Goal: Task Accomplishment & Management: Manage account settings

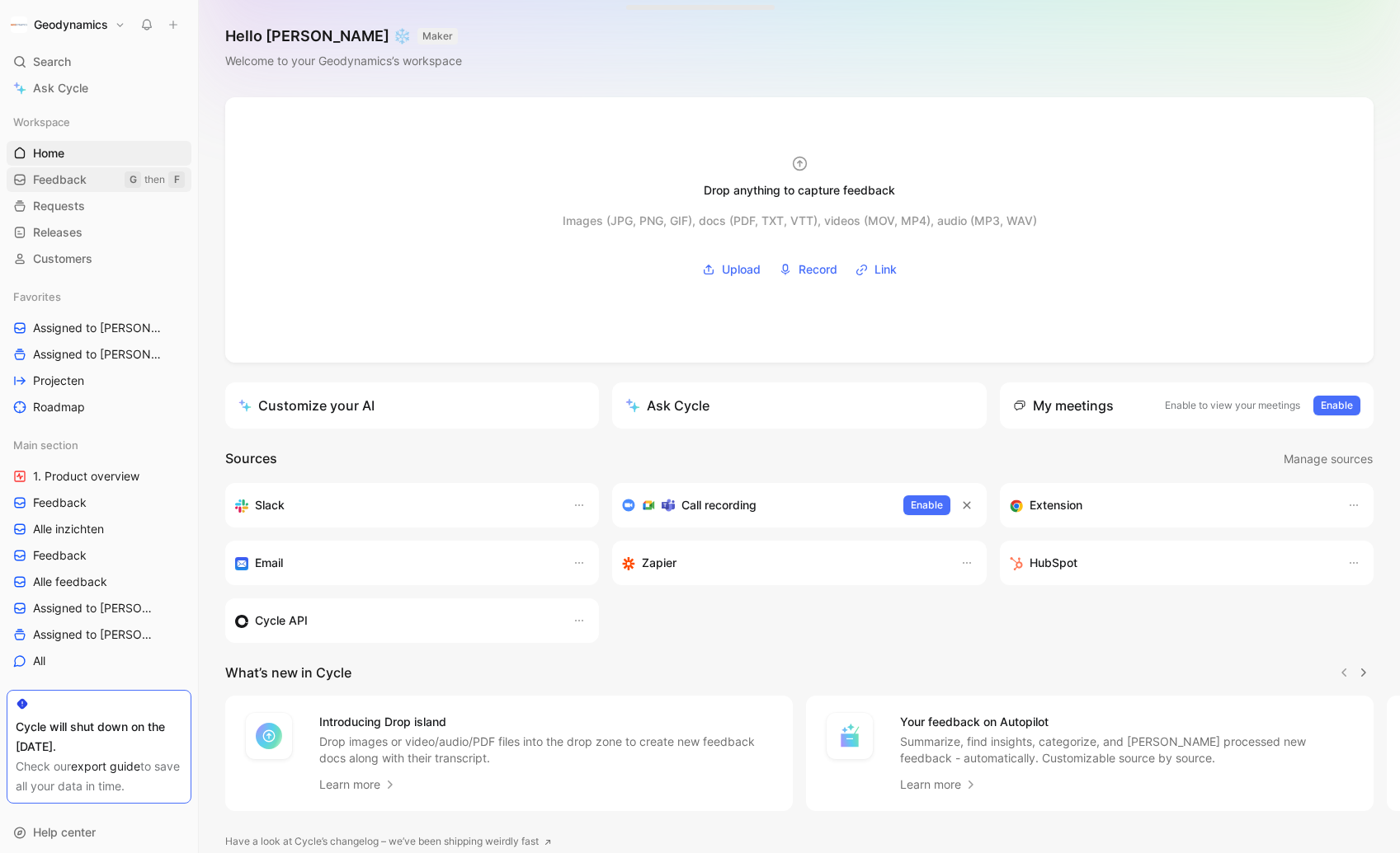
click at [82, 182] on span "Feedback" at bounding box center [60, 179] width 54 height 16
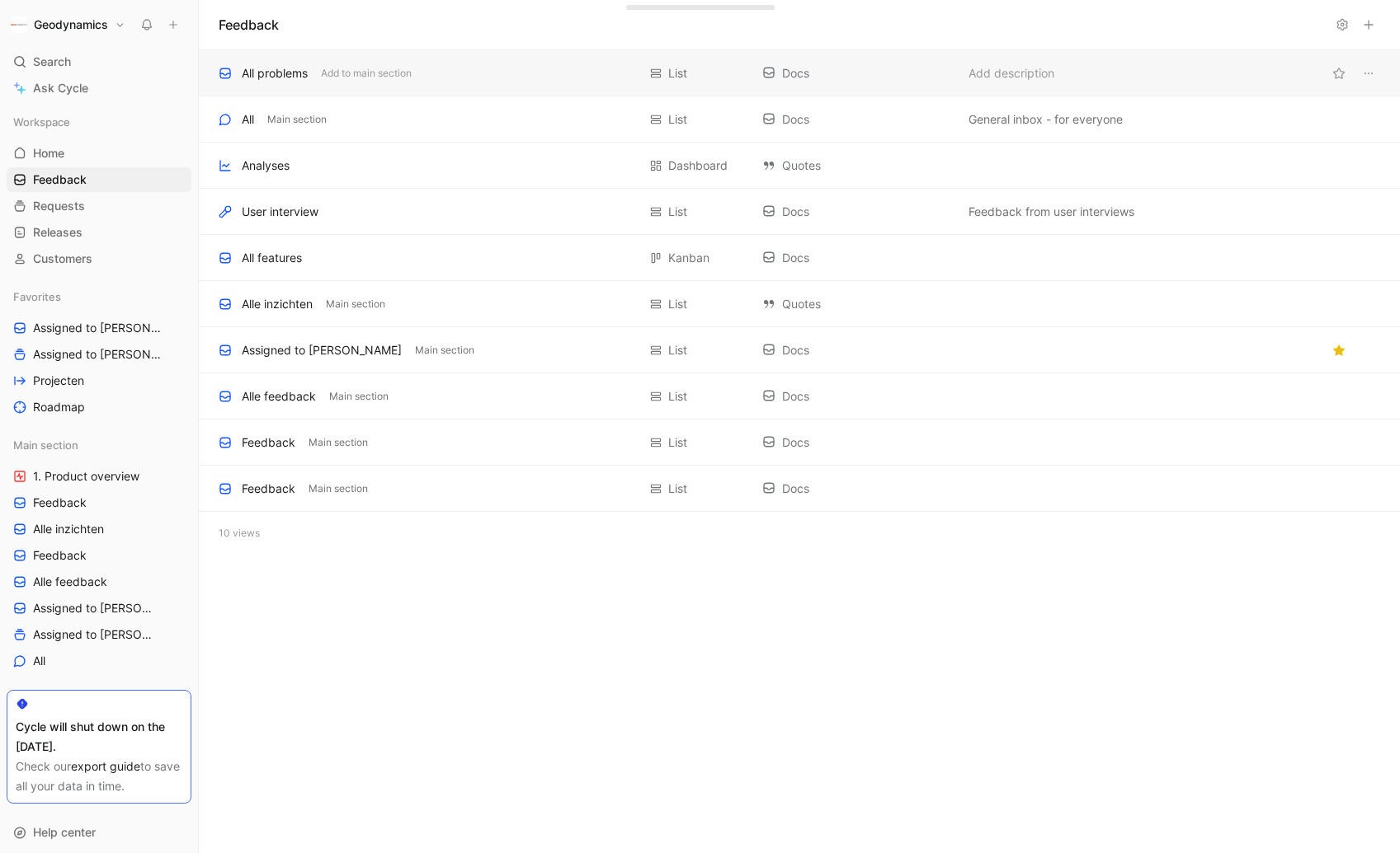
click at [259, 76] on div "All problems" at bounding box center [275, 74] width 66 height 20
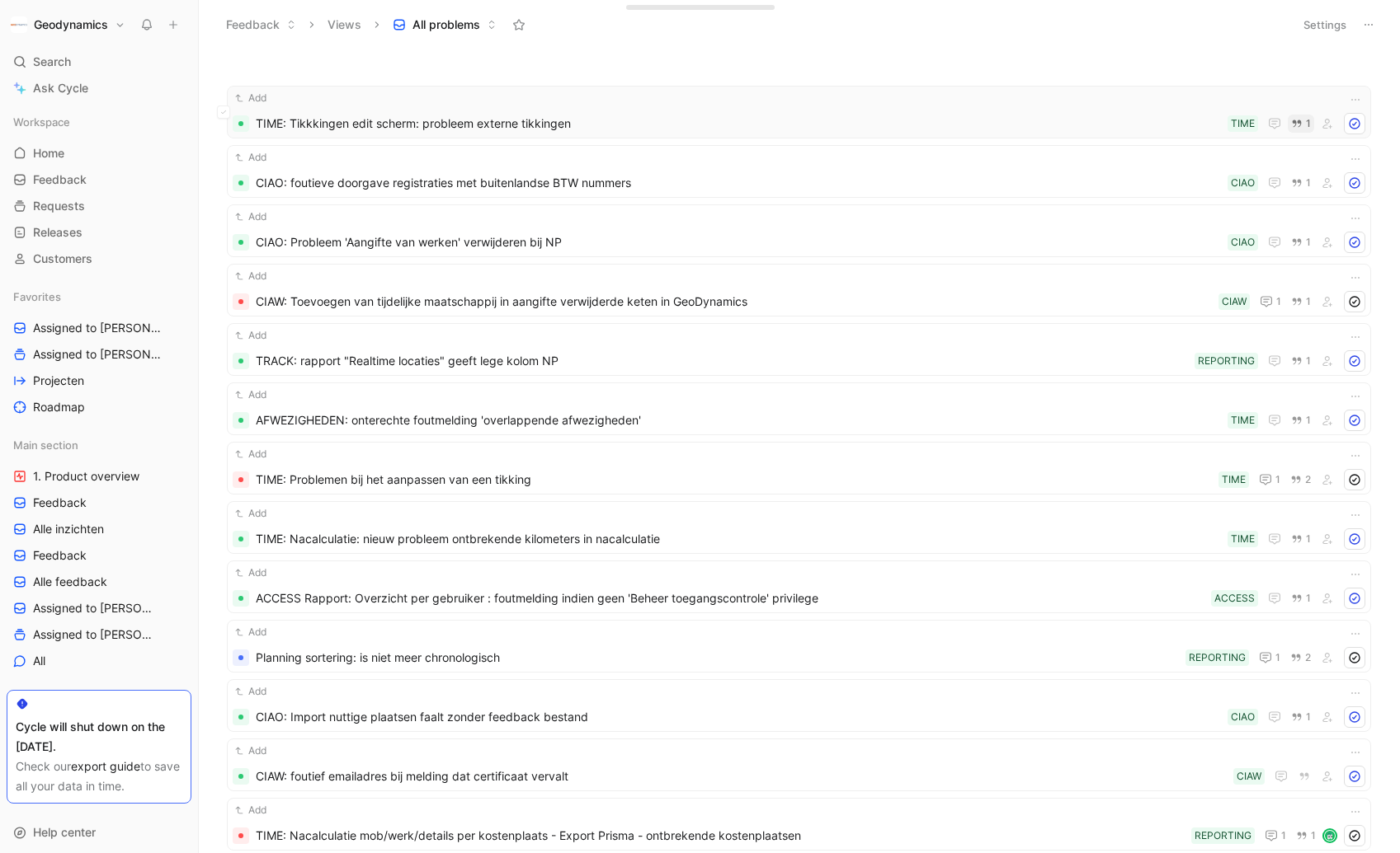
click at [1293, 126] on icon "button" at bounding box center [1298, 124] width 9 height 7
click at [434, 22] on span "All problems" at bounding box center [446, 24] width 67 height 16
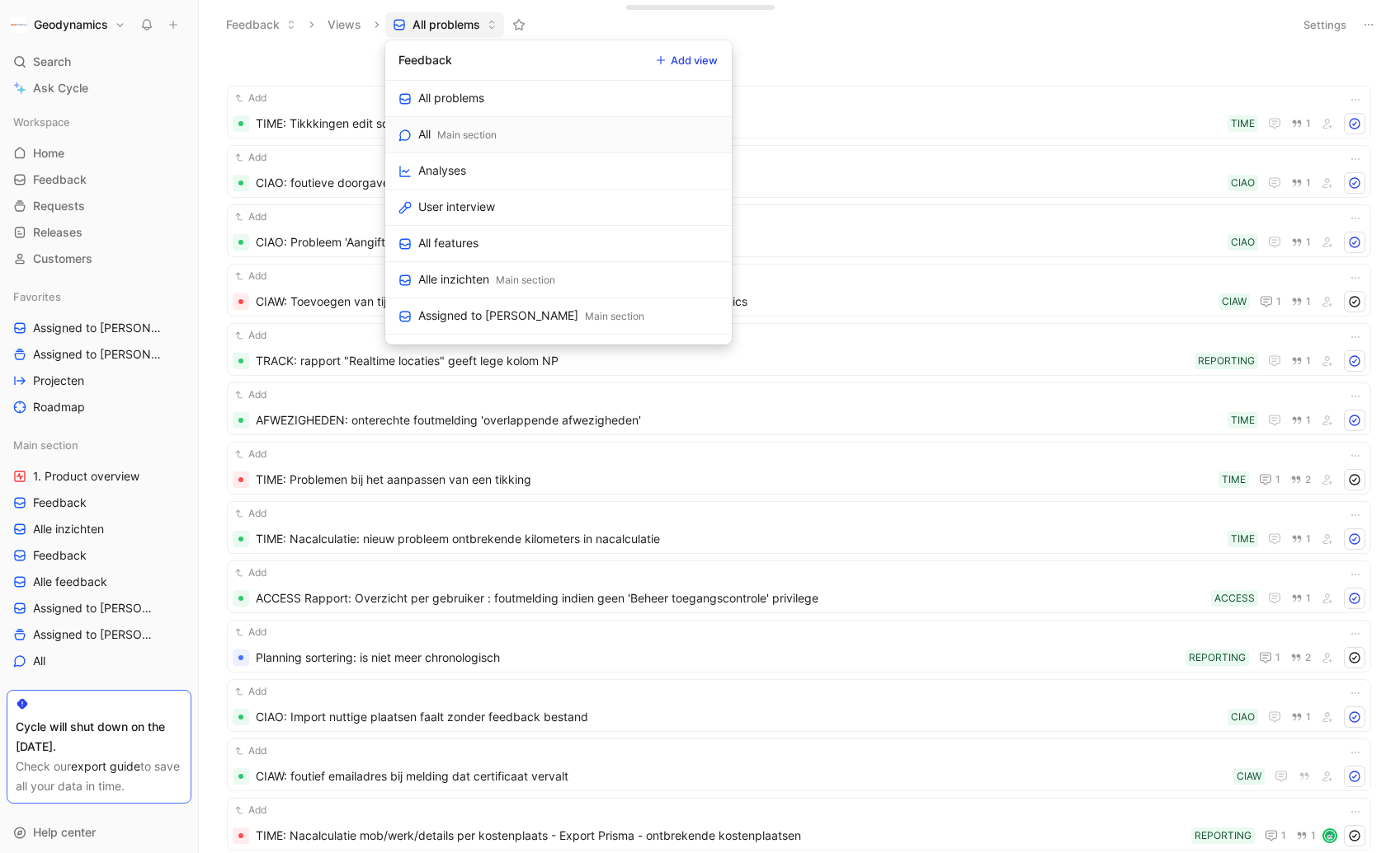
click at [495, 139] on div "Main section" at bounding box center [467, 135] width 59 height 16
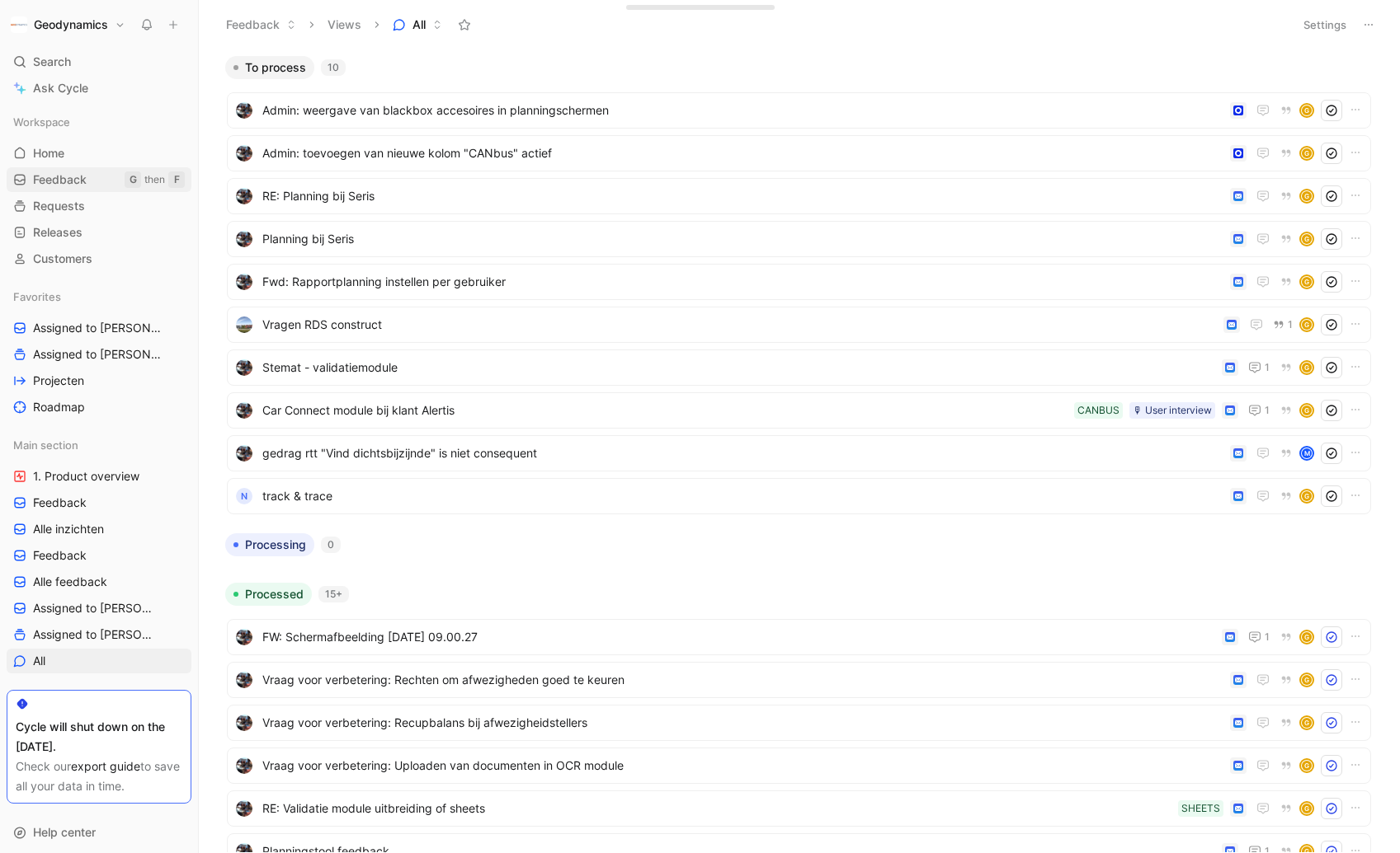
click at [53, 175] on span "Feedback" at bounding box center [60, 179] width 54 height 16
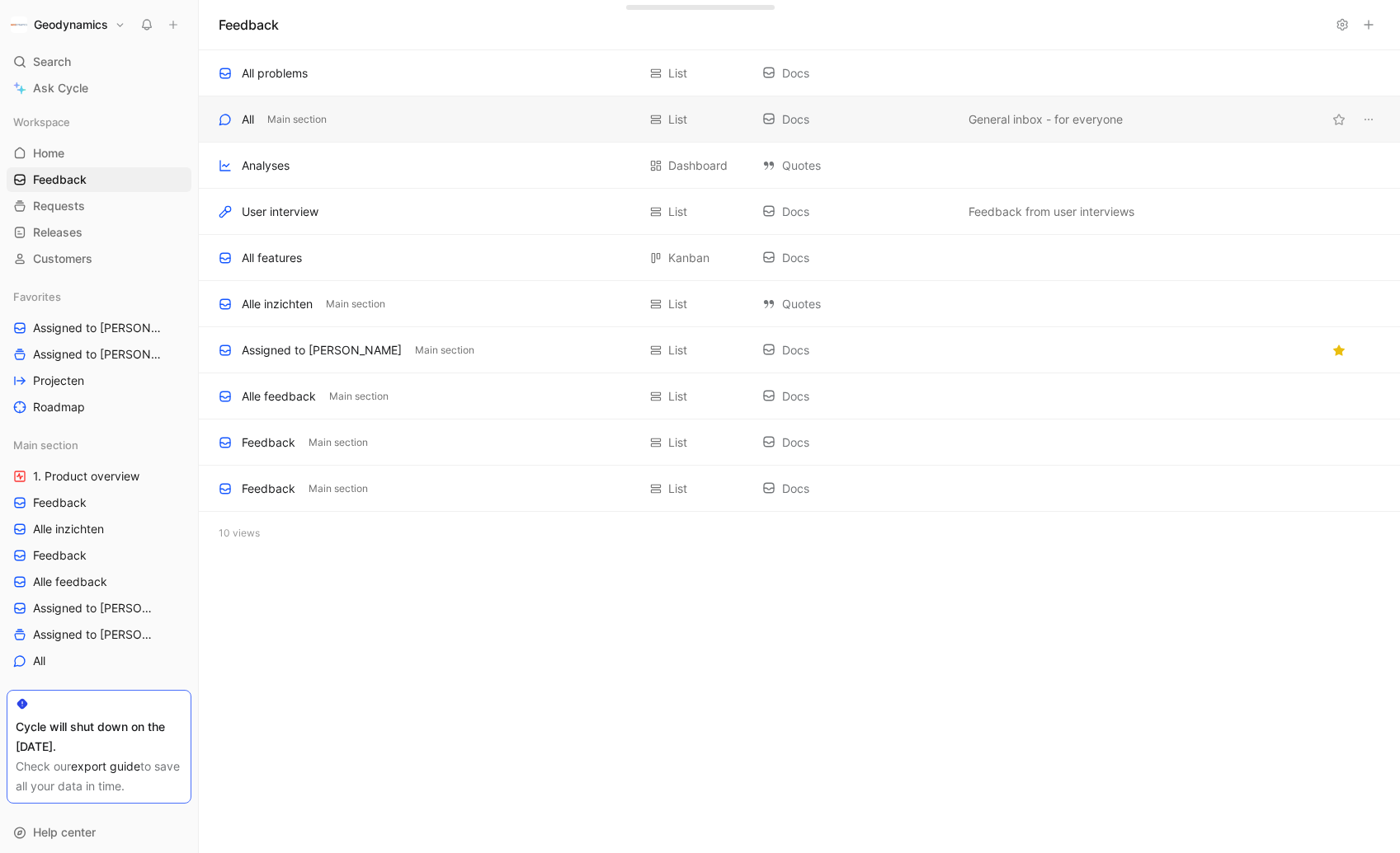
click at [436, 127] on div "All Main section" at bounding box center [428, 119] width 418 height 20
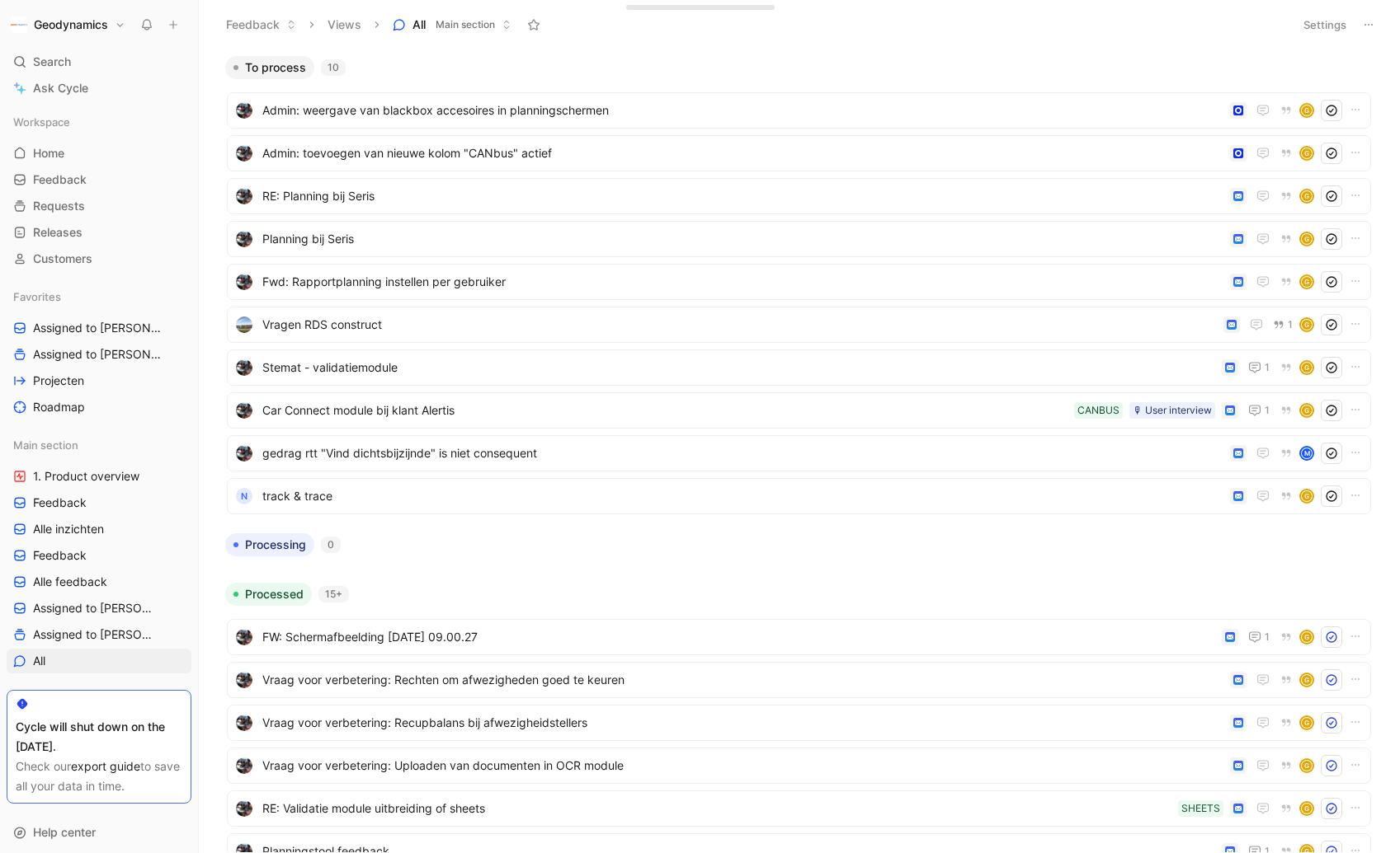
click at [76, 20] on h1 "Geodynamics" at bounding box center [71, 24] width 74 height 15
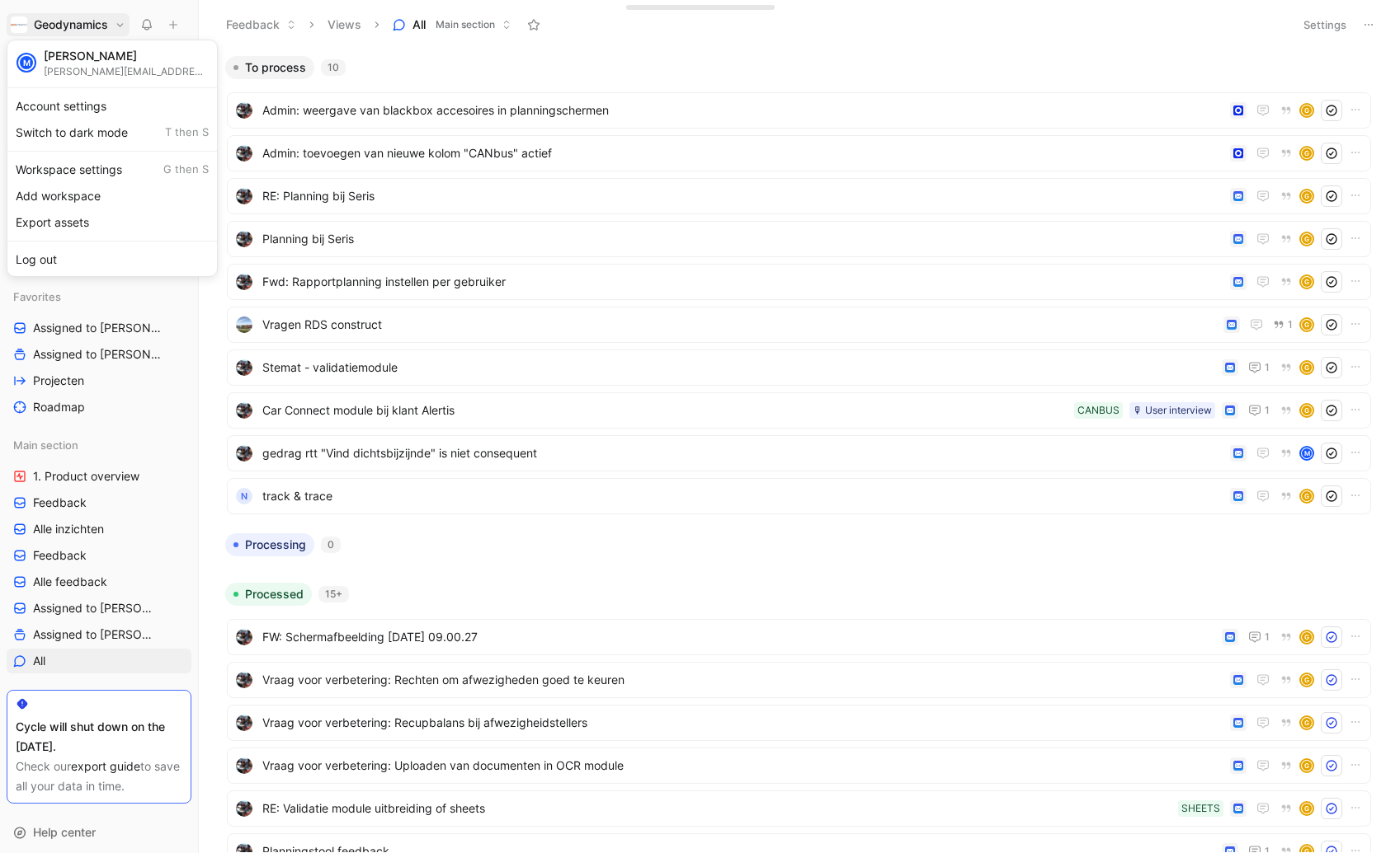
click at [76, 19] on div at bounding box center [700, 426] width 1400 height 853
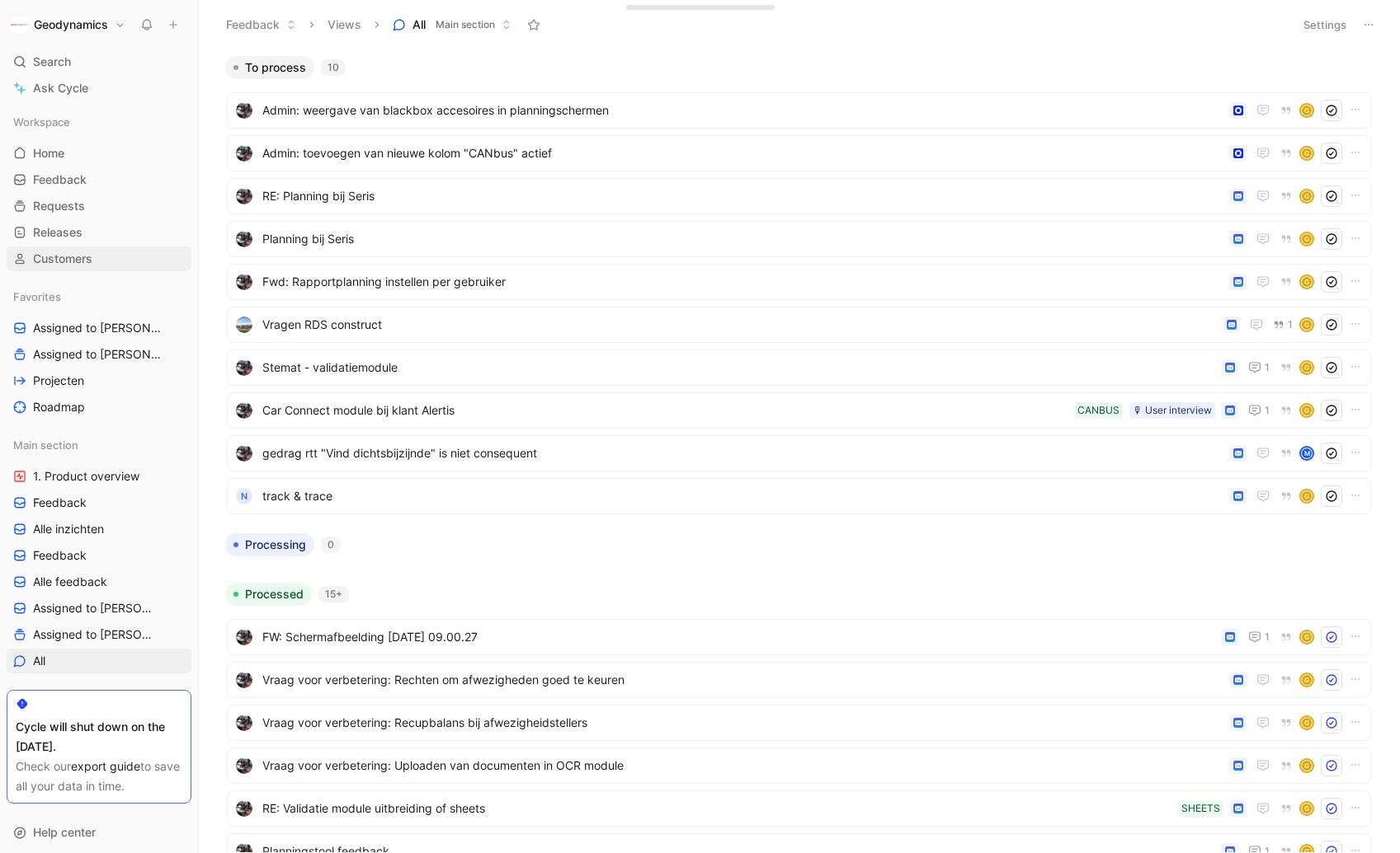
click at [56, 256] on span "Customers" at bounding box center [63, 258] width 59 height 16
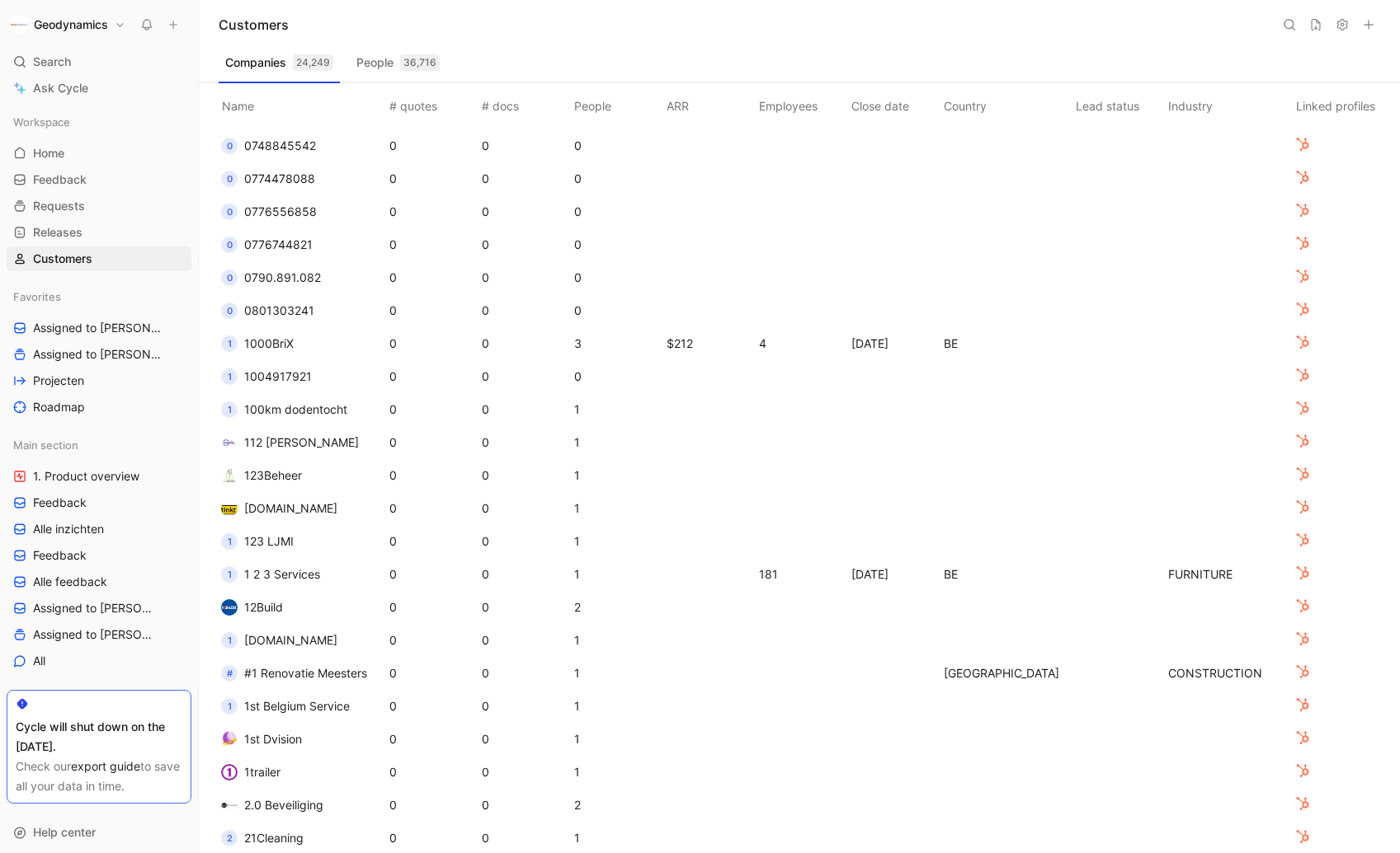
click at [382, 66] on button "People 36,716" at bounding box center [398, 62] width 97 height 26
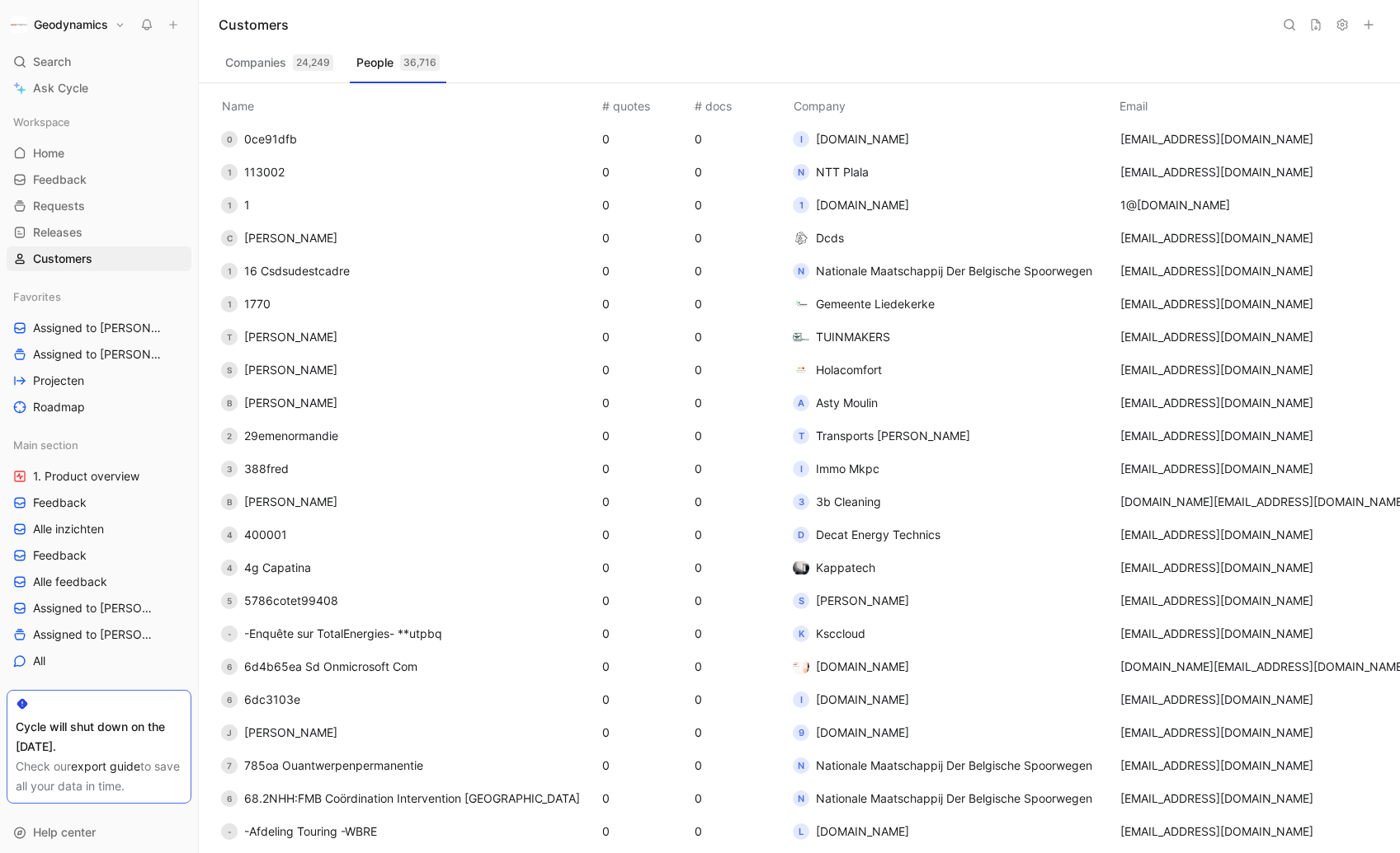
click at [285, 65] on button "Companies 24,249" at bounding box center [279, 62] width 121 height 26
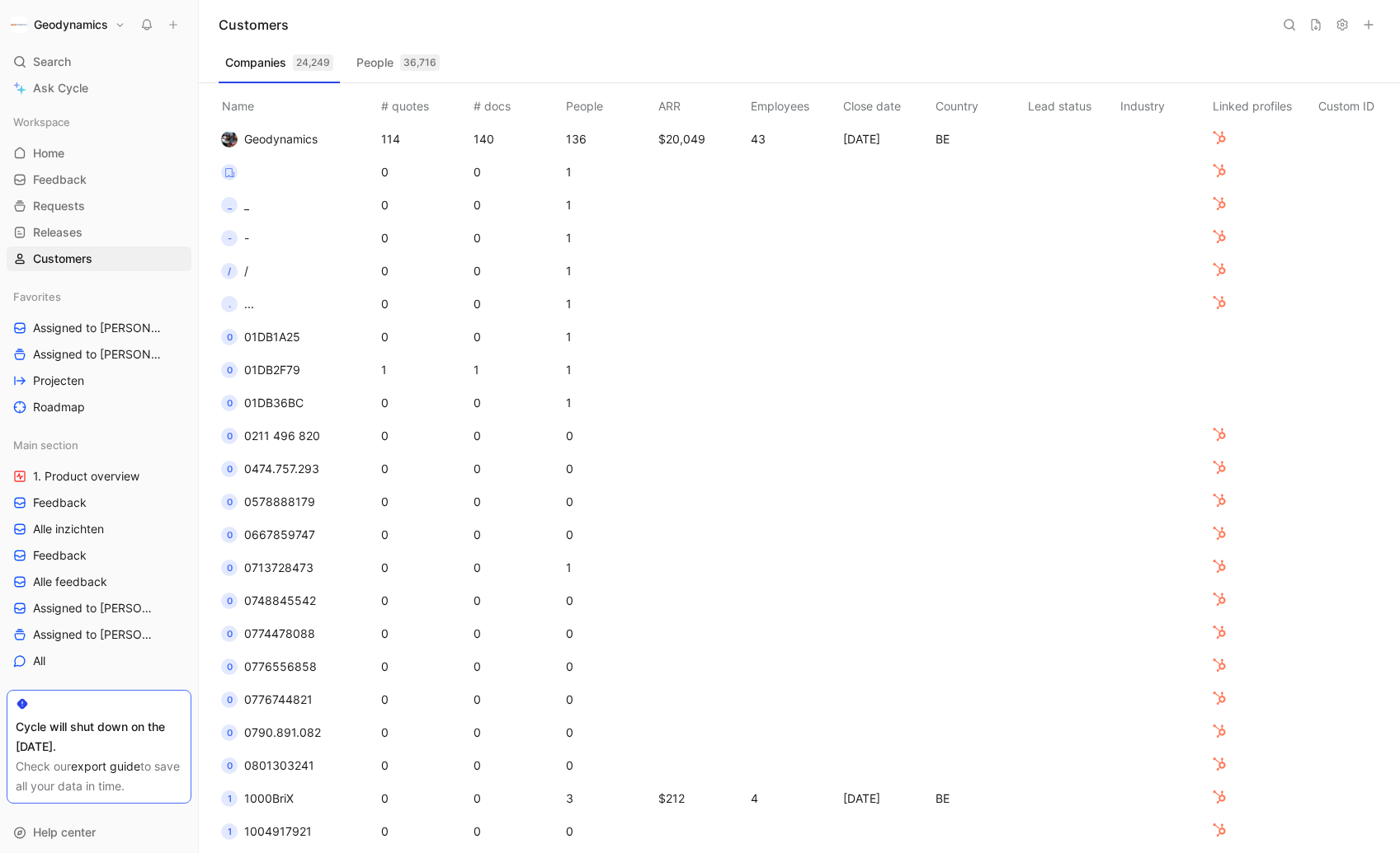
click at [66, 21] on h1 "Geodynamics" at bounding box center [71, 24] width 74 height 15
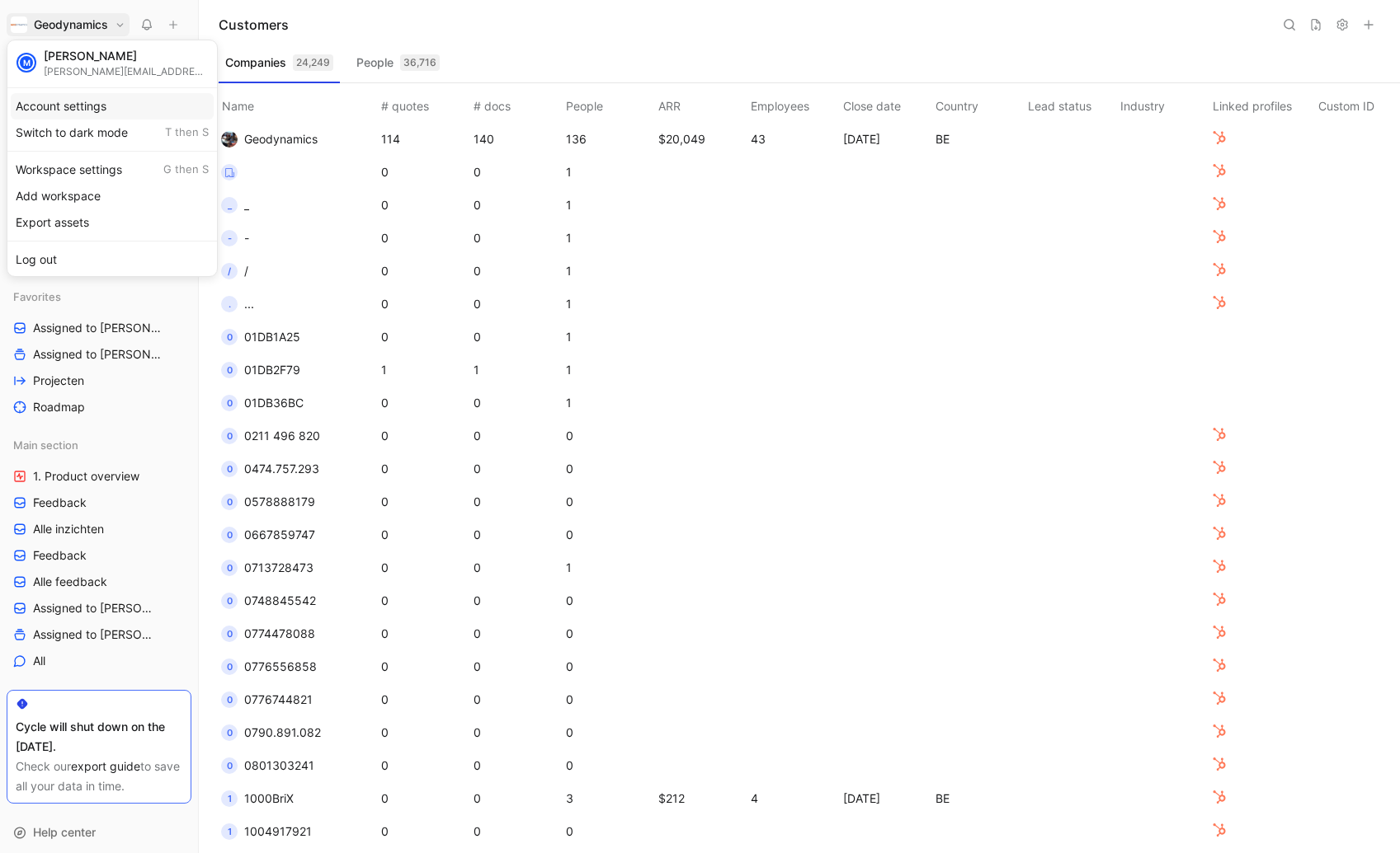
click at [65, 104] on div "Account settings" at bounding box center [112, 106] width 203 height 26
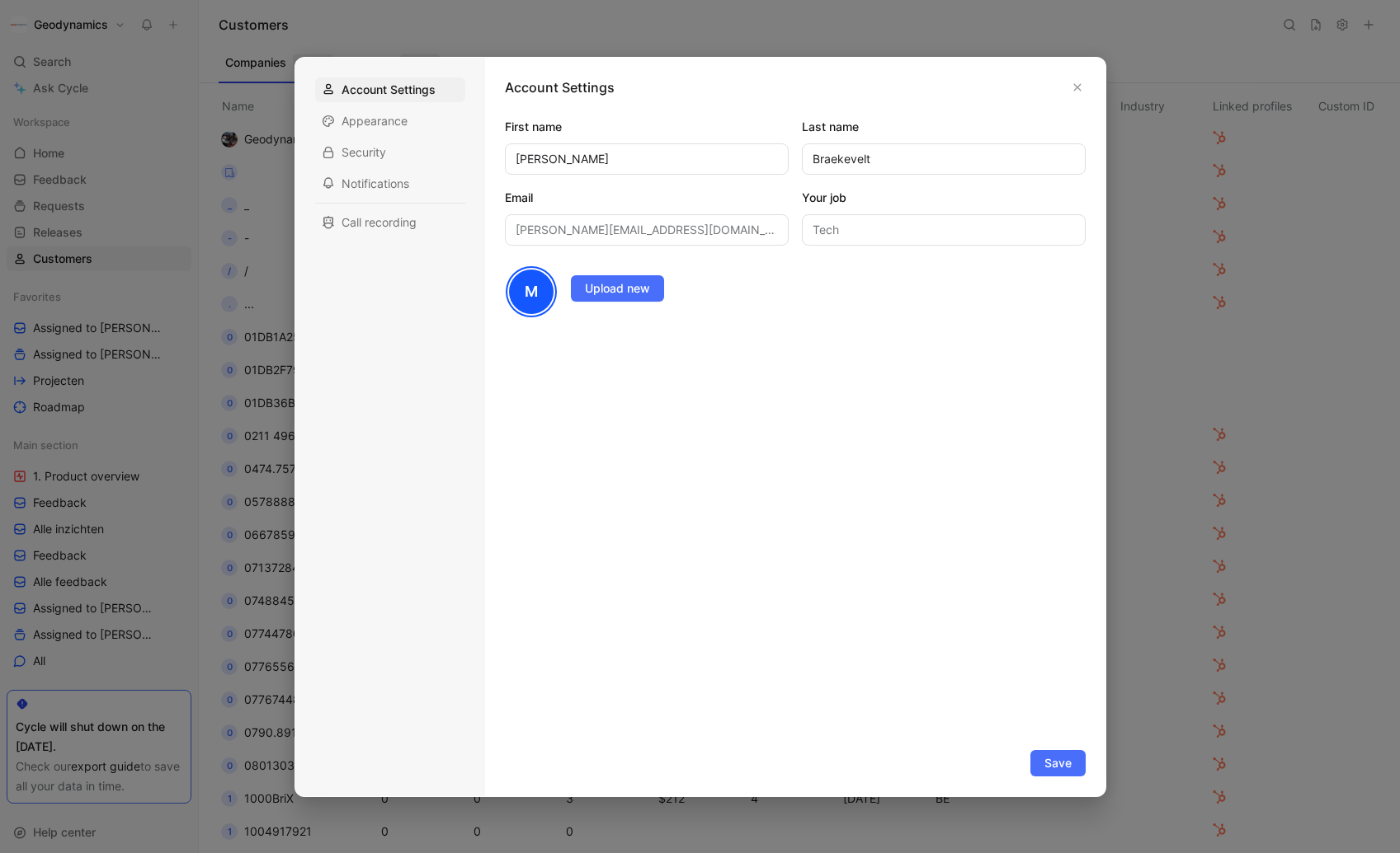
click at [235, 95] on div at bounding box center [700, 426] width 1400 height 853
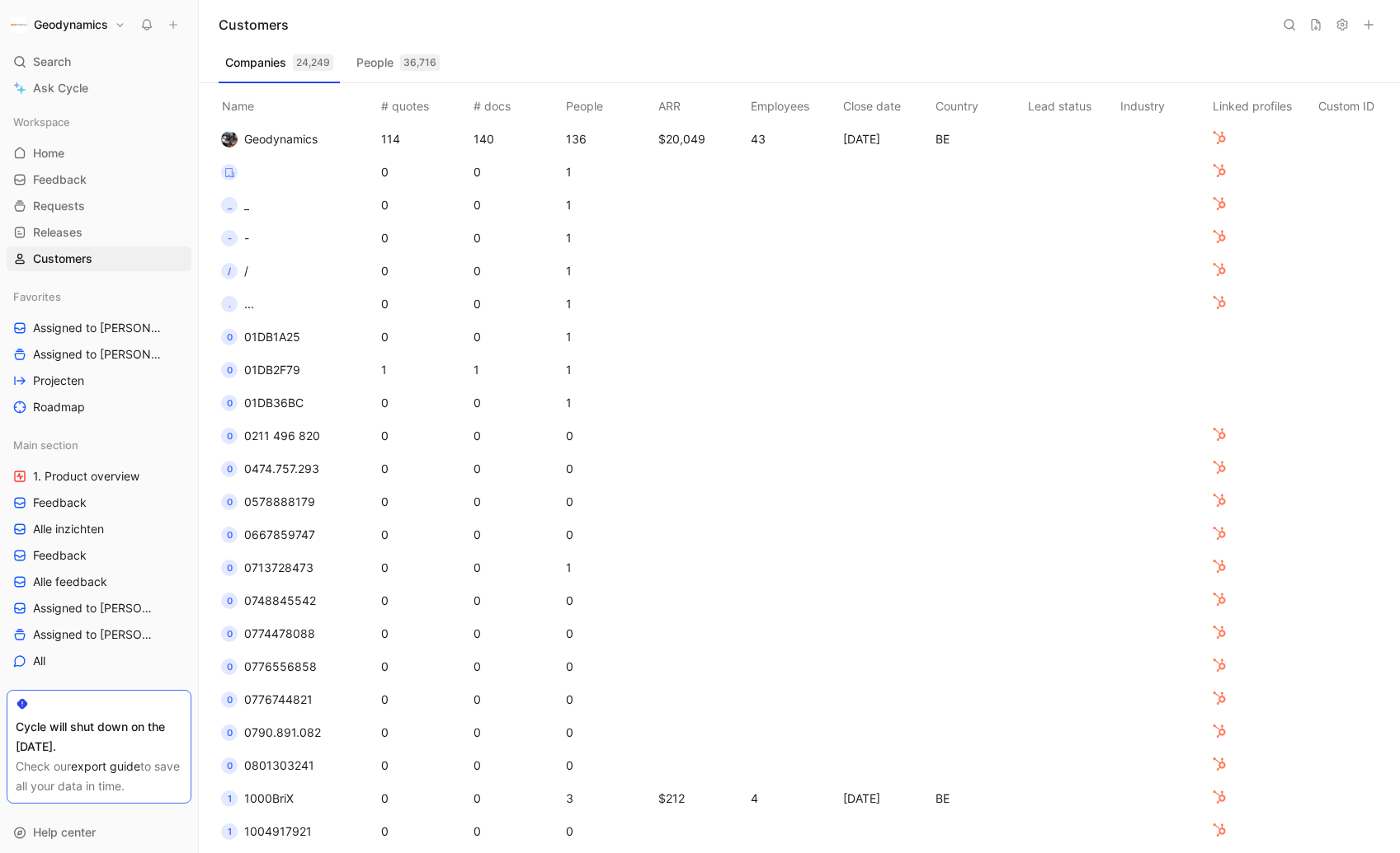
click at [99, 36] on div "Geodynamics Search ⌘ K Ask Cycle Workspace Home G then H Feedback G then F Requ…" at bounding box center [99, 426] width 198 height 853
click at [98, 31] on h1 "Geodynamics" at bounding box center [71, 24] width 74 height 15
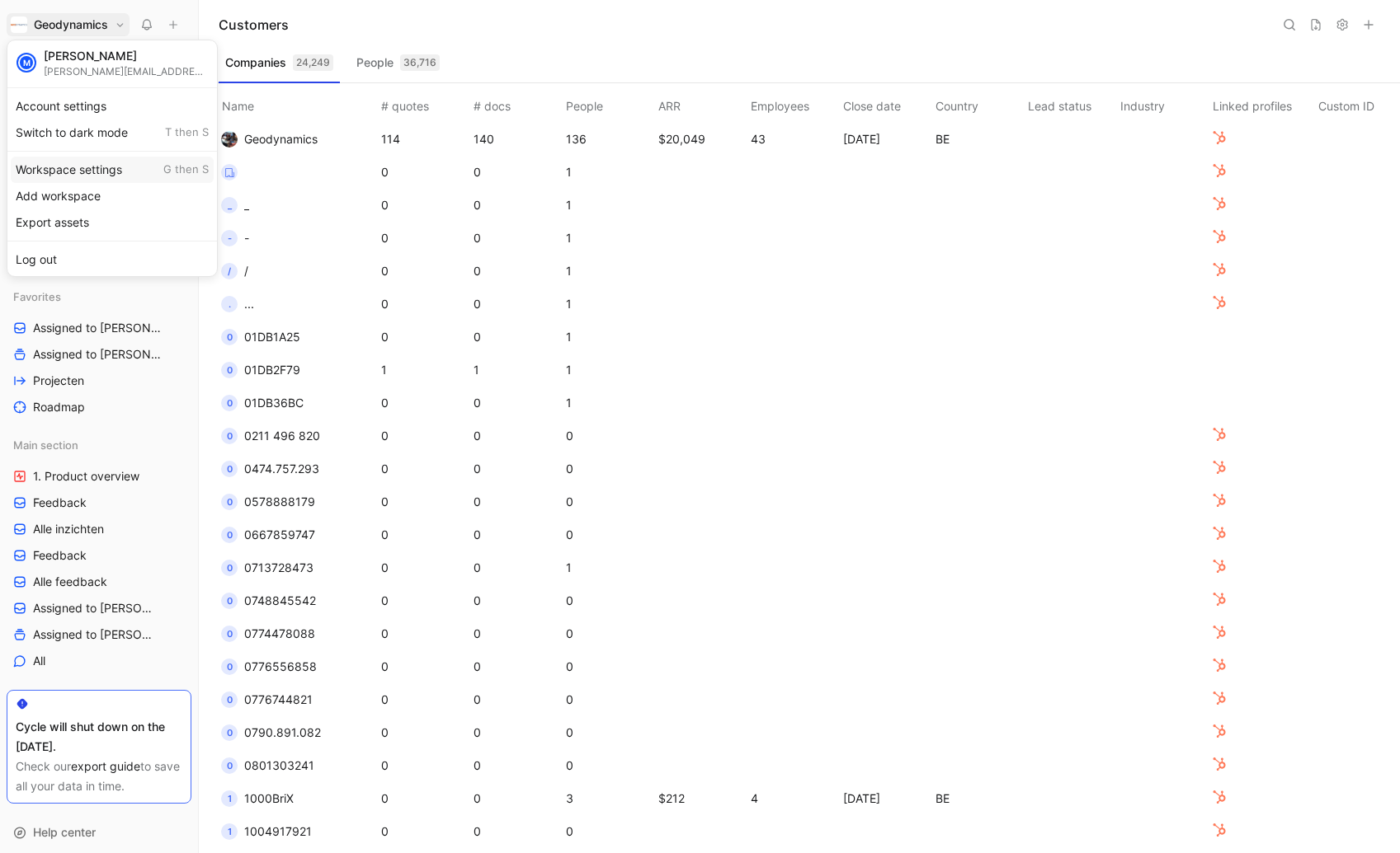
click at [127, 174] on div "Workspace settings G then S" at bounding box center [112, 170] width 203 height 26
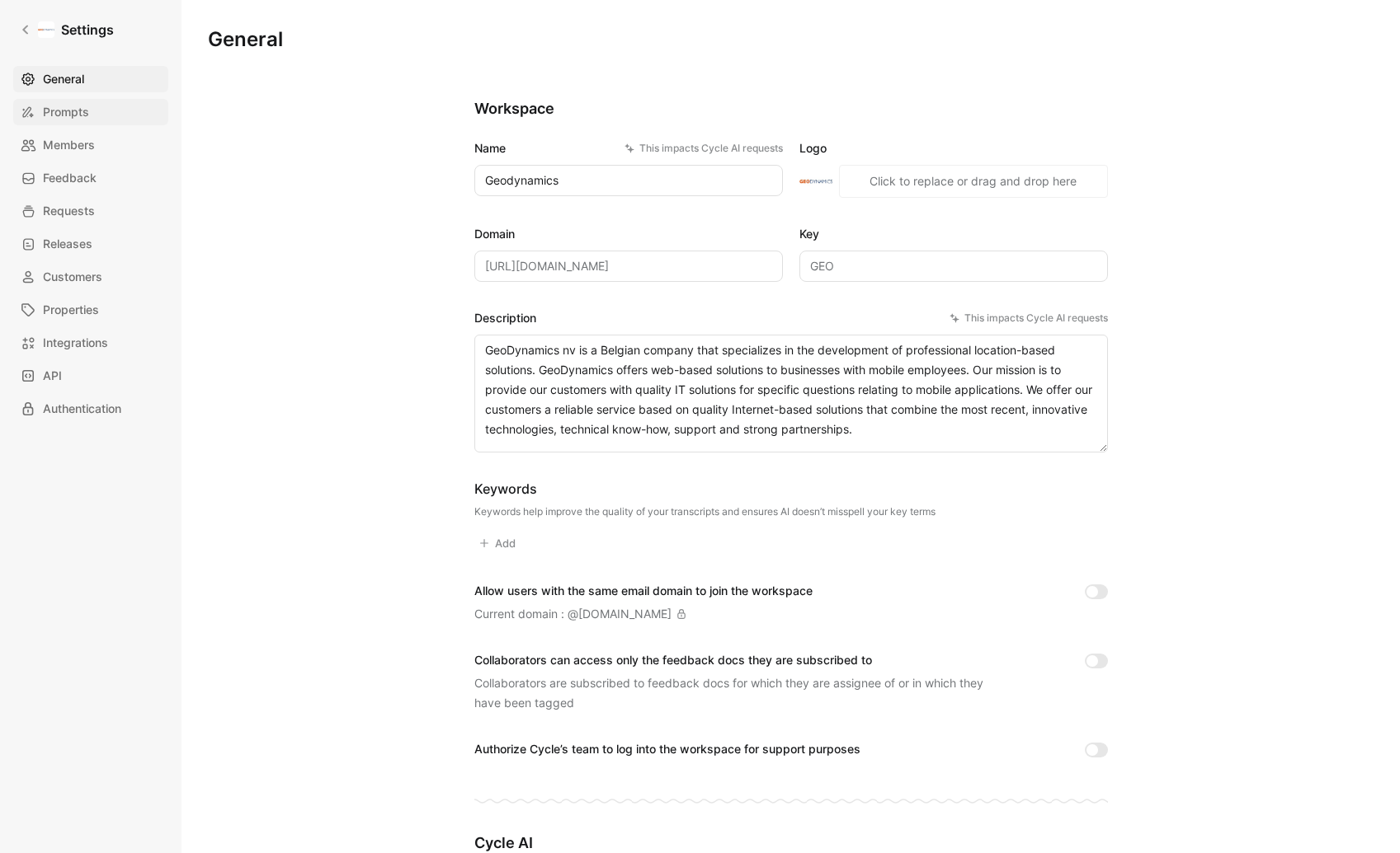
click at [109, 113] on link "Prompts" at bounding box center [91, 111] width 155 height 26
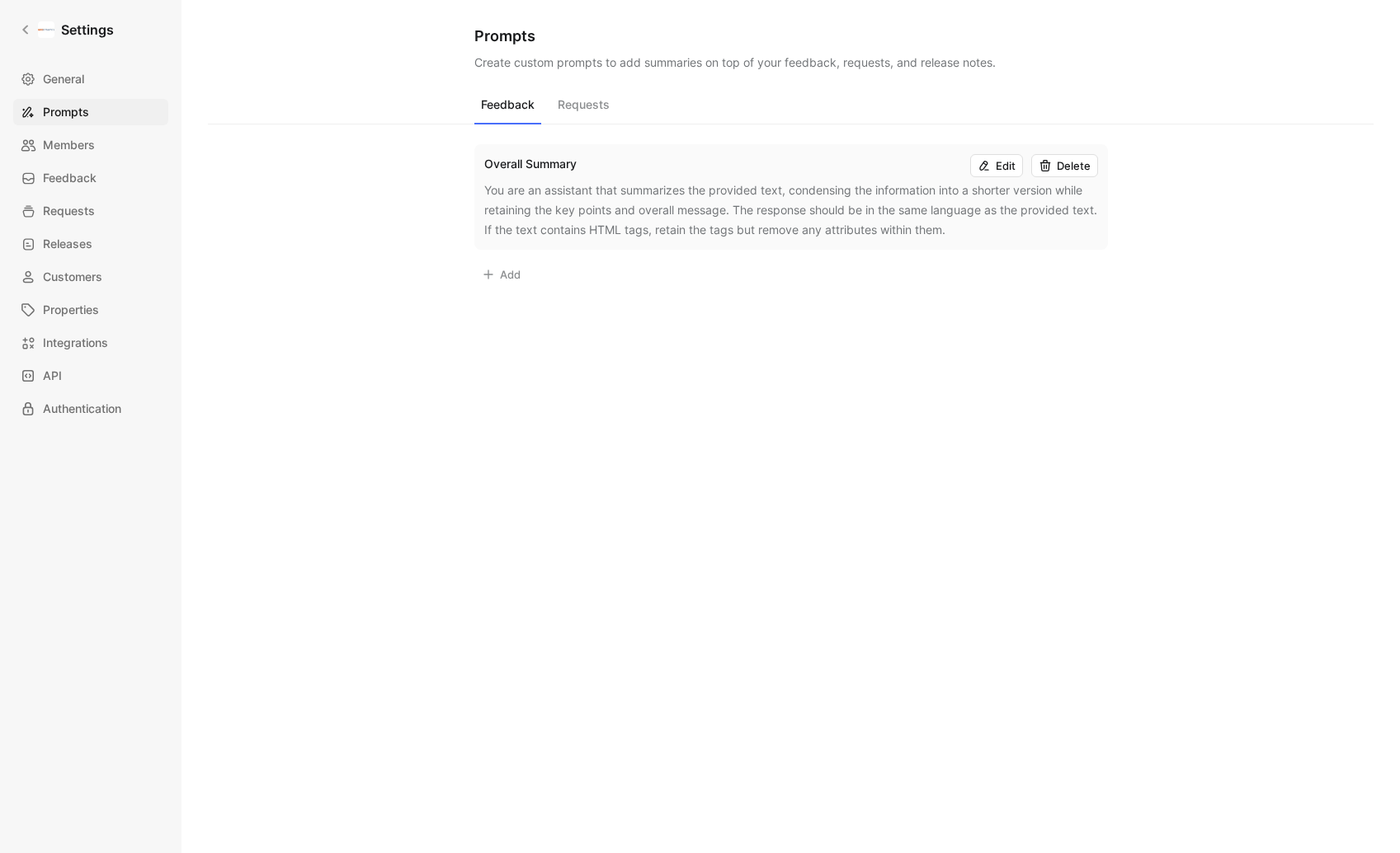
click at [582, 205] on div "You are an assistant that summarizes the provided text, condensing the informat…" at bounding box center [792, 210] width 614 height 59
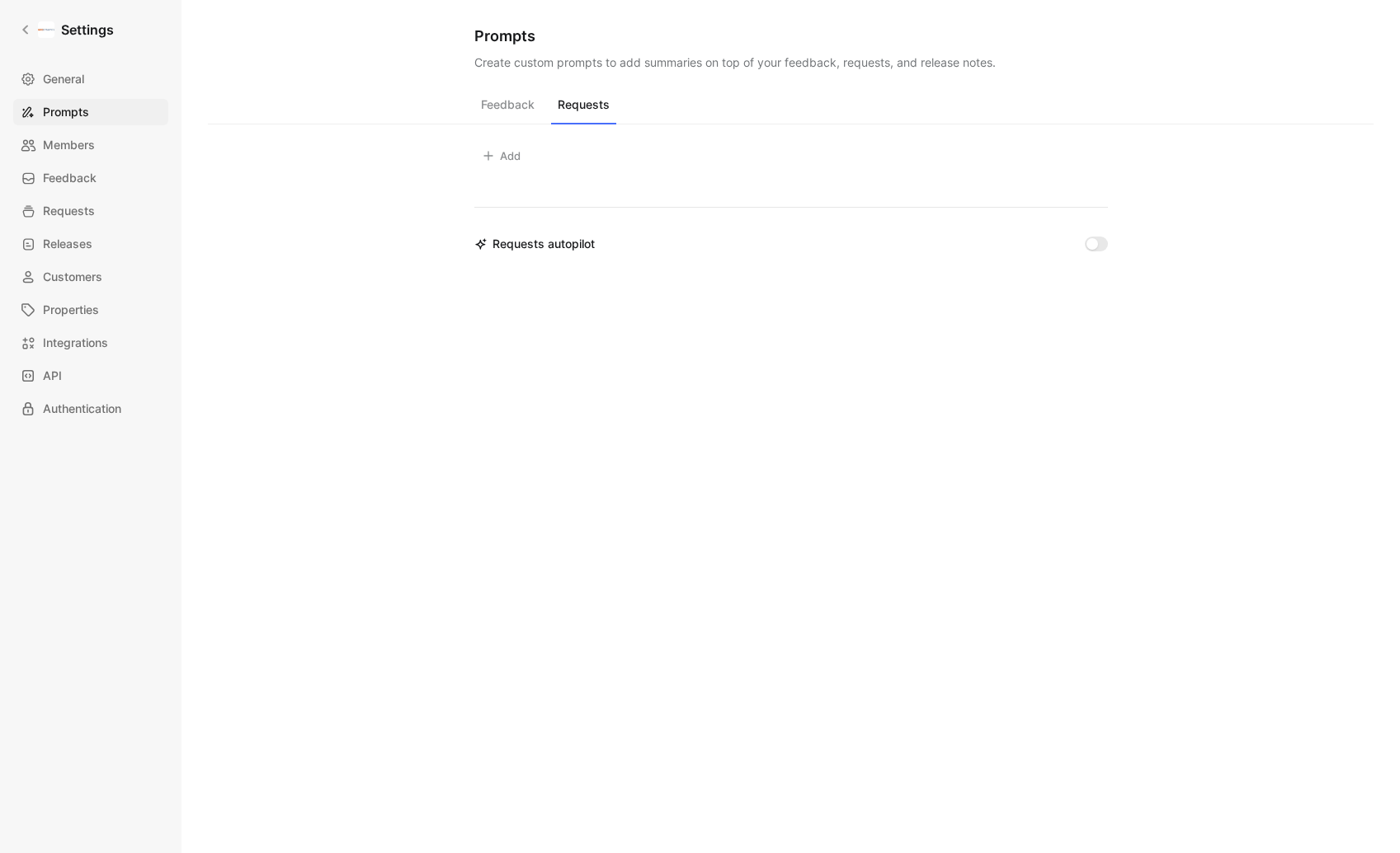
click at [573, 97] on button "Requests" at bounding box center [583, 109] width 66 height 31
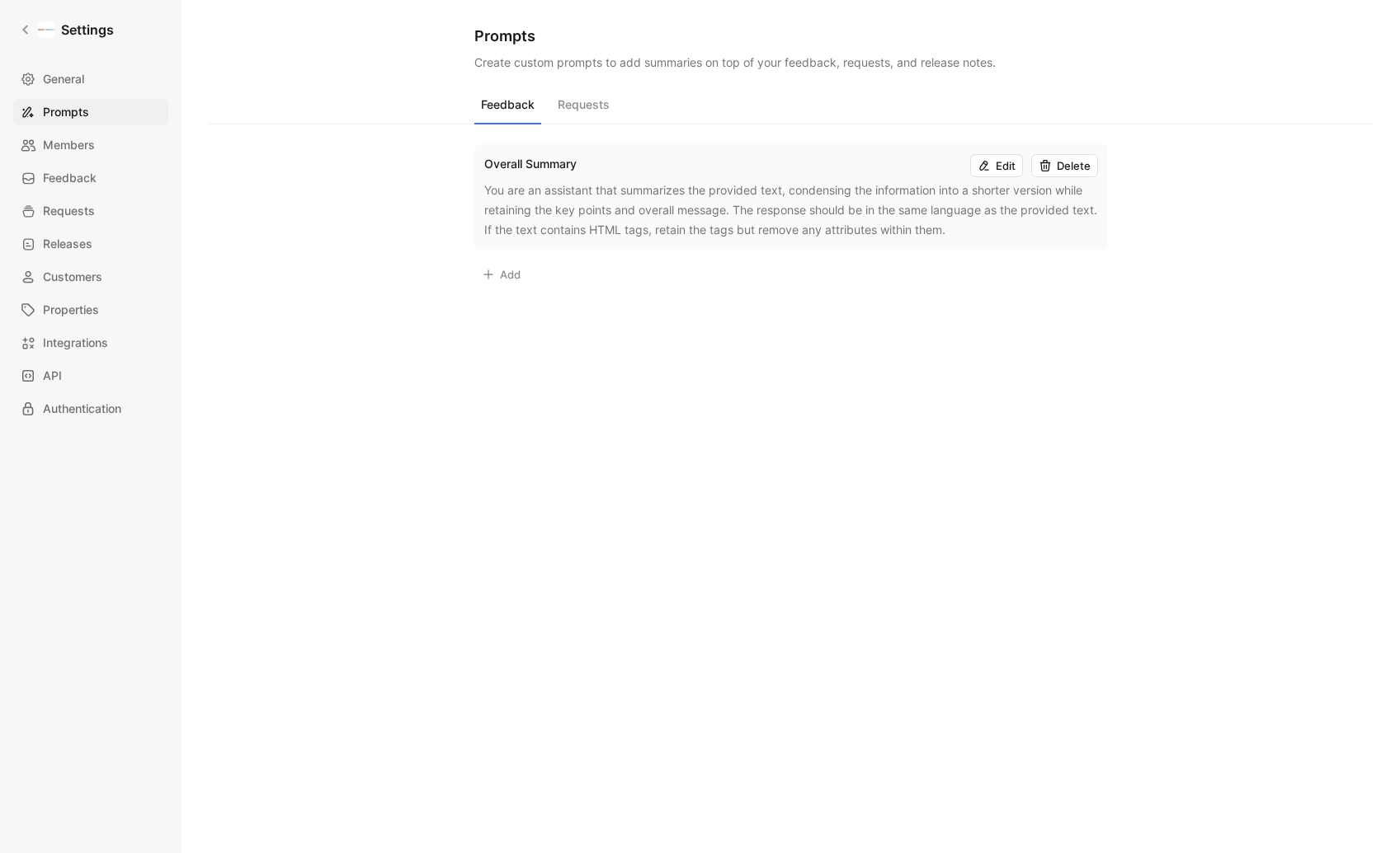
click at [507, 108] on button "Feedback" at bounding box center [508, 109] width 66 height 31
click at [83, 148] on span "Members" at bounding box center [69, 145] width 52 height 20
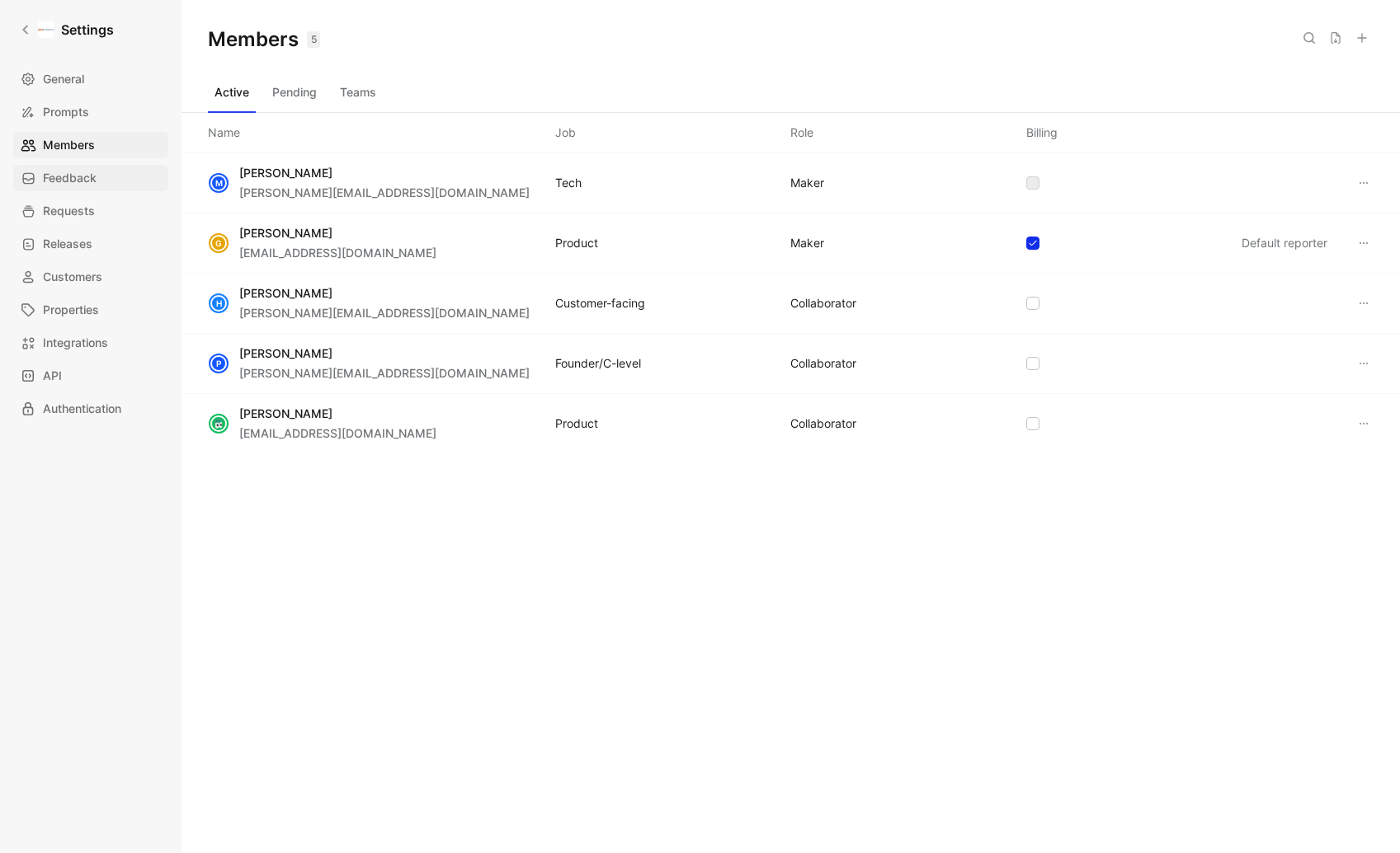
click at [75, 187] on span "Feedback" at bounding box center [70, 178] width 54 height 20
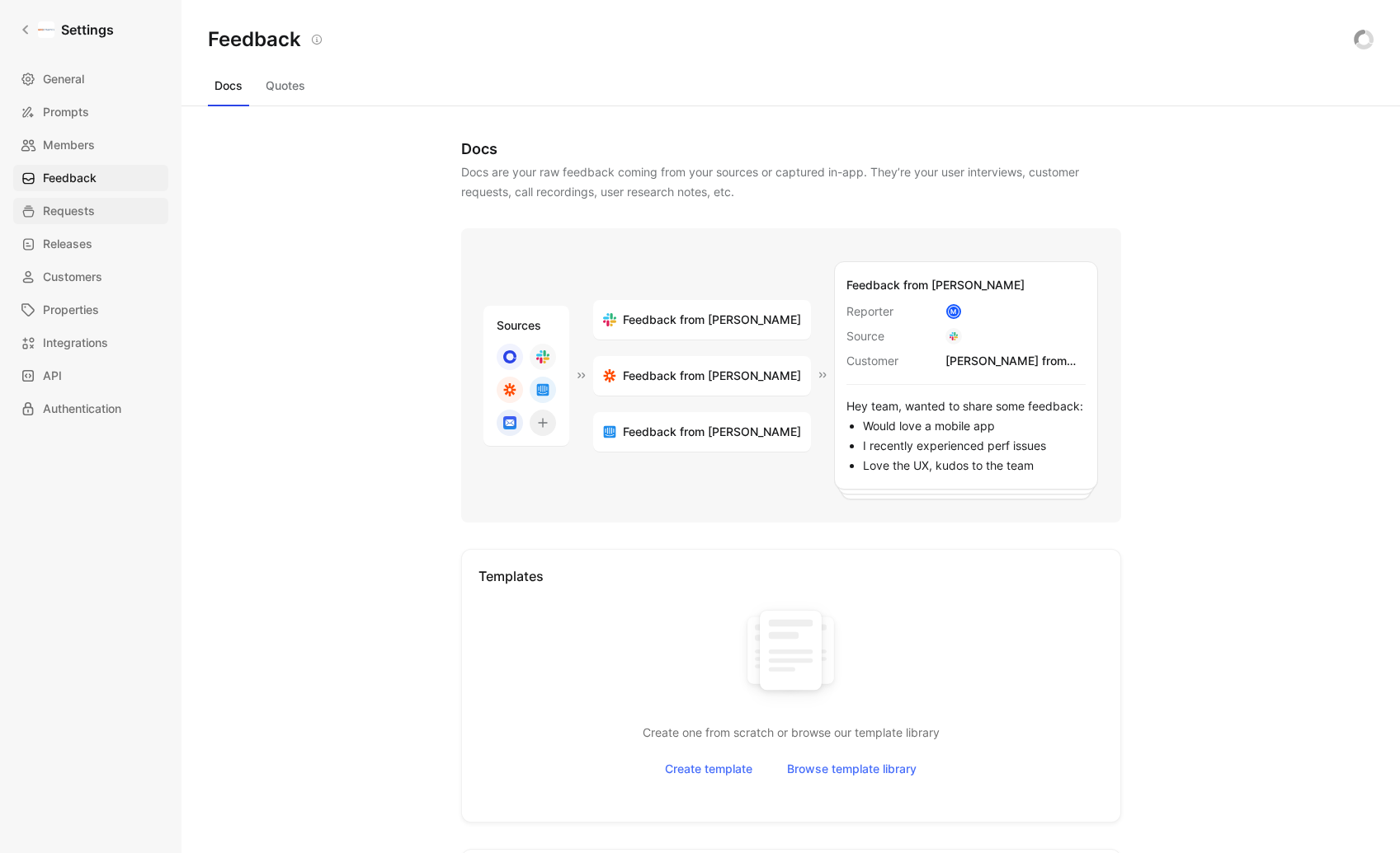
click at [83, 215] on span "Requests" at bounding box center [69, 211] width 52 height 20
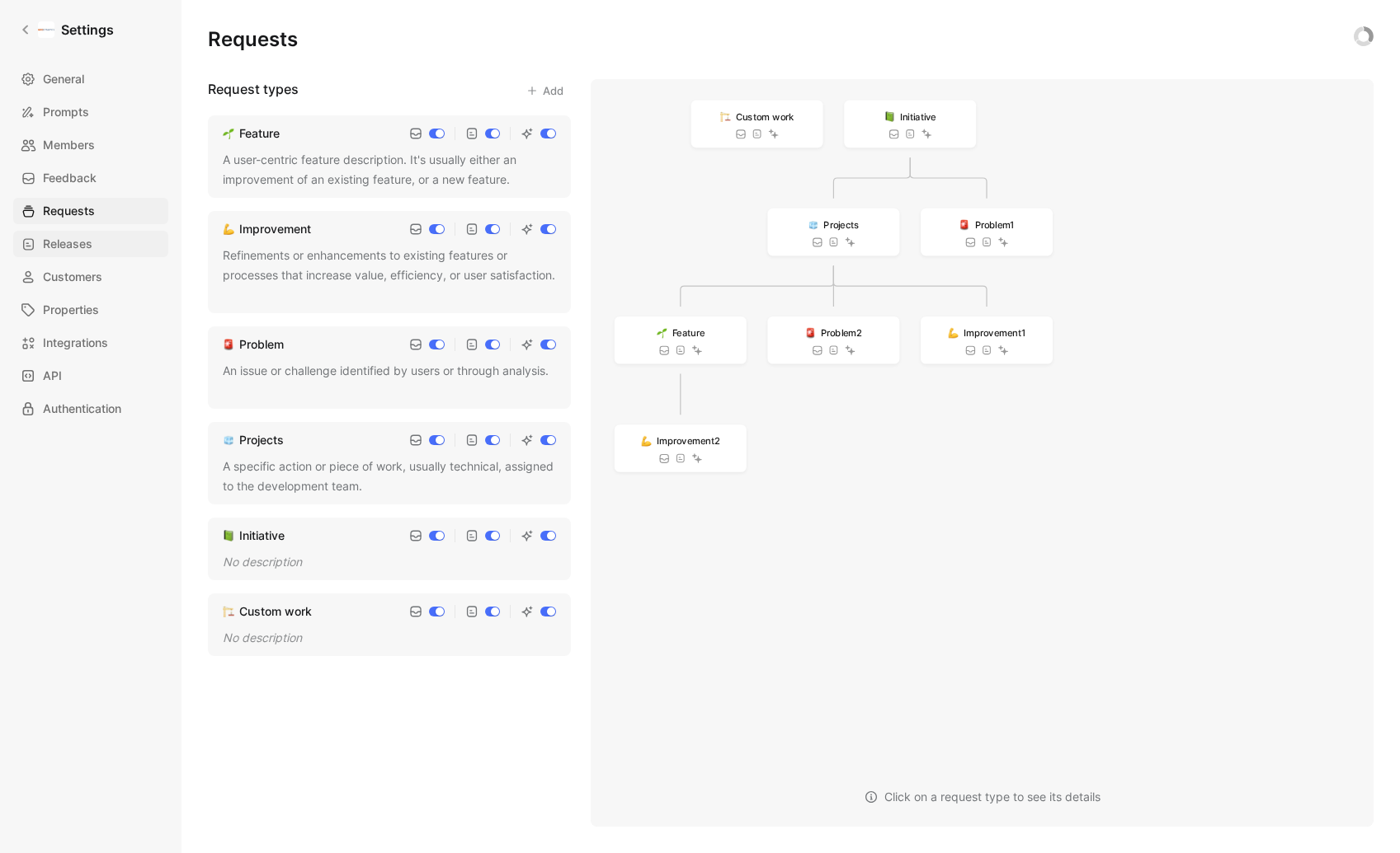
click at [85, 243] on span "Releases" at bounding box center [67, 244] width 49 height 20
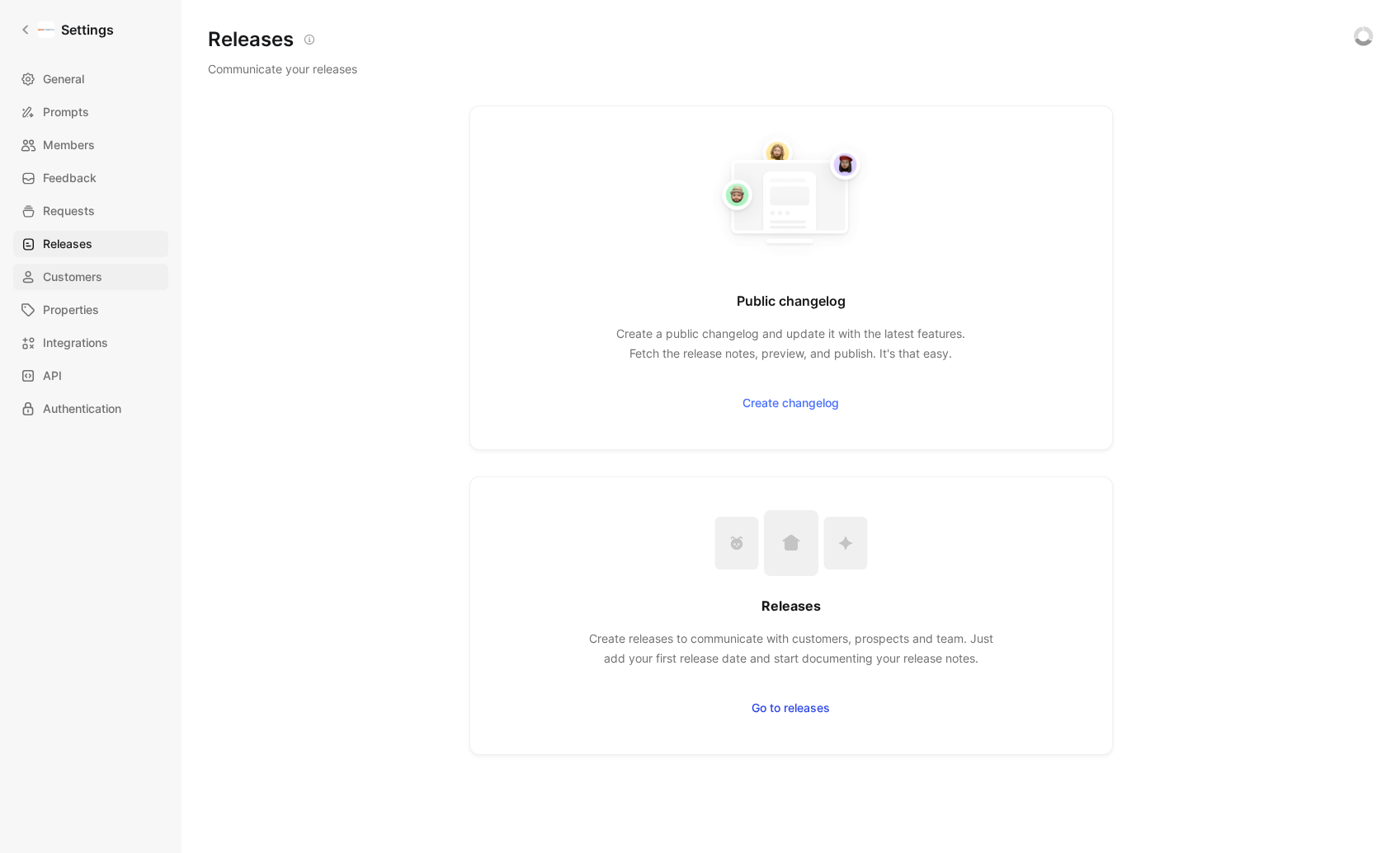
click at [104, 271] on link "Customers" at bounding box center [91, 276] width 155 height 26
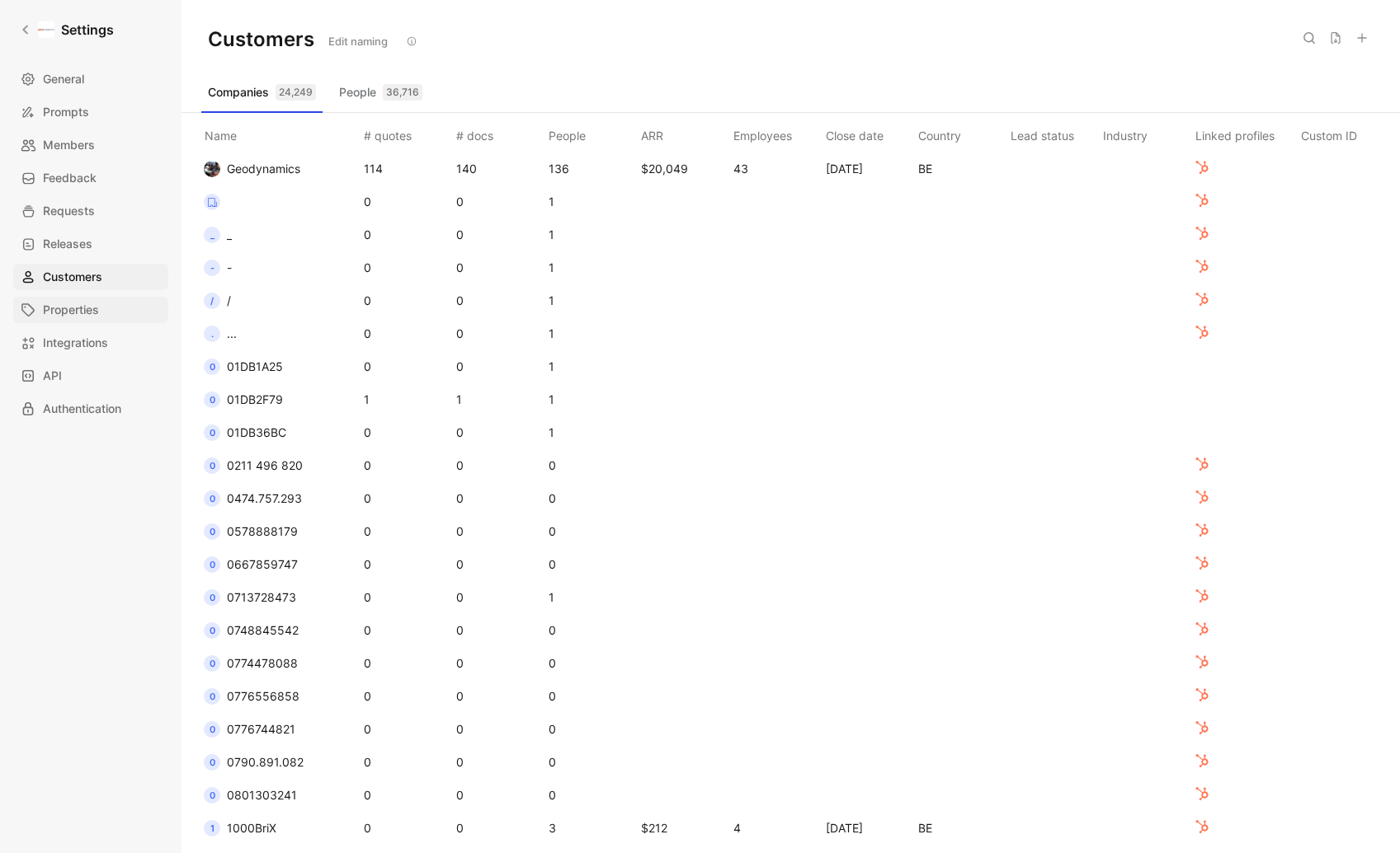
click at [119, 314] on link "Properties" at bounding box center [91, 309] width 155 height 26
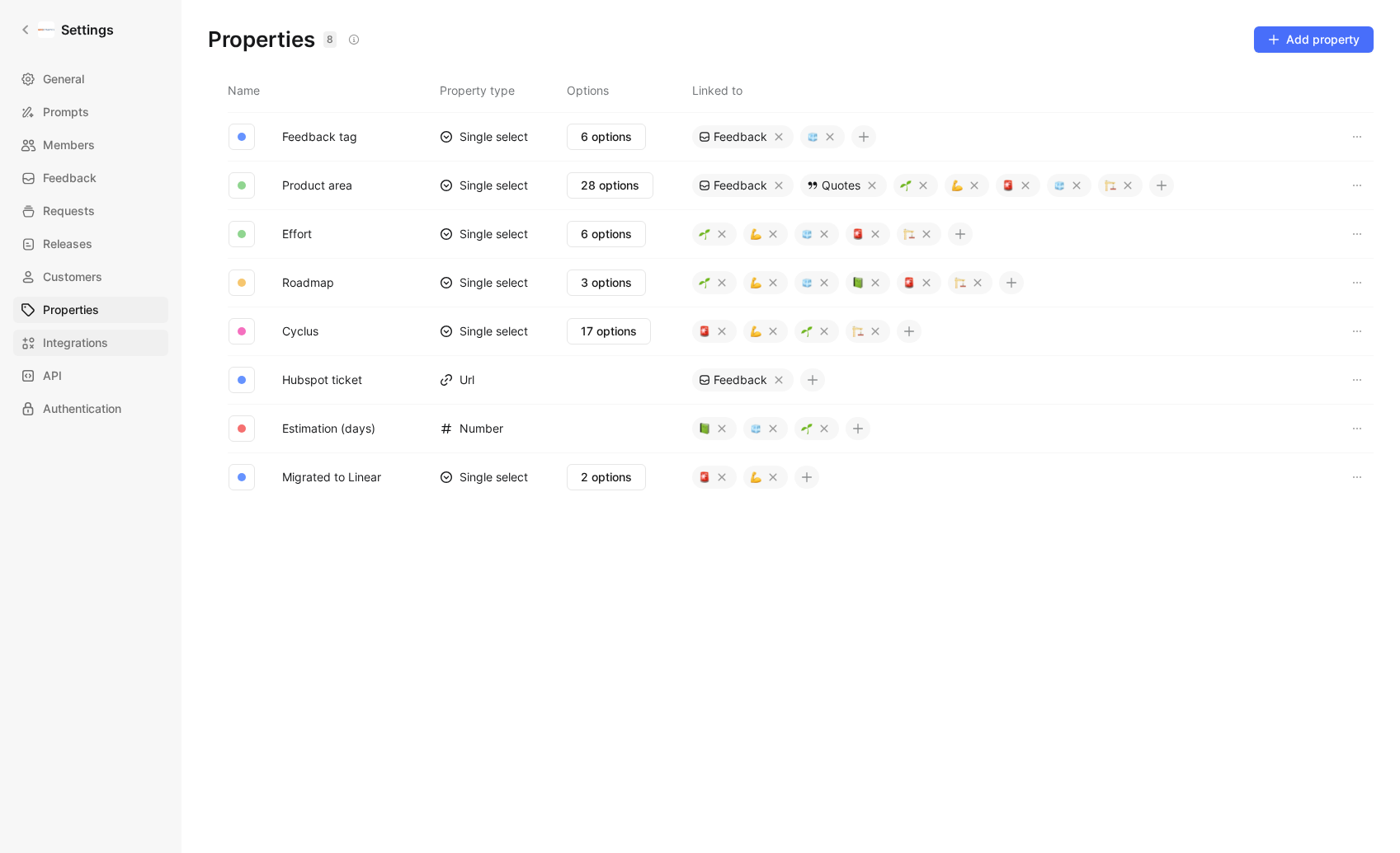
click at [96, 348] on span "Integrations" at bounding box center [75, 343] width 66 height 20
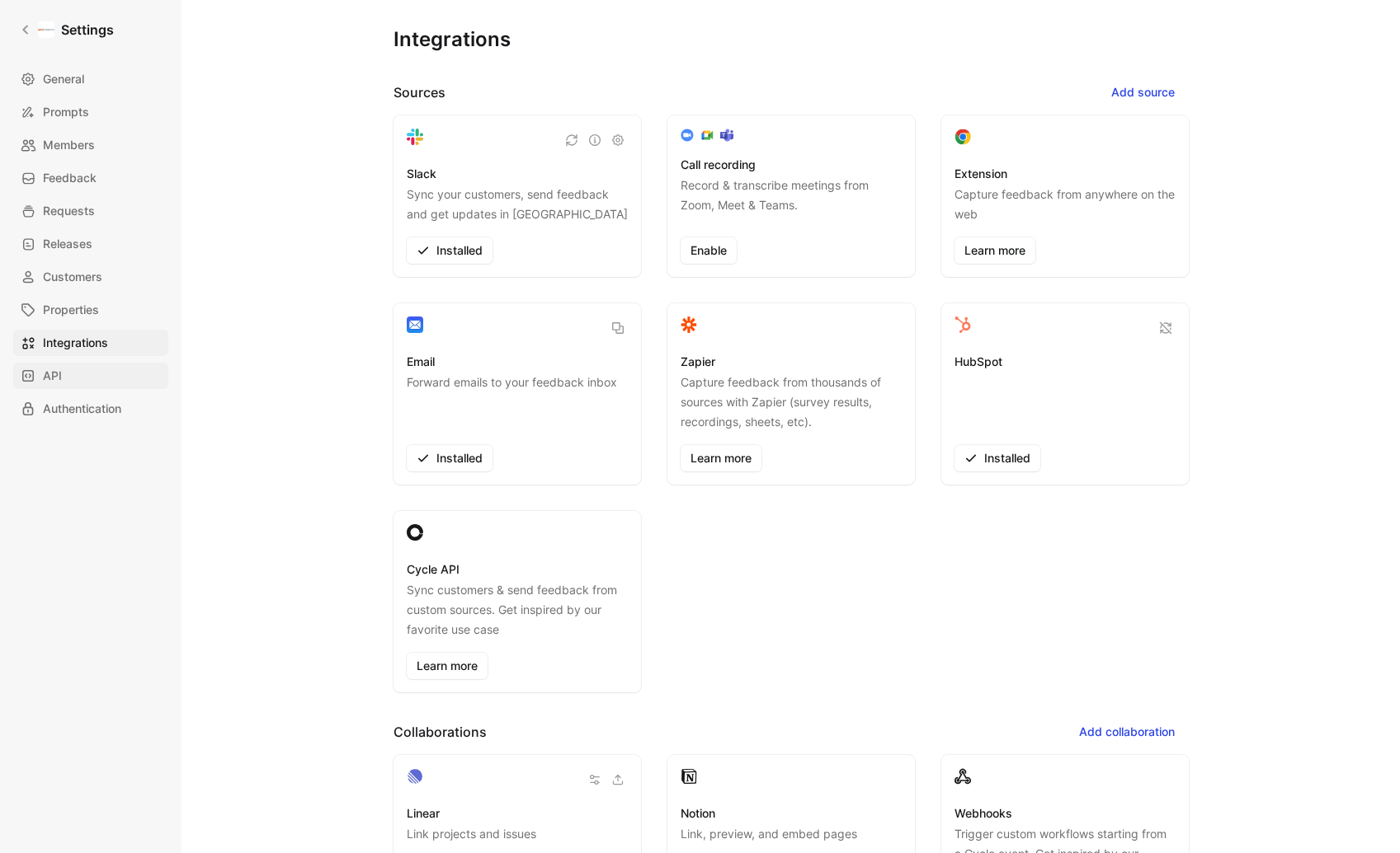
click at [101, 379] on link "API" at bounding box center [91, 375] width 155 height 26
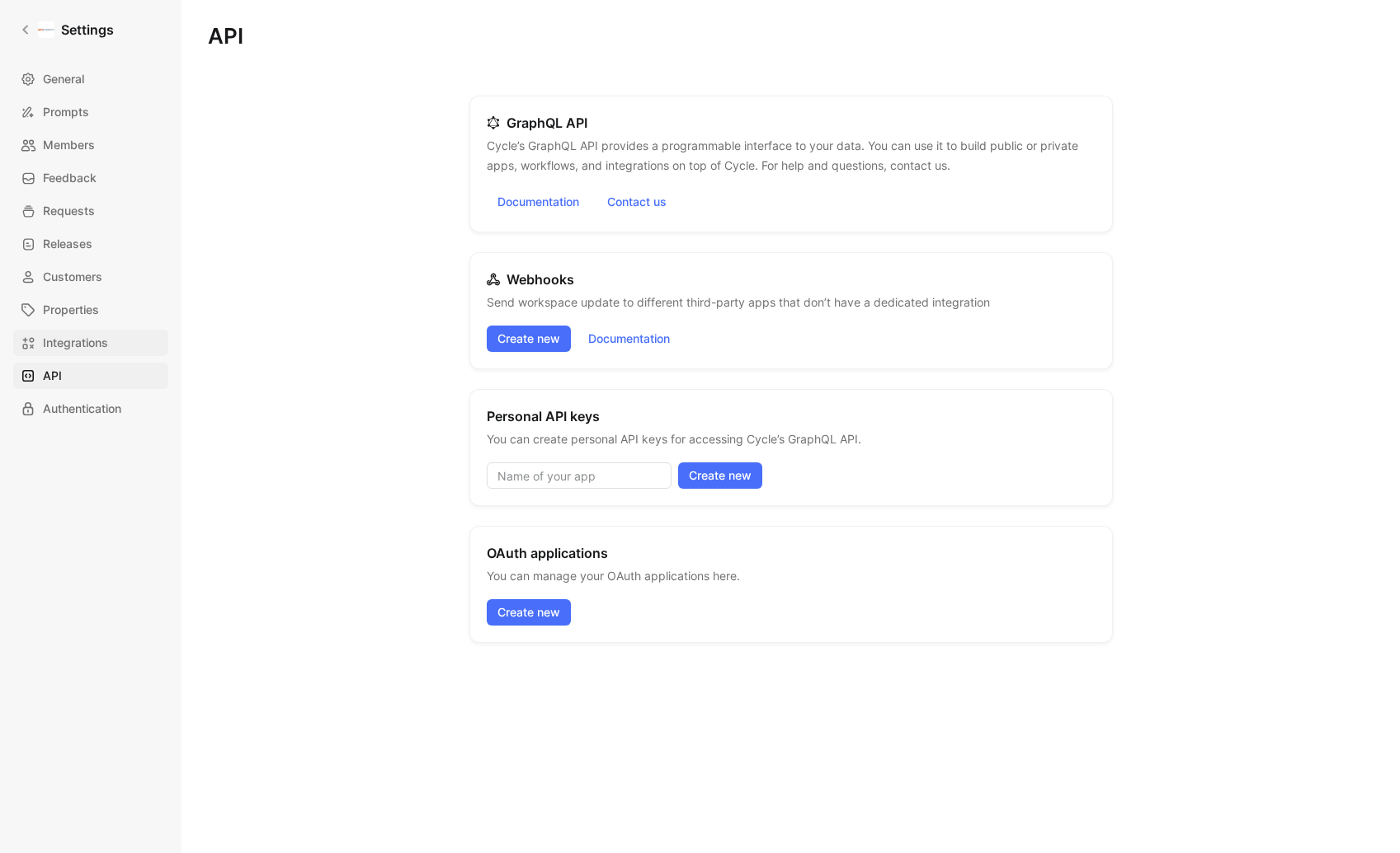
click at [96, 347] on span "Integrations" at bounding box center [75, 343] width 66 height 20
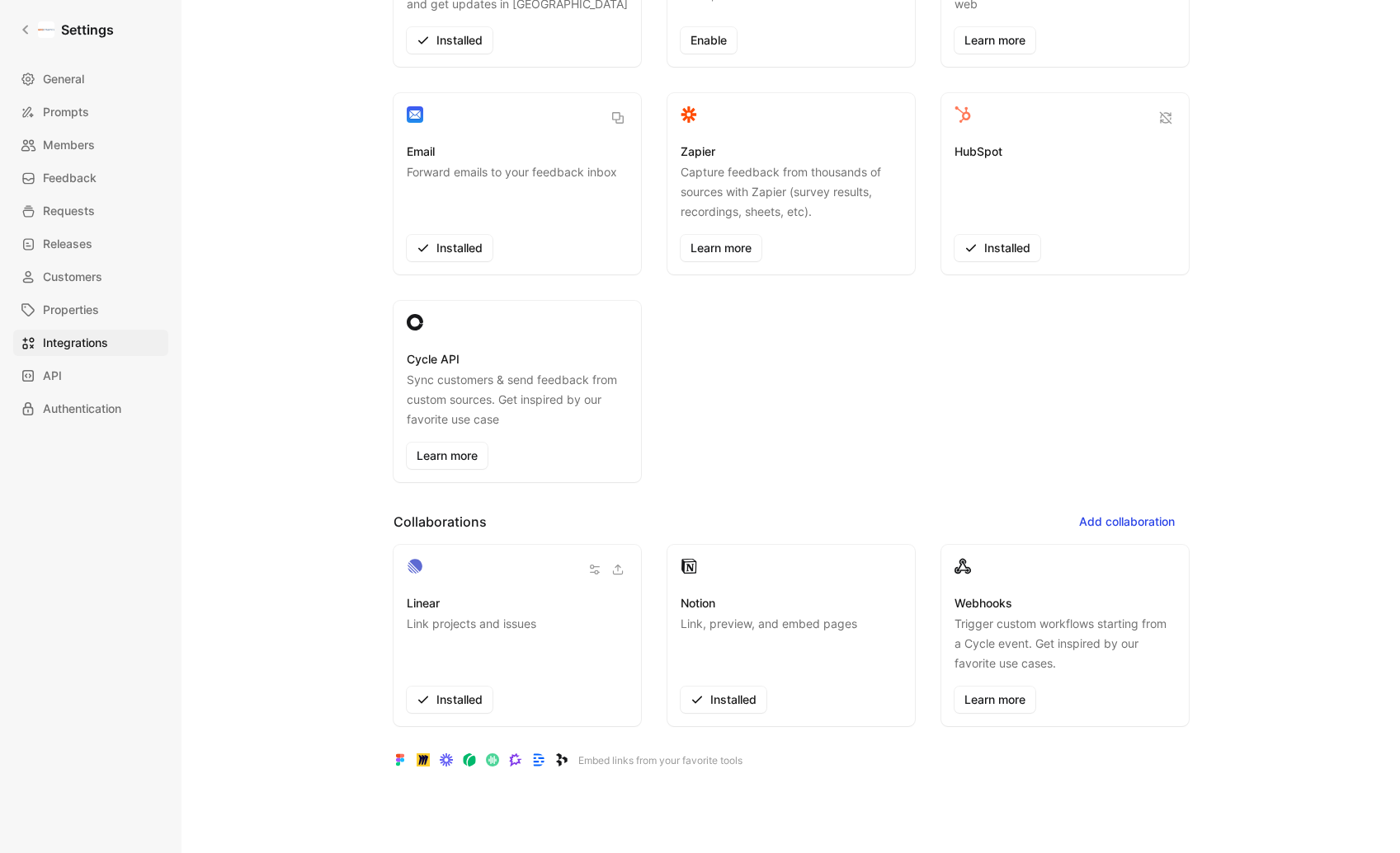
scroll to position [346, 0]
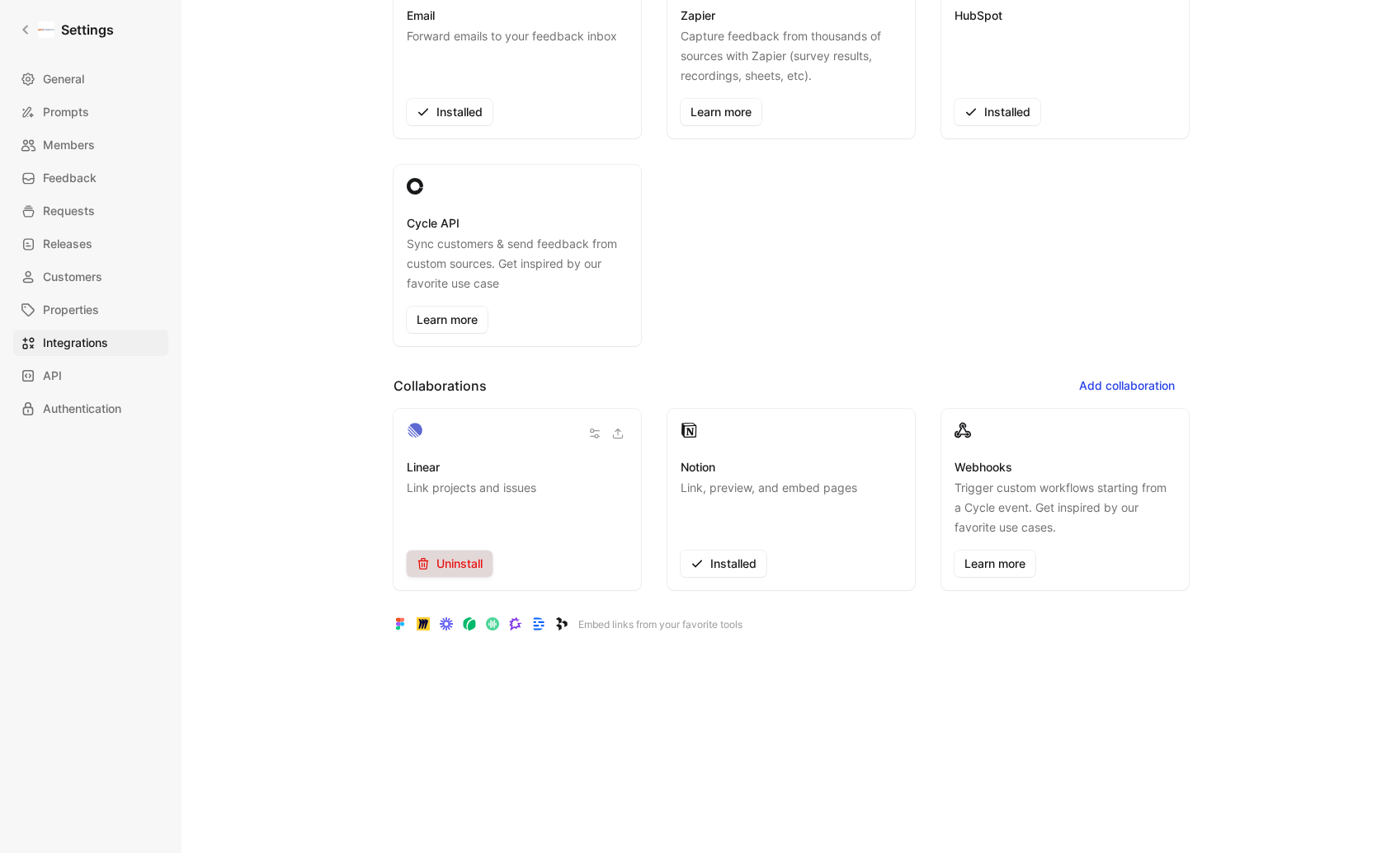
click at [442, 570] on span "Uninstall" at bounding box center [450, 564] width 66 height 20
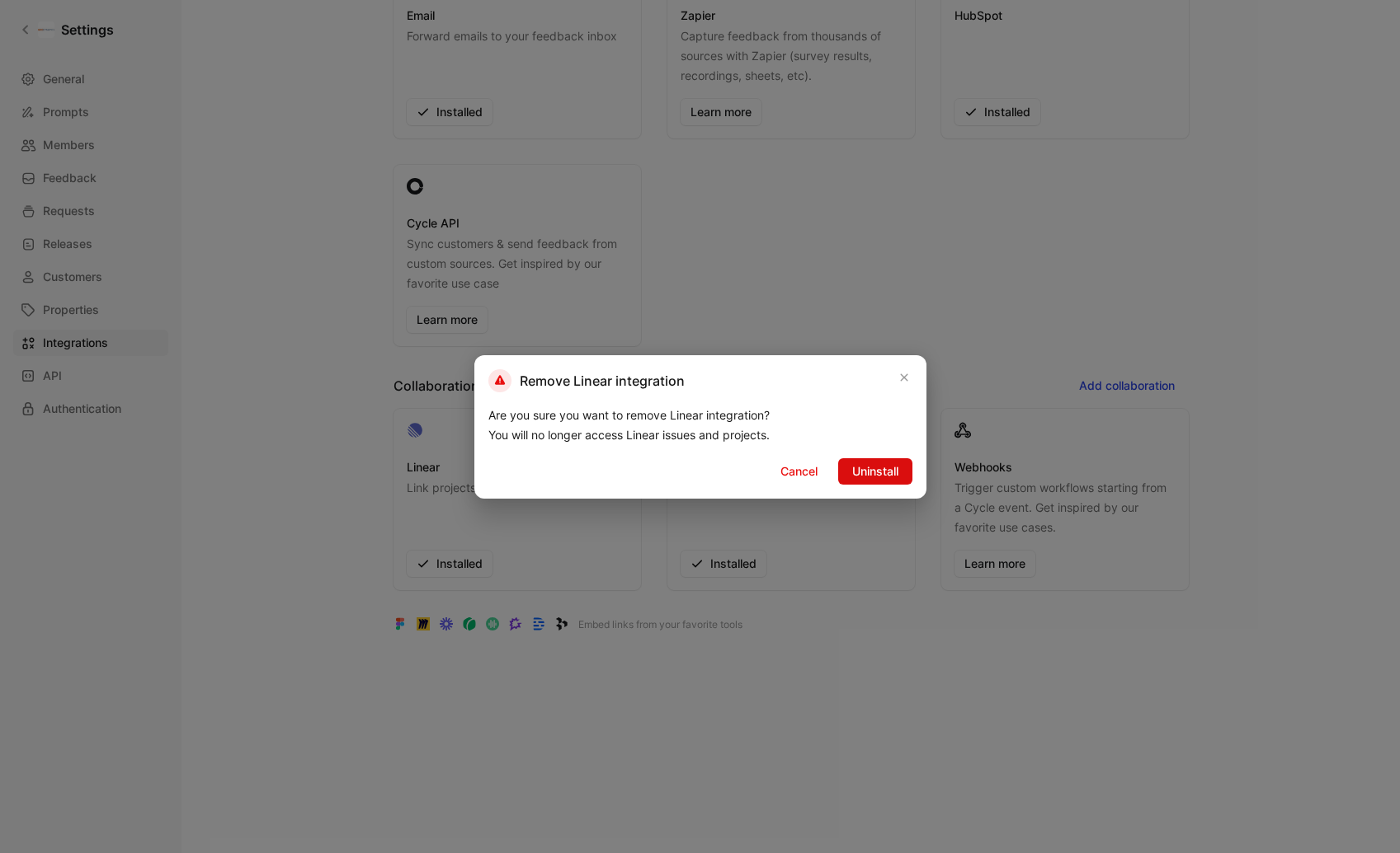
click at [885, 470] on span "Uninstall" at bounding box center [875, 472] width 46 height 20
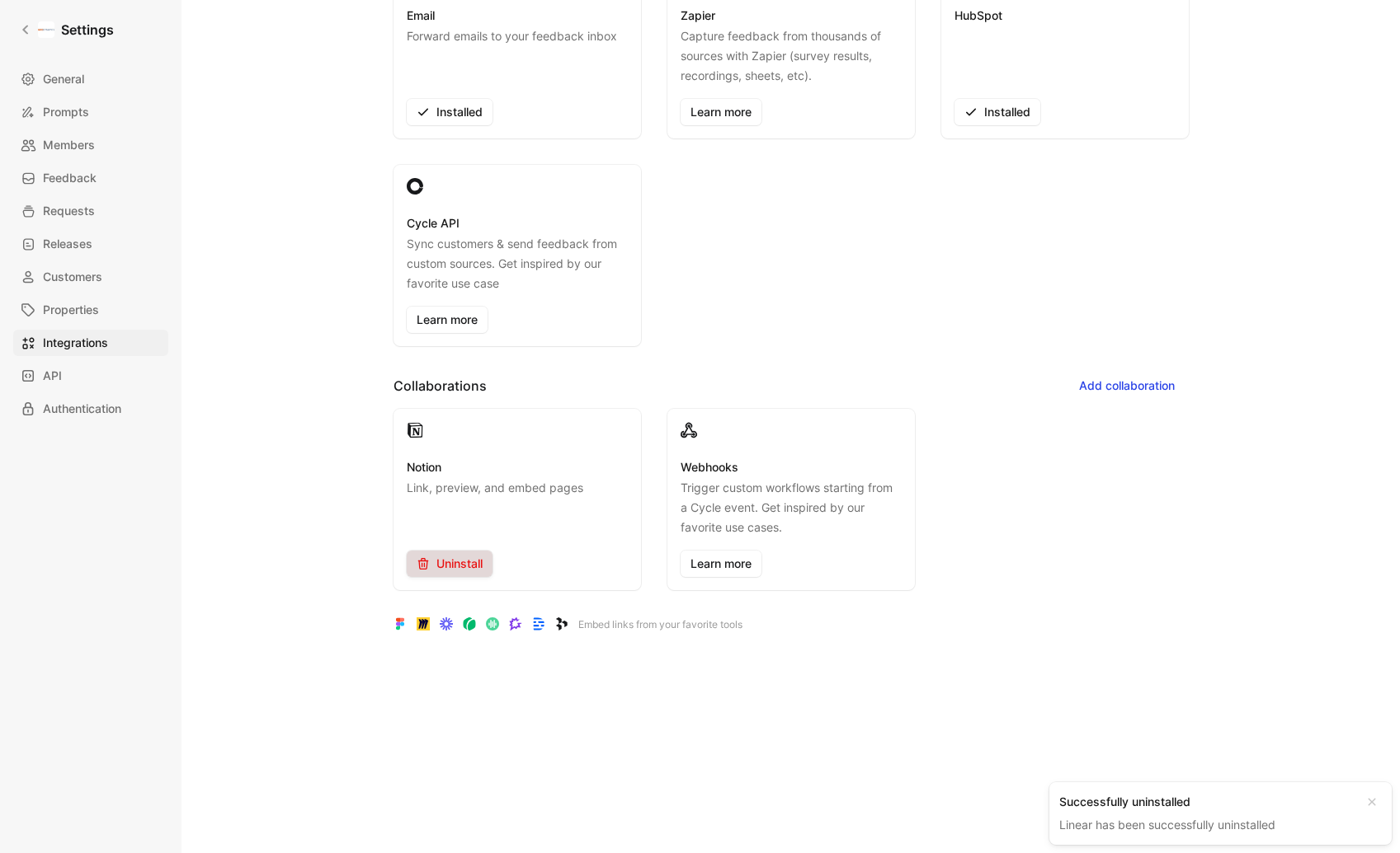
click at [445, 564] on span "Uninstall" at bounding box center [450, 564] width 66 height 20
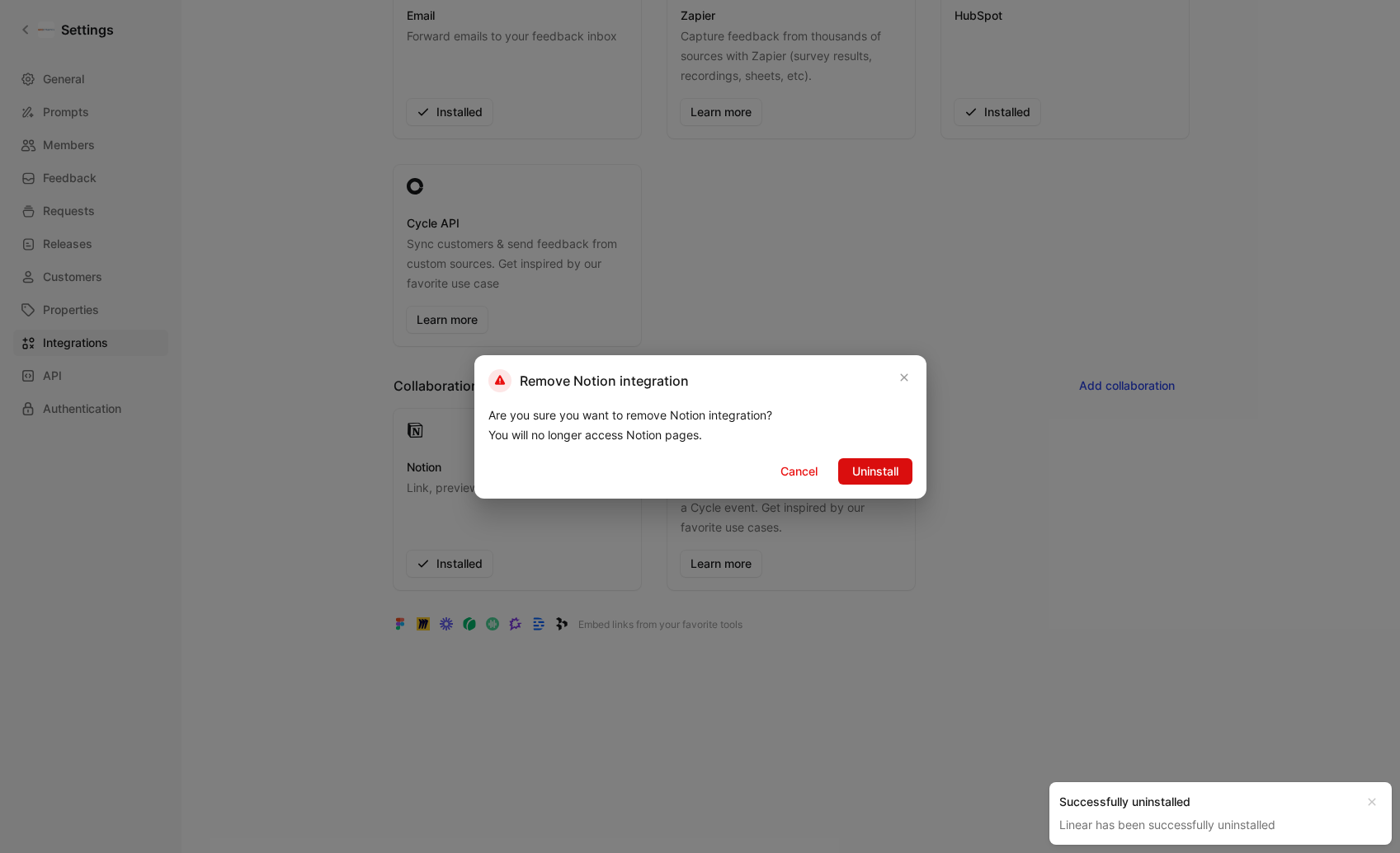
click at [887, 467] on span "Uninstall" at bounding box center [875, 472] width 46 height 20
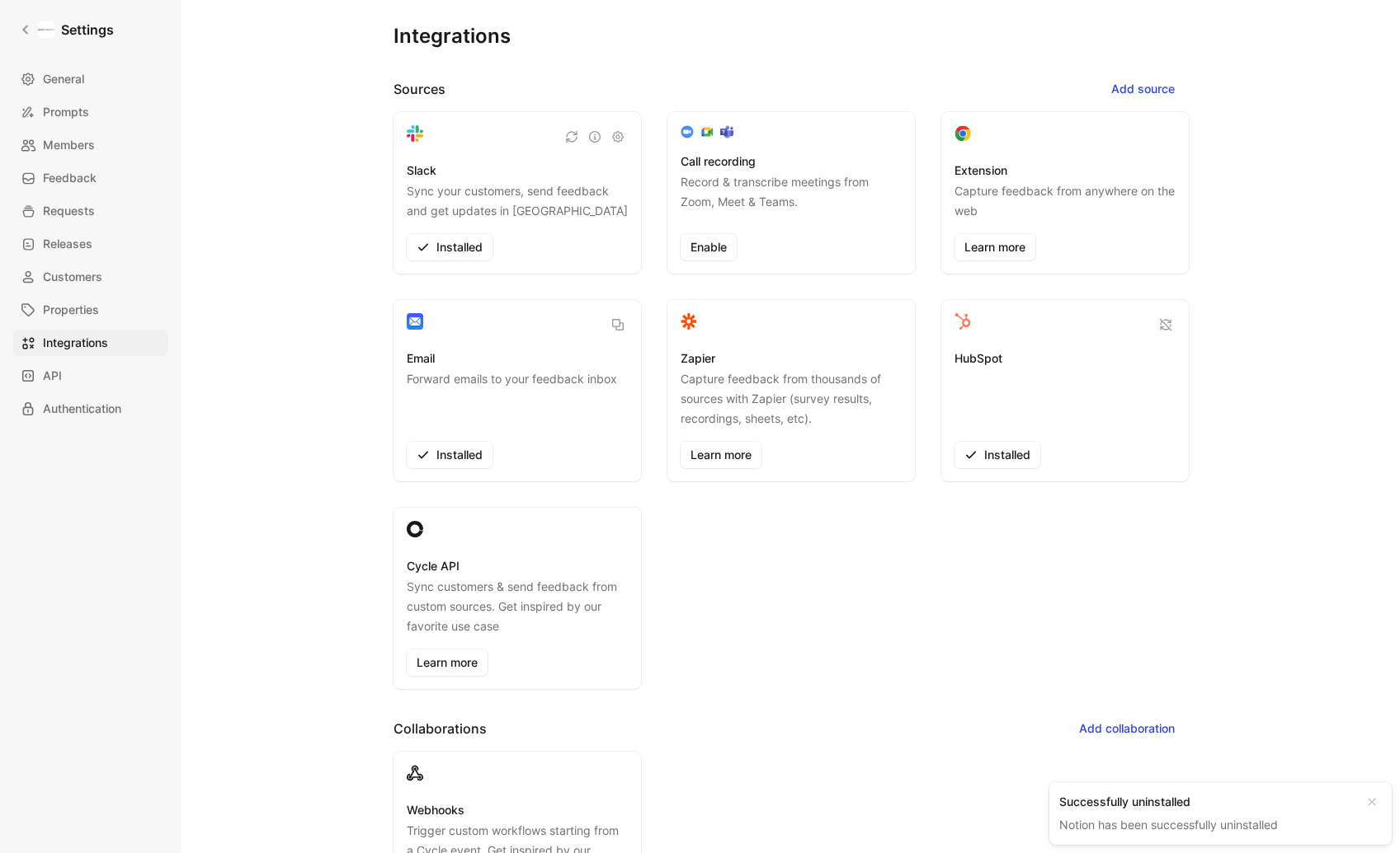
scroll to position [0, 0]
click at [97, 315] on span "Properties" at bounding box center [71, 310] width 57 height 20
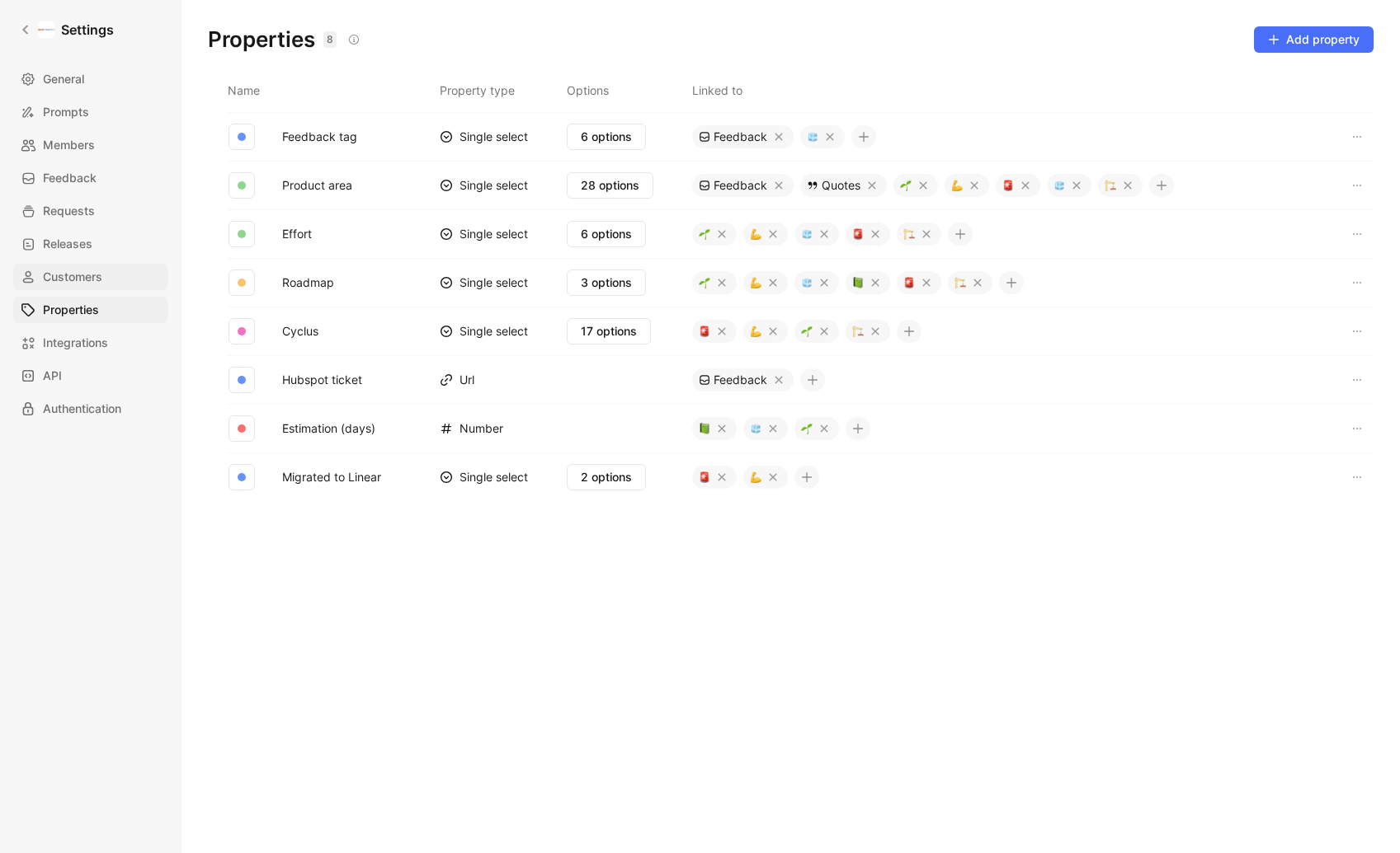
click at [61, 274] on span "Customers" at bounding box center [73, 277] width 59 height 20
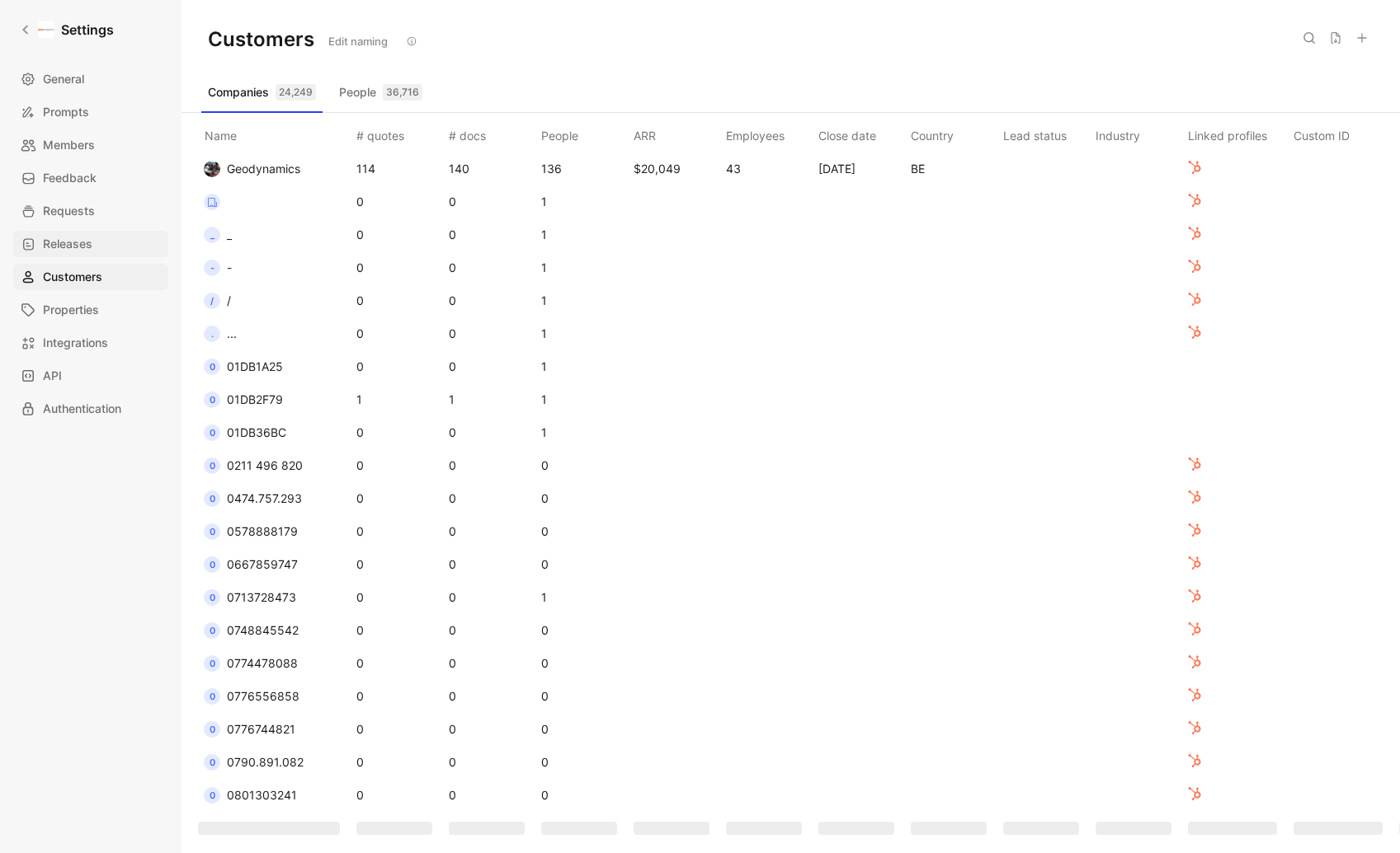
click at [66, 234] on span "Releases" at bounding box center [67, 244] width 49 height 20
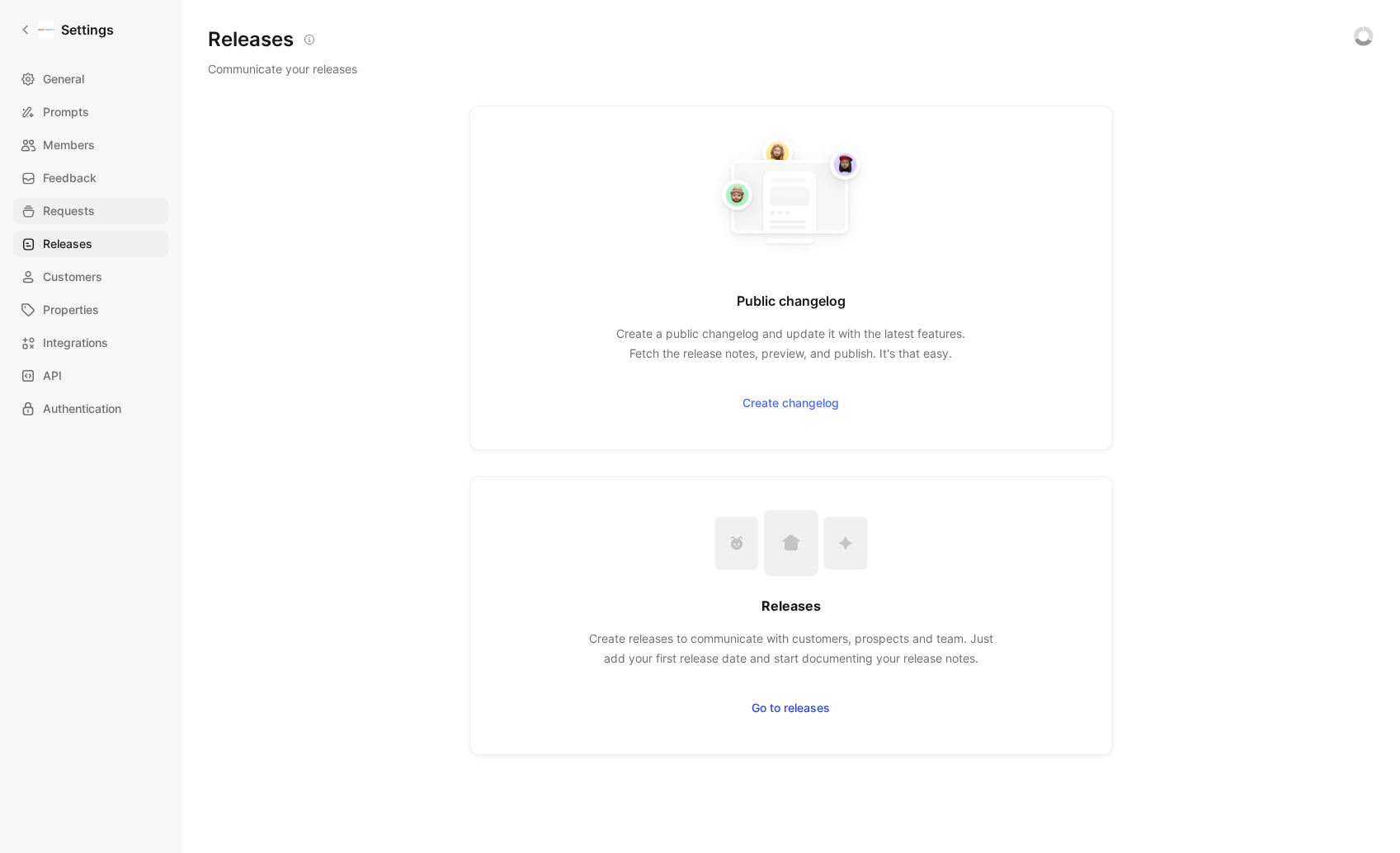
click at [66, 213] on span "Requests" at bounding box center [69, 211] width 52 height 20
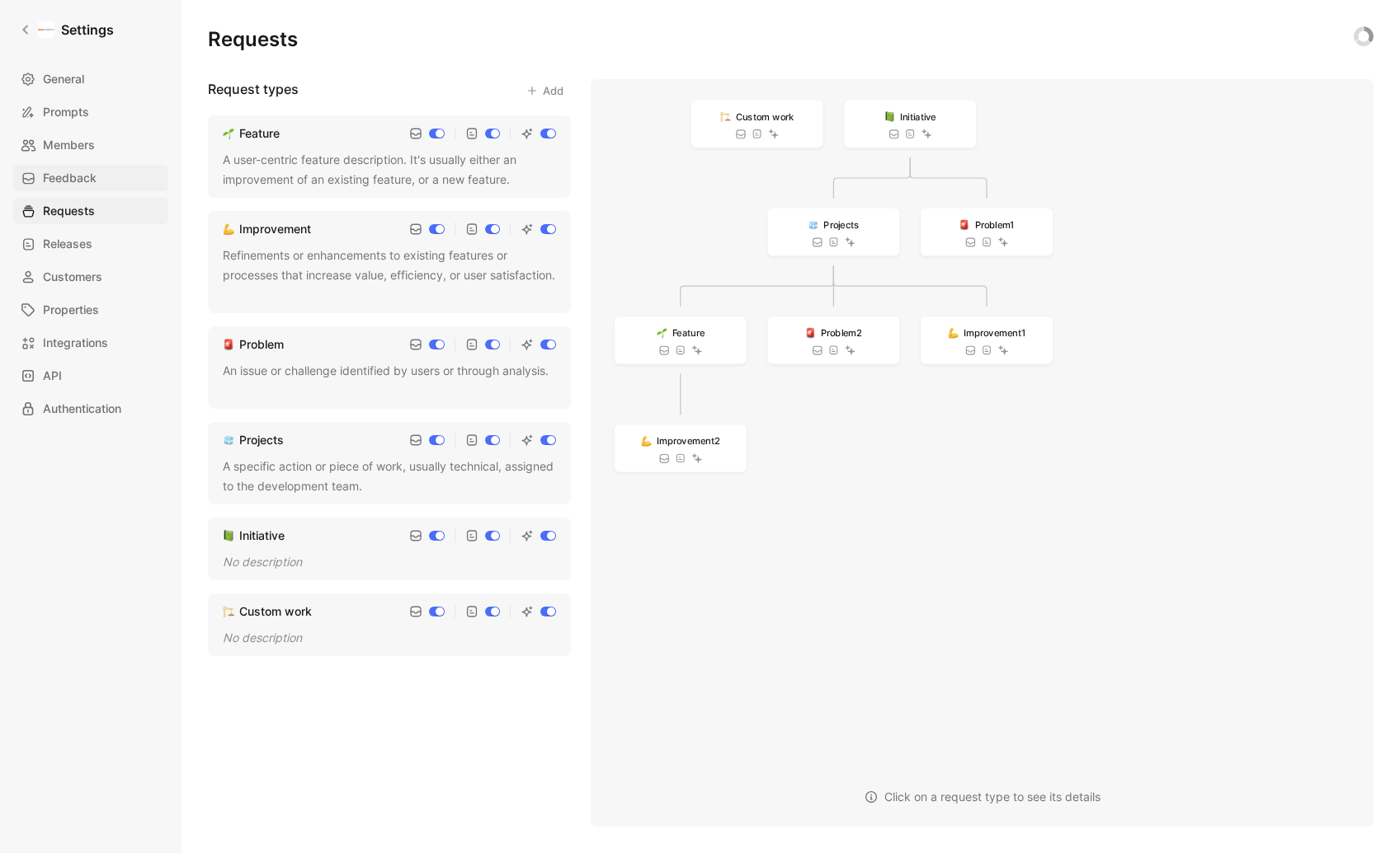
click at [60, 171] on span "Feedback" at bounding box center [70, 178] width 54 height 20
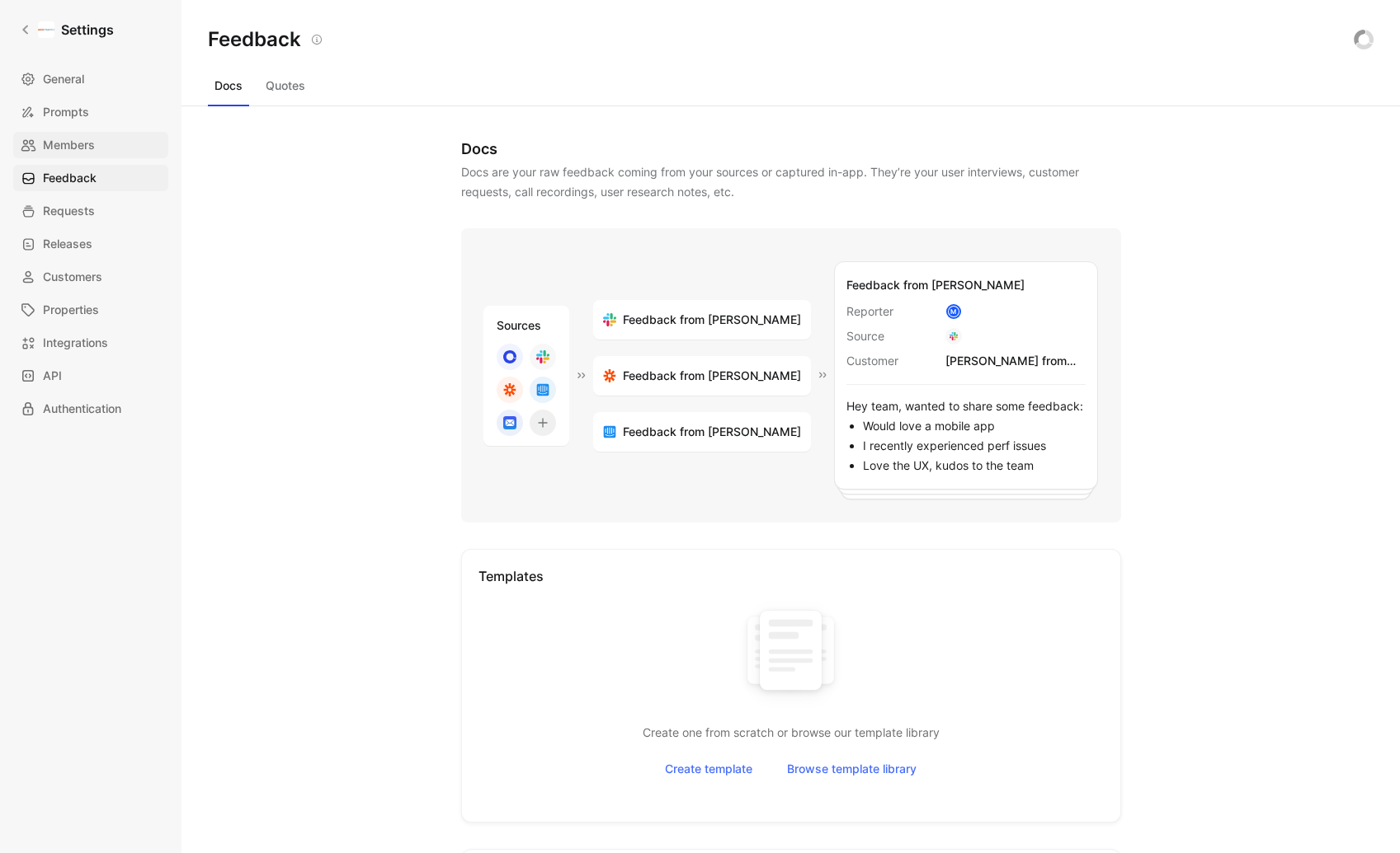
click at [55, 138] on span "Members" at bounding box center [69, 145] width 52 height 20
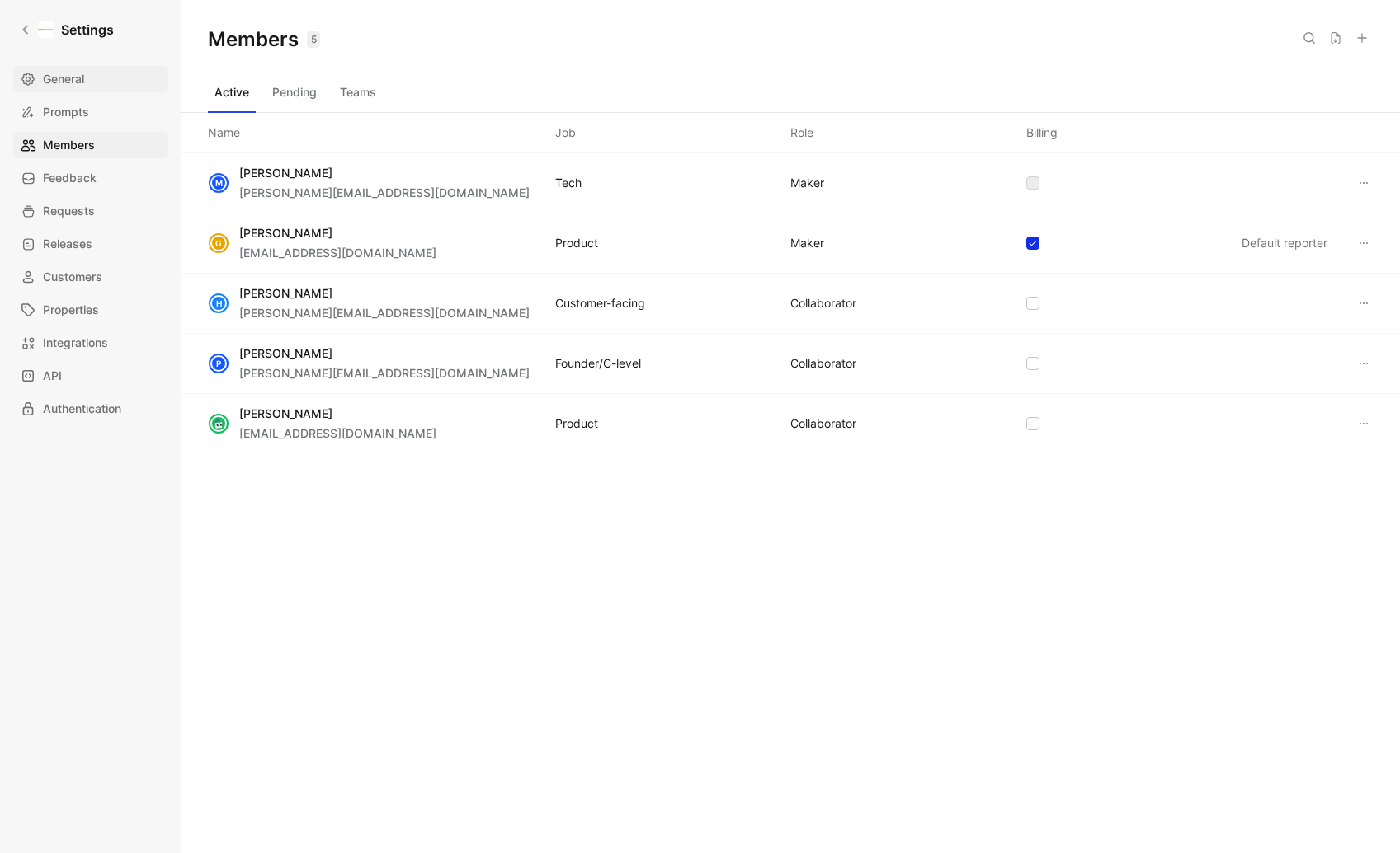
click at [67, 71] on span "General" at bounding box center [64, 79] width 41 height 20
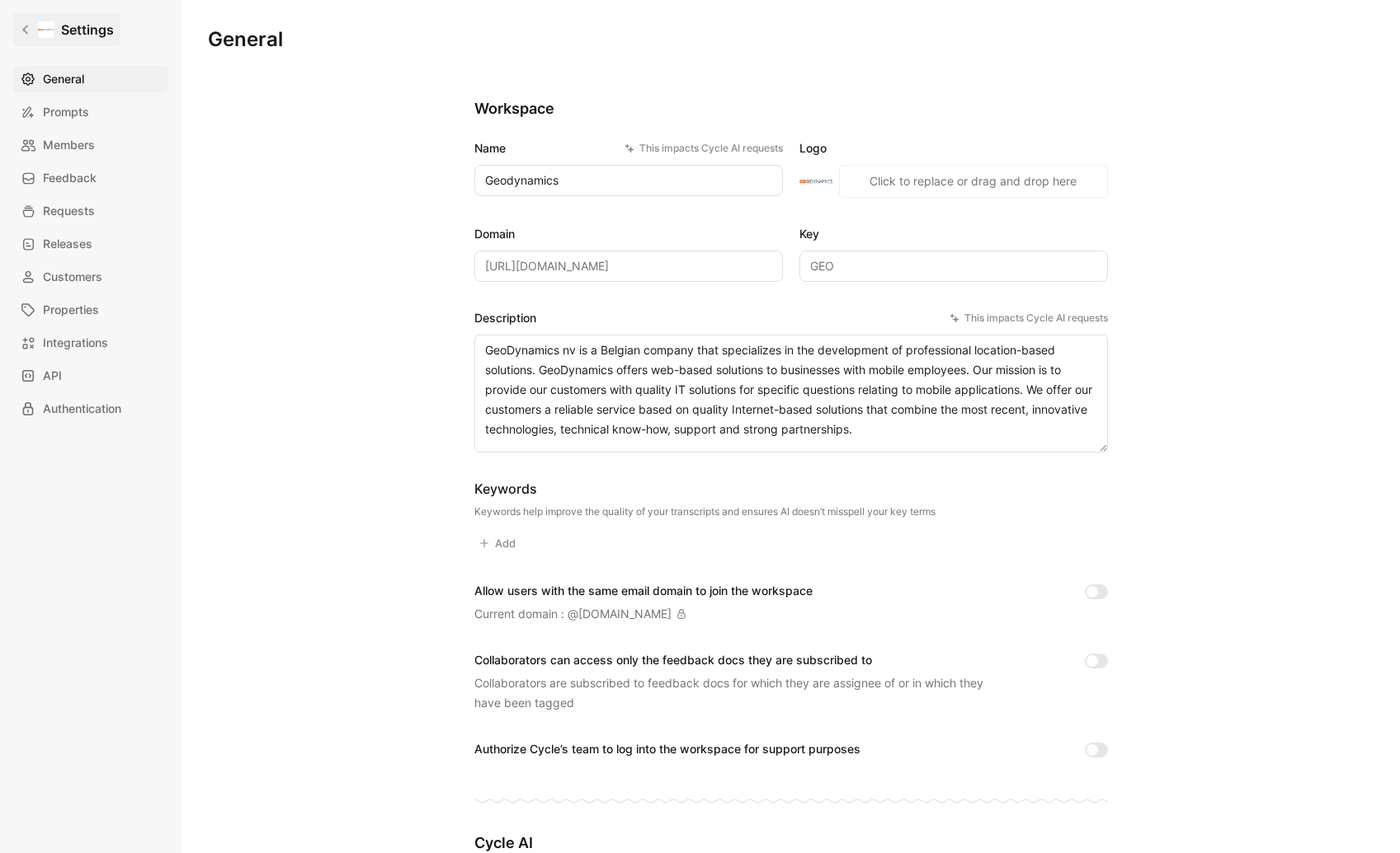
click at [25, 24] on icon at bounding box center [25, 30] width 12 height 12
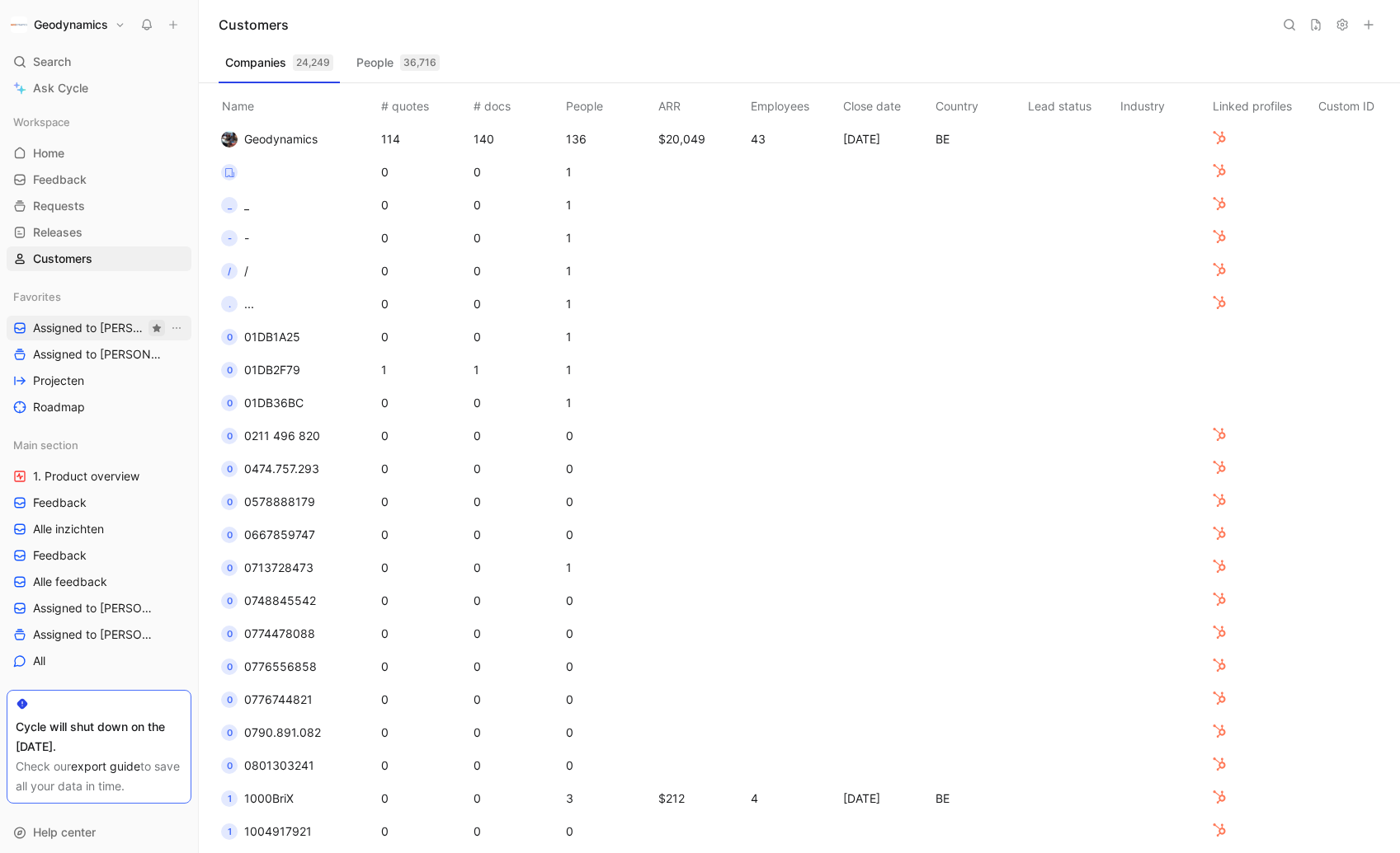
click at [153, 326] on use "button" at bounding box center [157, 327] width 9 height 8
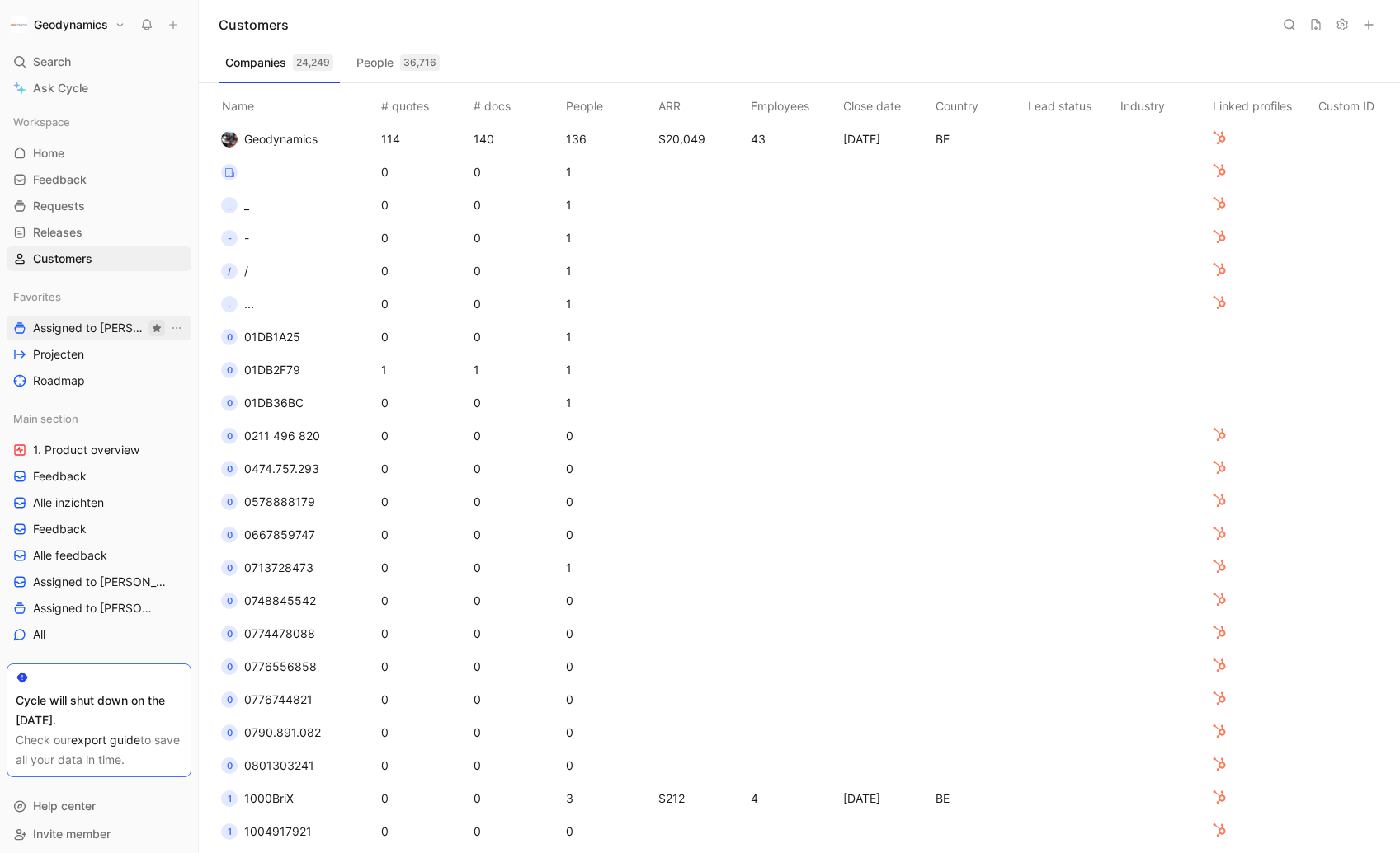
click at [153, 330] on use "button" at bounding box center [157, 327] width 9 height 8
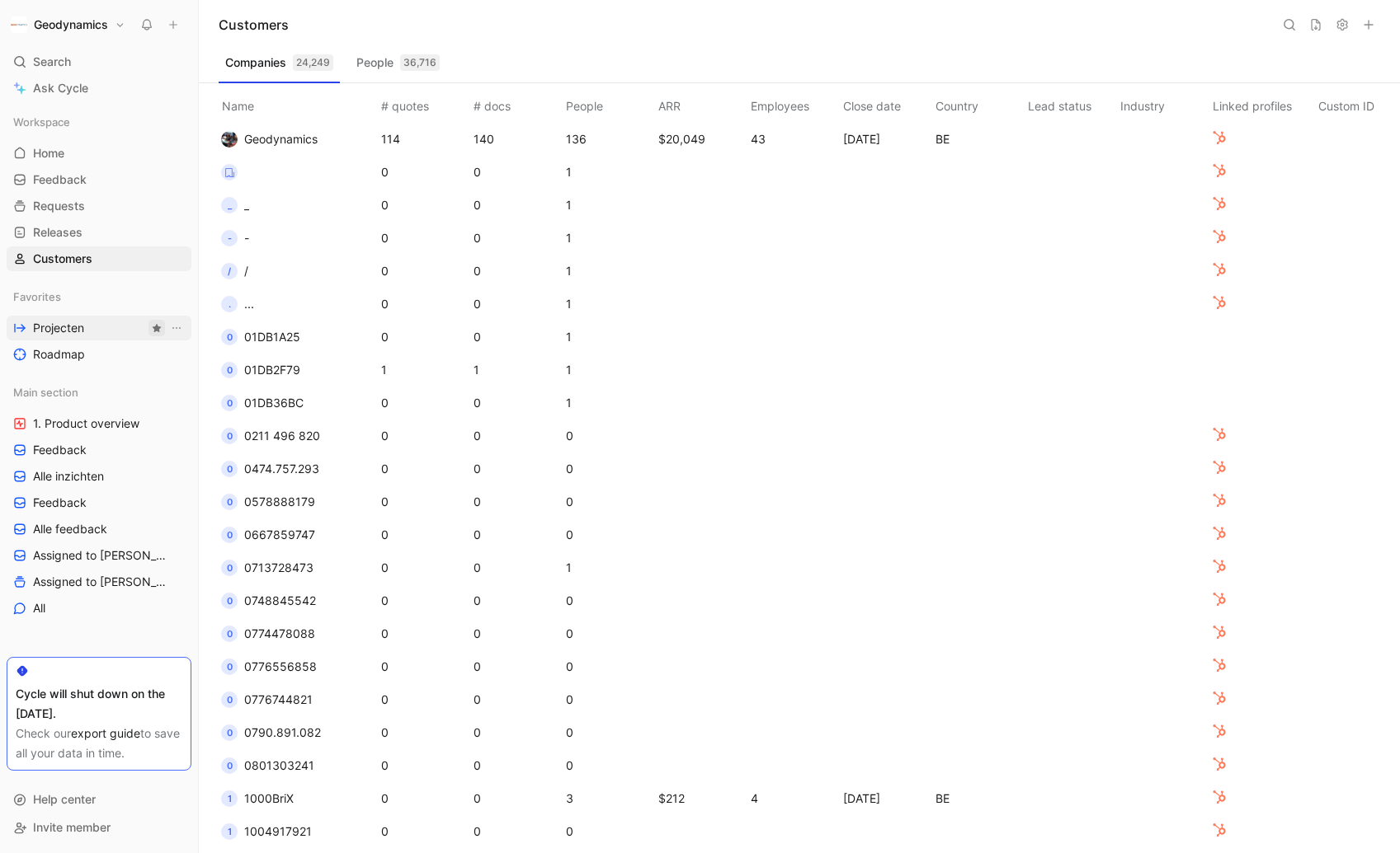
click at [149, 329] on button "button" at bounding box center [156, 328] width 16 height 16
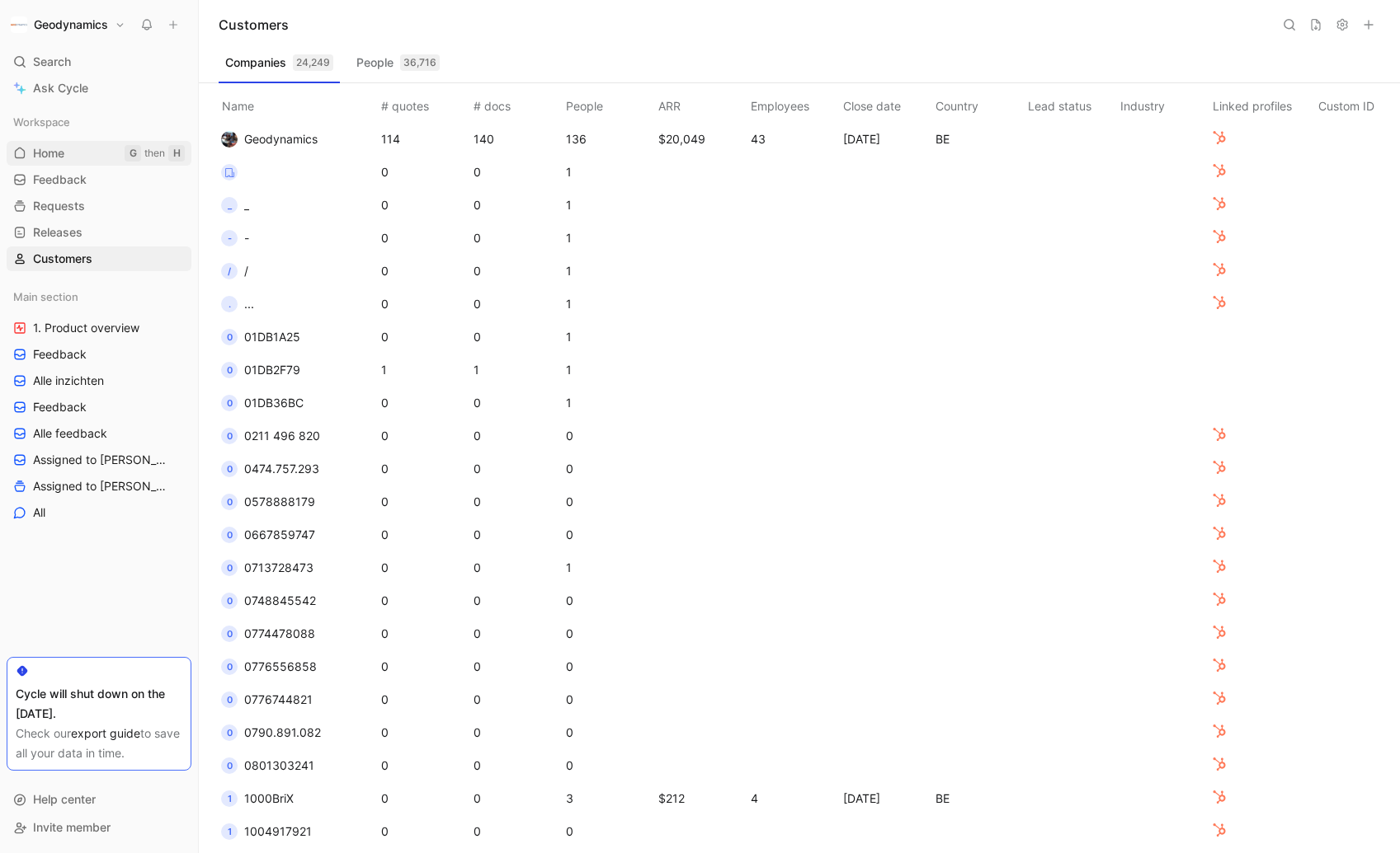
click at [71, 154] on link "Home G then H" at bounding box center [99, 153] width 185 height 25
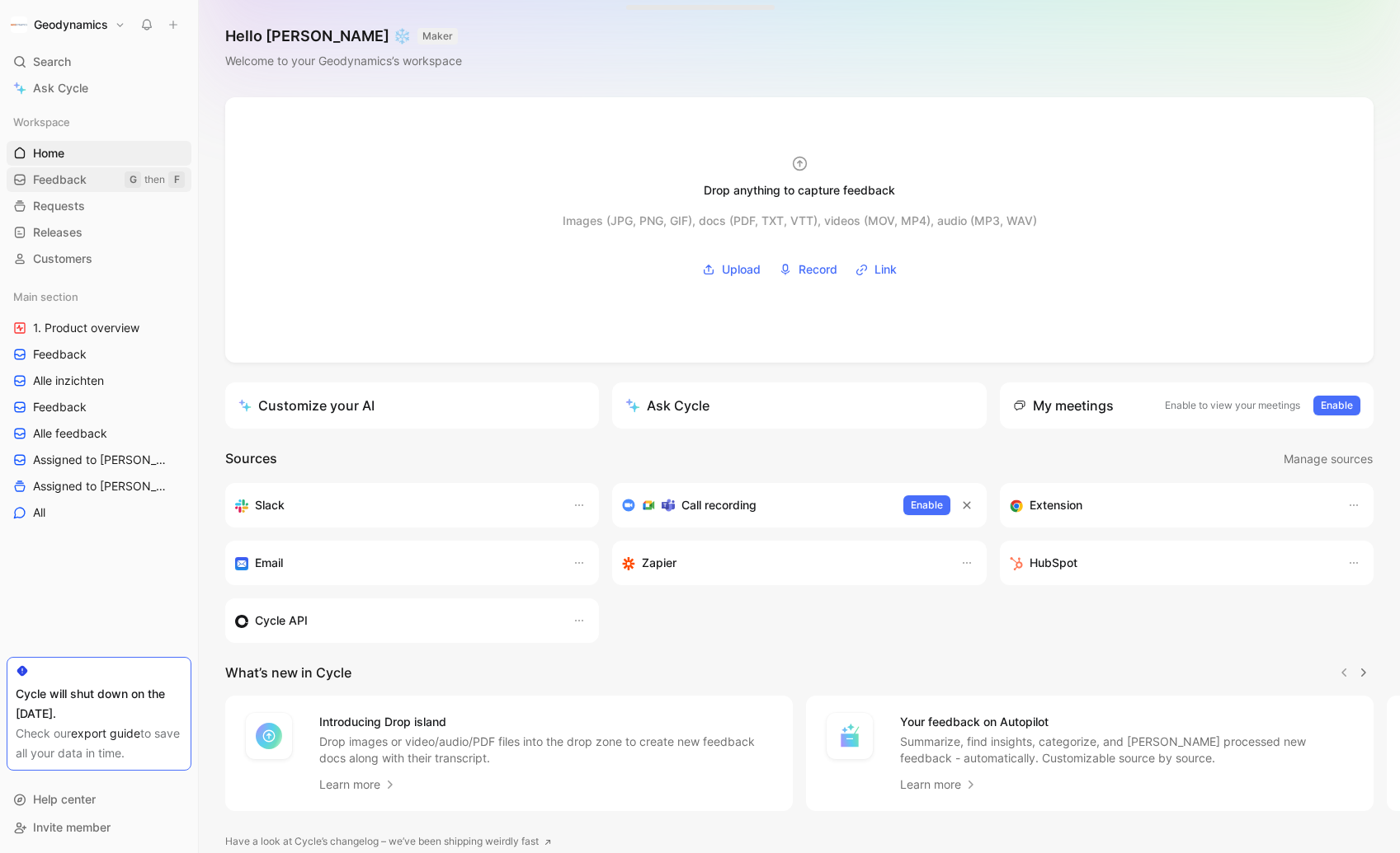
click at [103, 175] on link "Feedback G then F" at bounding box center [99, 180] width 185 height 25
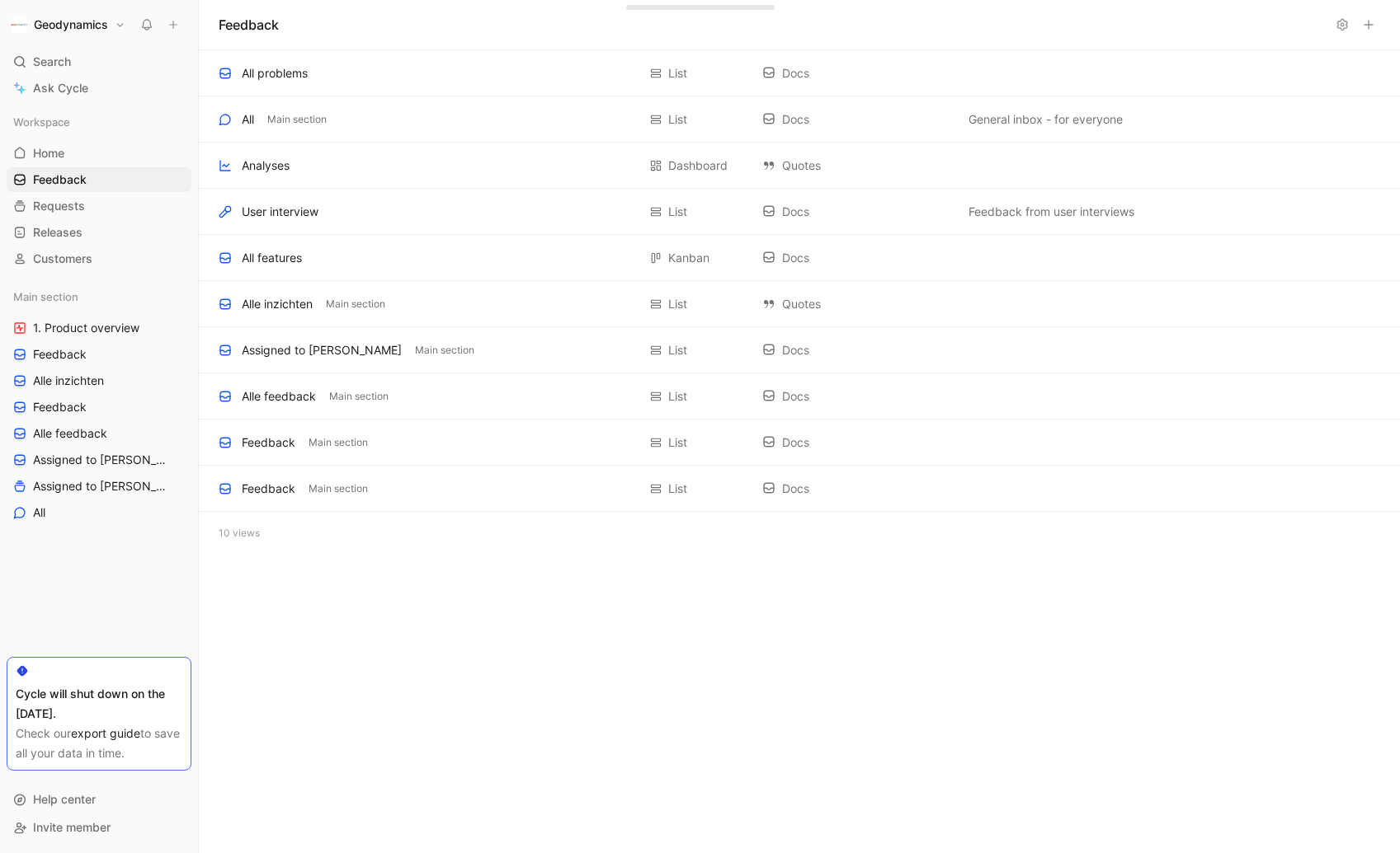
click at [1377, 26] on button at bounding box center [1369, 25] width 23 height 23
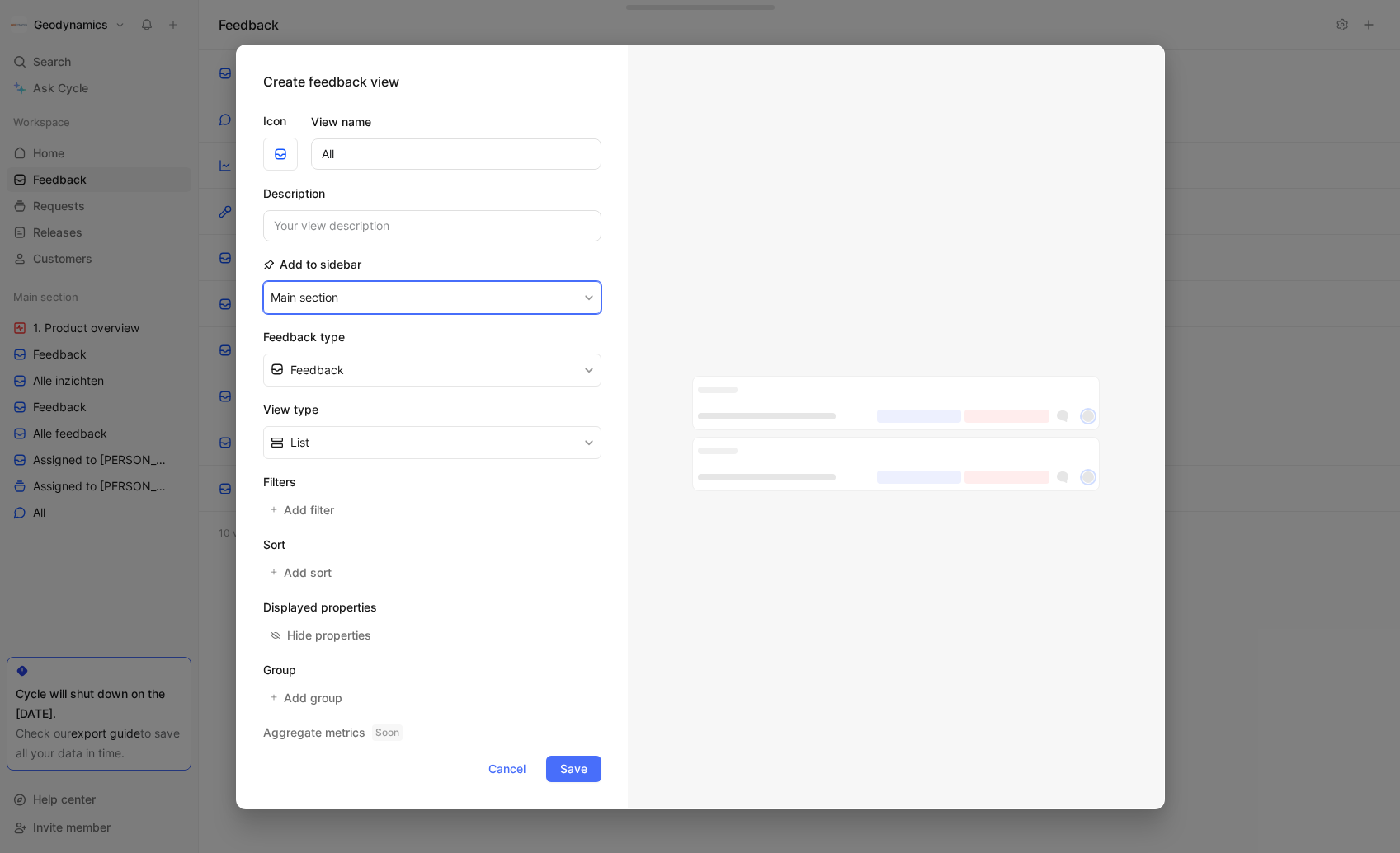
click at [363, 303] on button "Main section" at bounding box center [432, 297] width 338 height 33
click at [426, 160] on input "All" at bounding box center [457, 153] width 291 height 31
type input "All feedback"
click at [311, 574] on span "Add sort" at bounding box center [308, 573] width 49 height 20
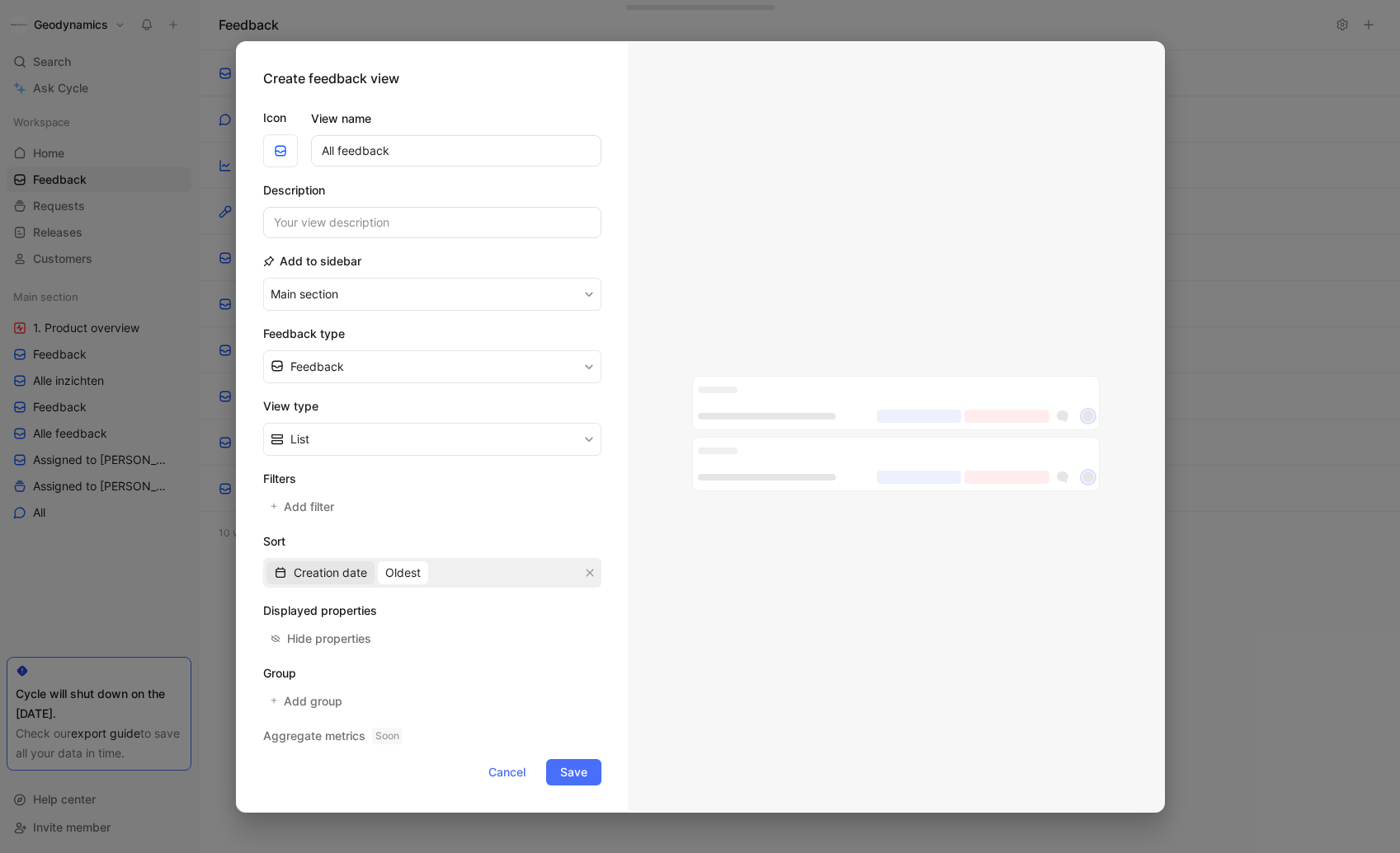
click at [334, 570] on span "Creation date" at bounding box center [330, 573] width 74 height 20
click at [395, 572] on span "Oldest" at bounding box center [403, 573] width 36 height 20
click at [433, 629] on span "Most recent" at bounding box center [418, 631] width 65 height 14
click at [579, 765] on span "Save" at bounding box center [573, 772] width 27 height 20
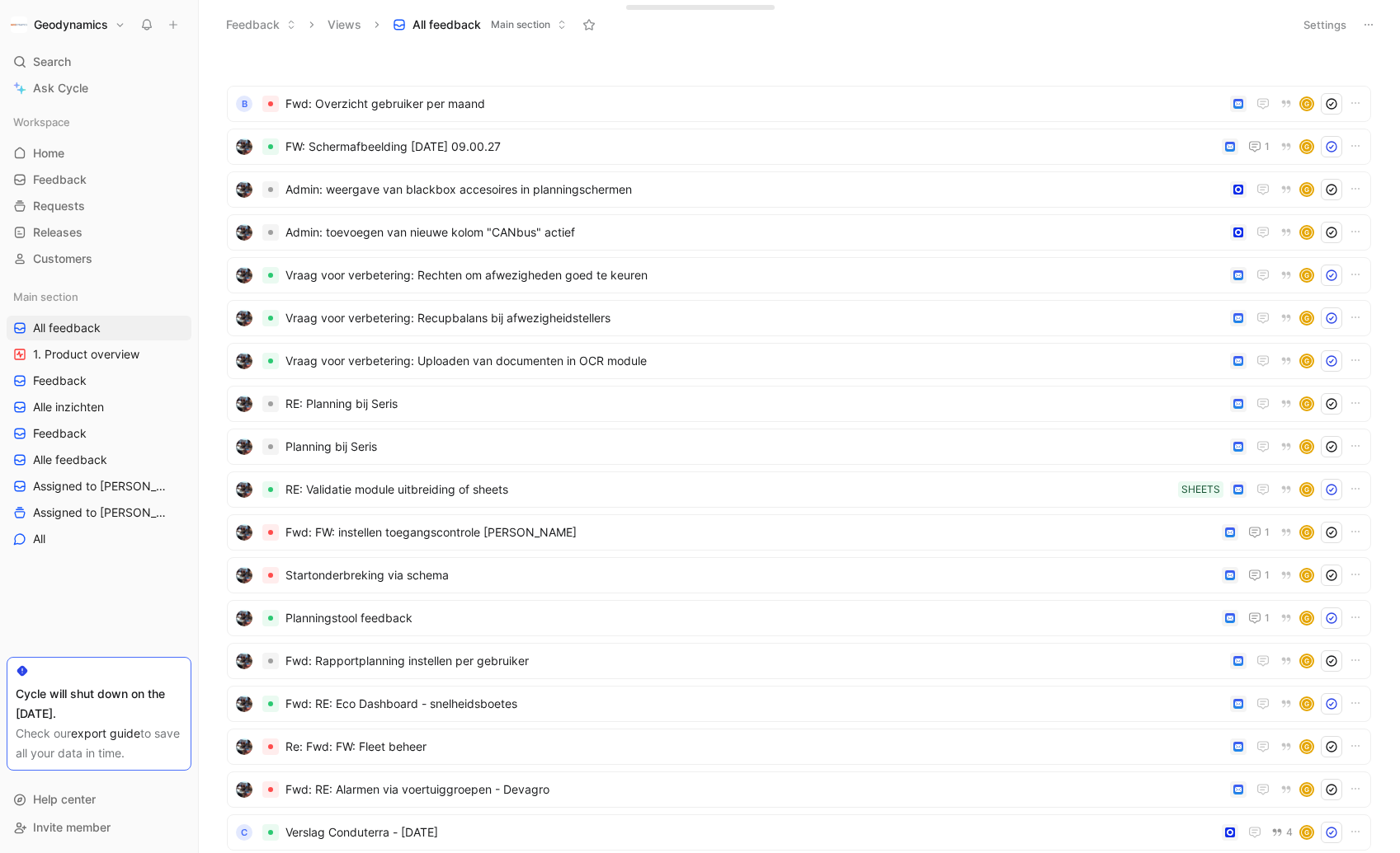
click at [1371, 18] on icon at bounding box center [1369, 24] width 13 height 13
click at [1351, 83] on div "Export in CSV" at bounding box center [1311, 84] width 124 height 20
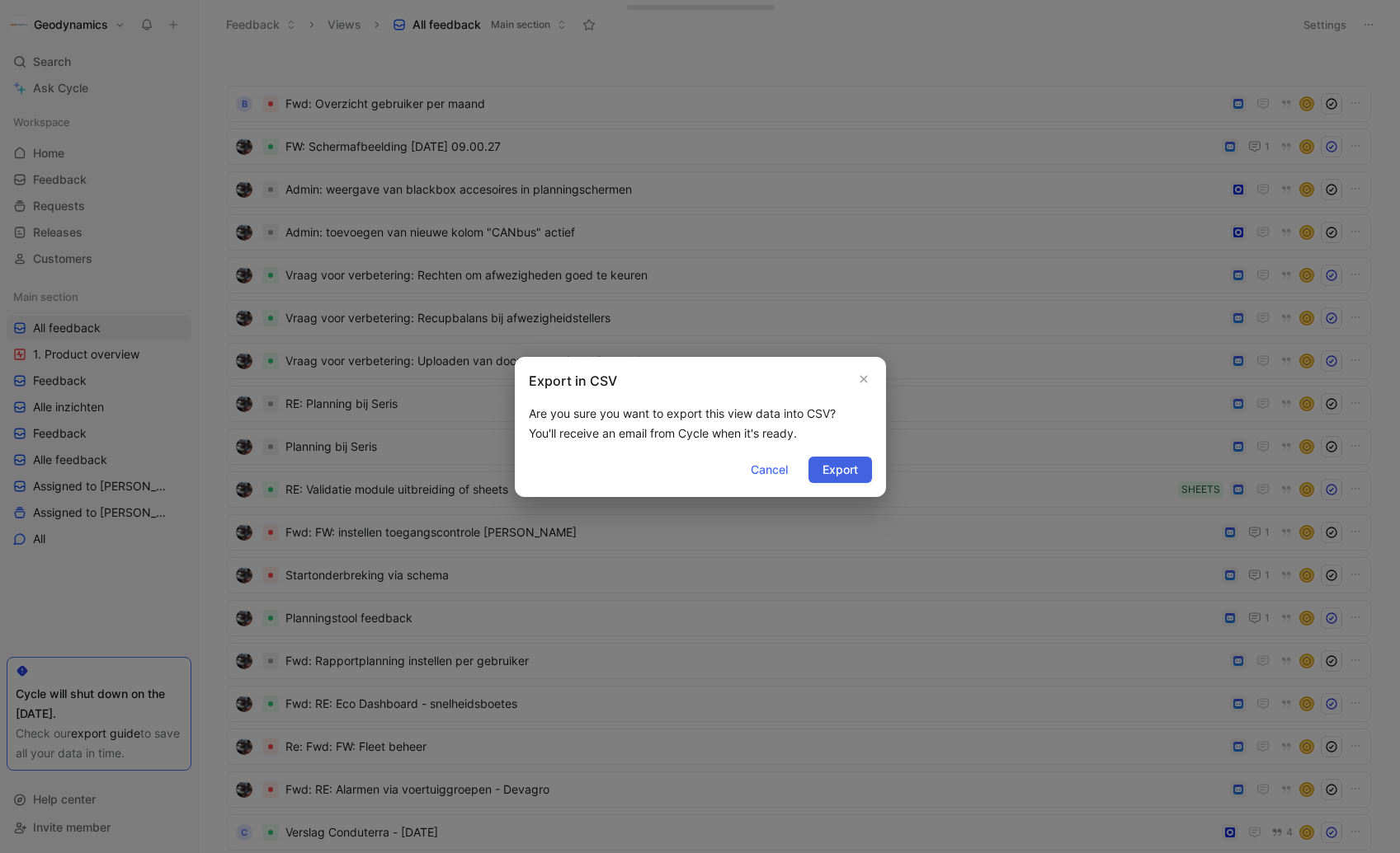
click at [845, 474] on span "Export" at bounding box center [841, 470] width 36 height 20
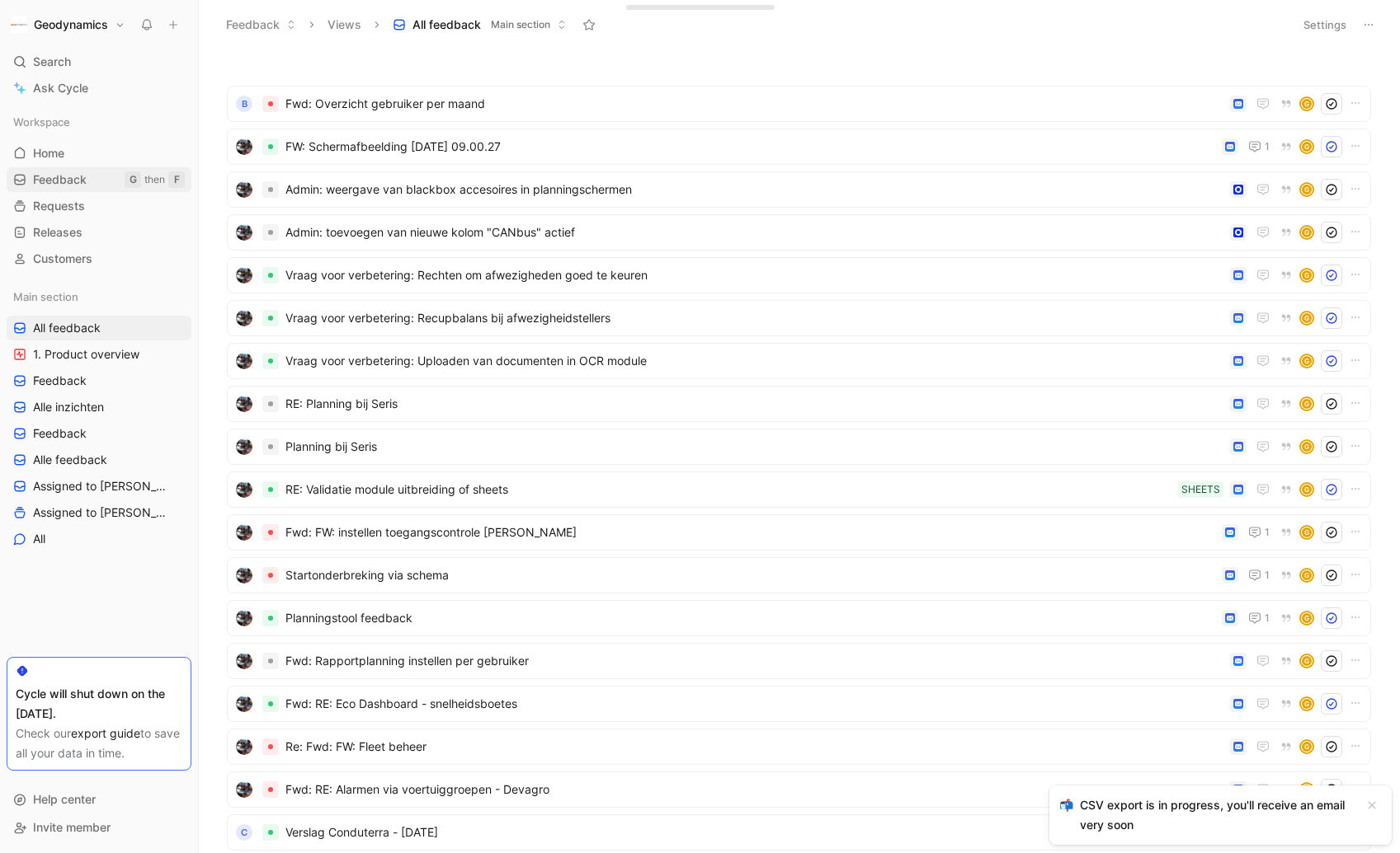
click at [74, 187] on span "Feedback" at bounding box center [60, 179] width 54 height 16
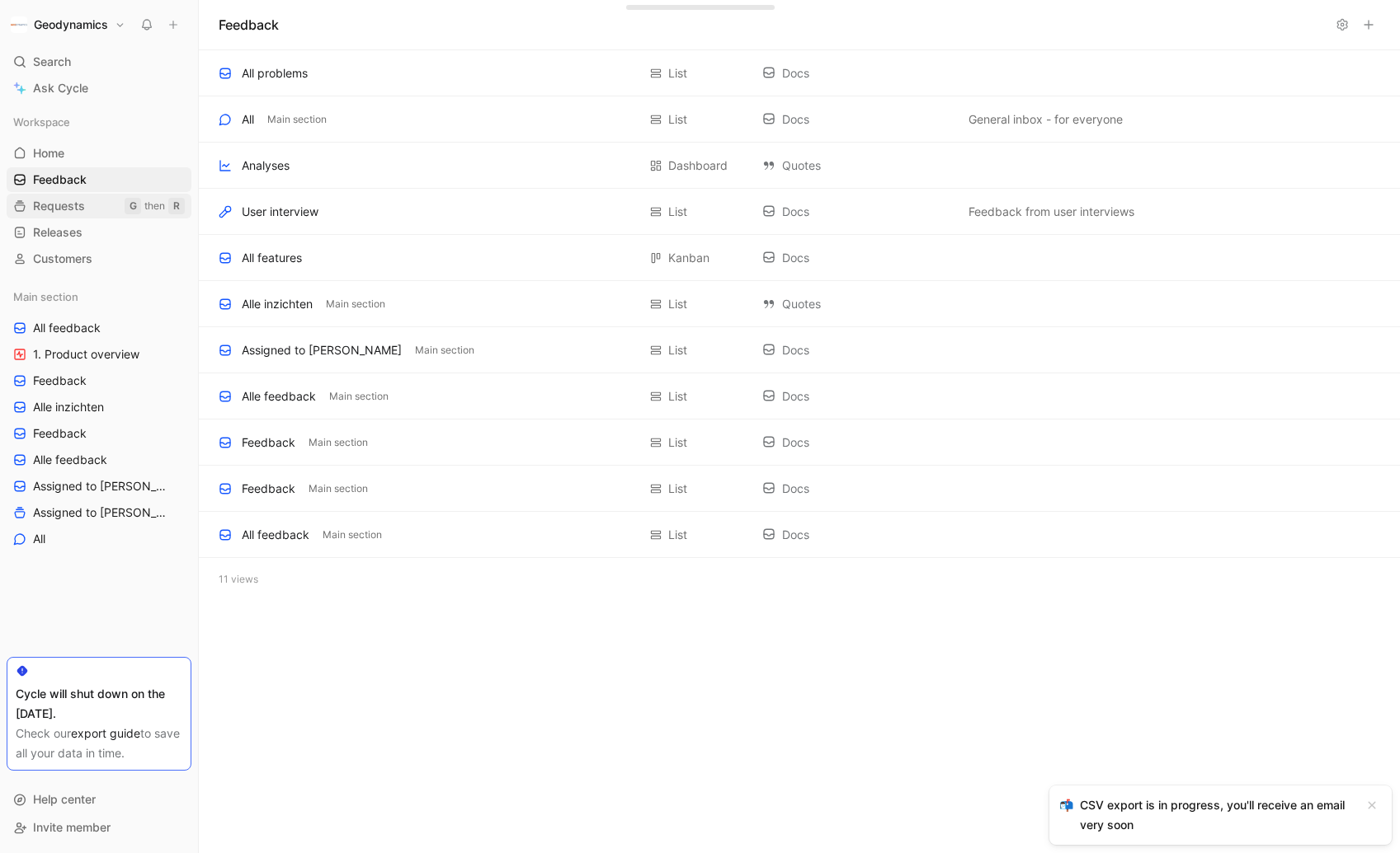
click at [72, 196] on link "Requests G then R" at bounding box center [99, 206] width 185 height 25
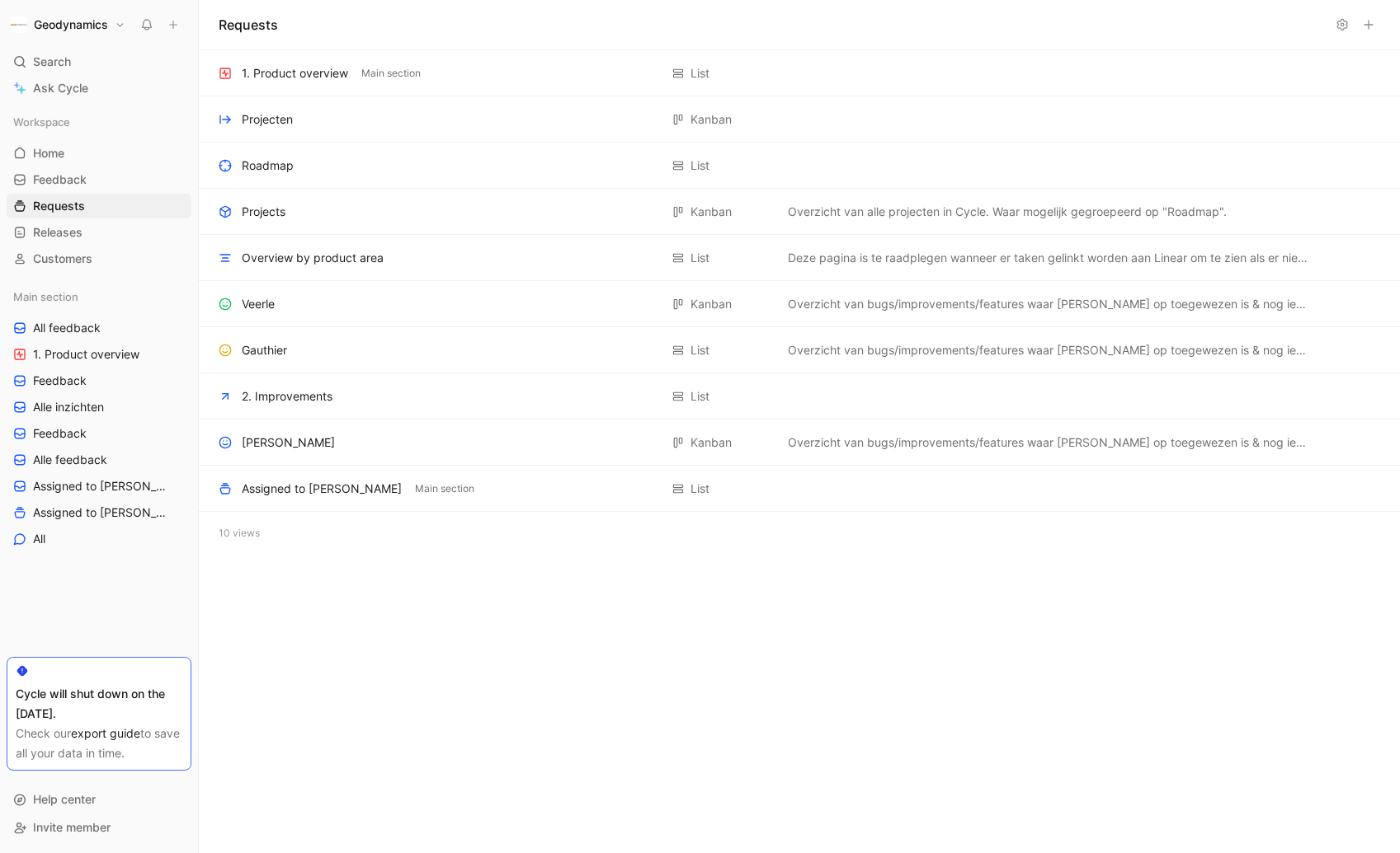
click at [1371, 30] on icon at bounding box center [1369, 24] width 13 height 13
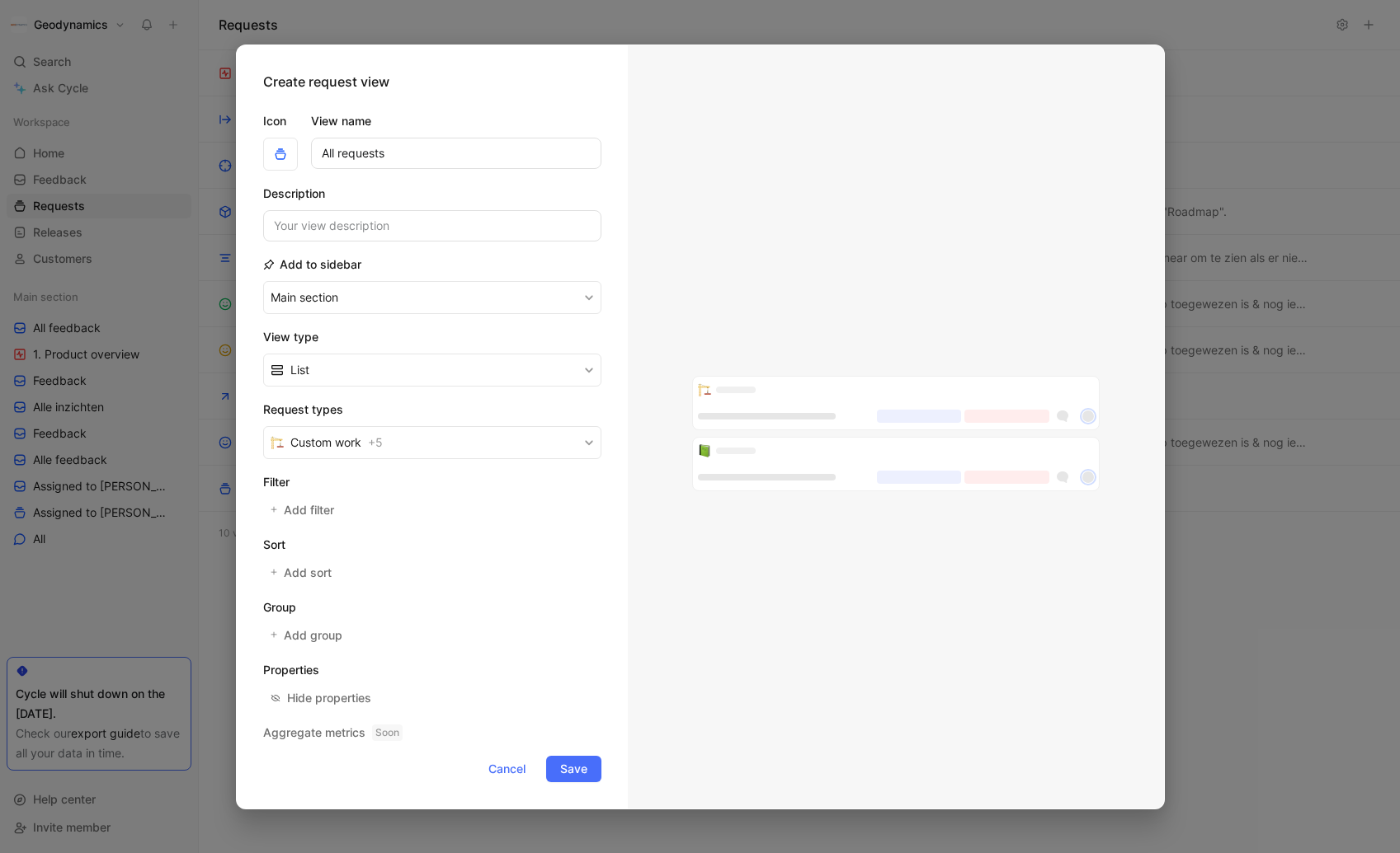
type input "All requests"
click at [383, 443] on span "+ 5" at bounding box center [375, 443] width 15 height 20
click at [315, 571] on span "Add sort" at bounding box center [308, 573] width 49 height 20
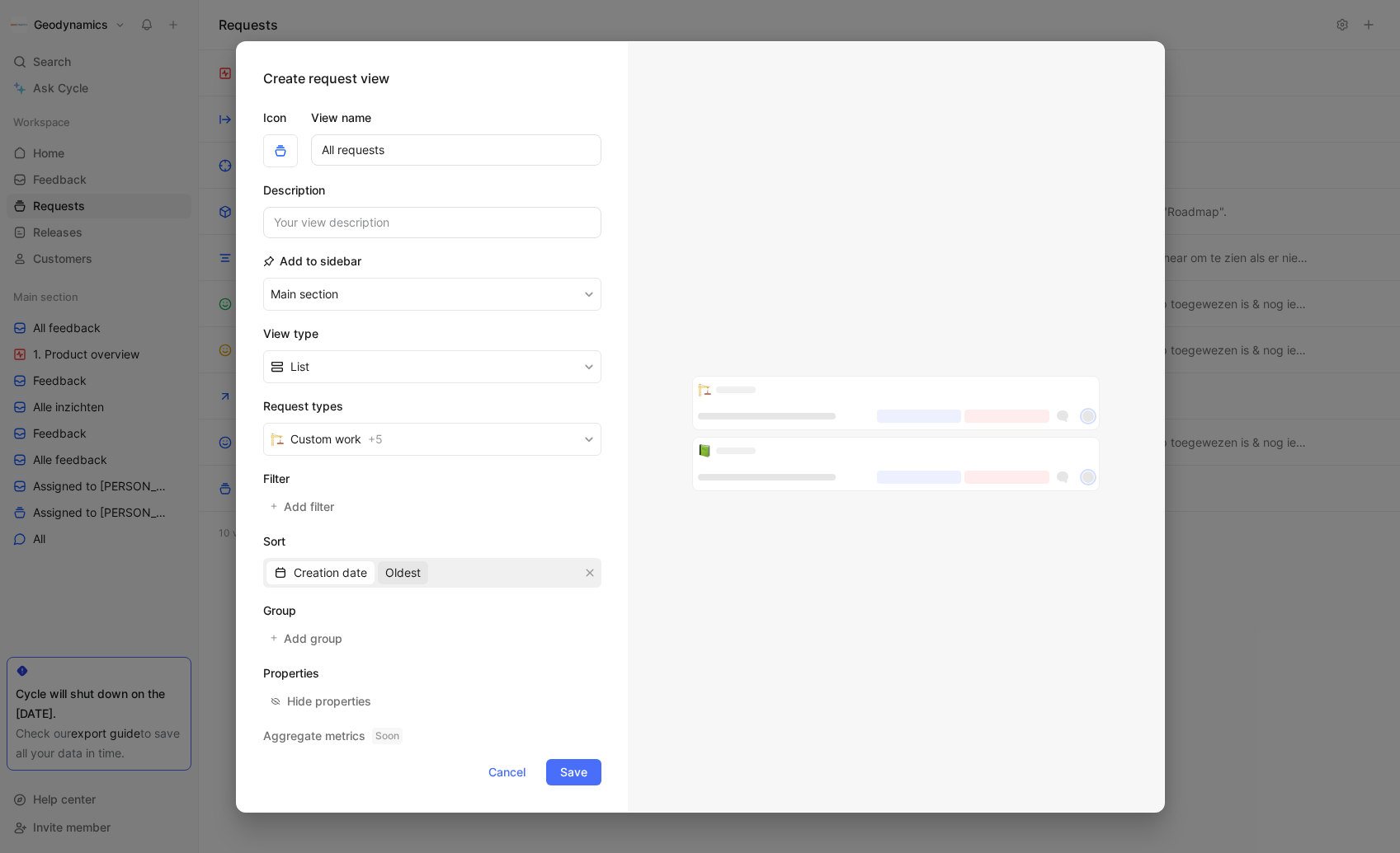
click at [404, 575] on span "Oldest" at bounding box center [403, 573] width 36 height 20
click at [438, 622] on div "Most recent" at bounding box center [434, 631] width 97 height 20
click at [580, 773] on span "Save" at bounding box center [573, 772] width 27 height 20
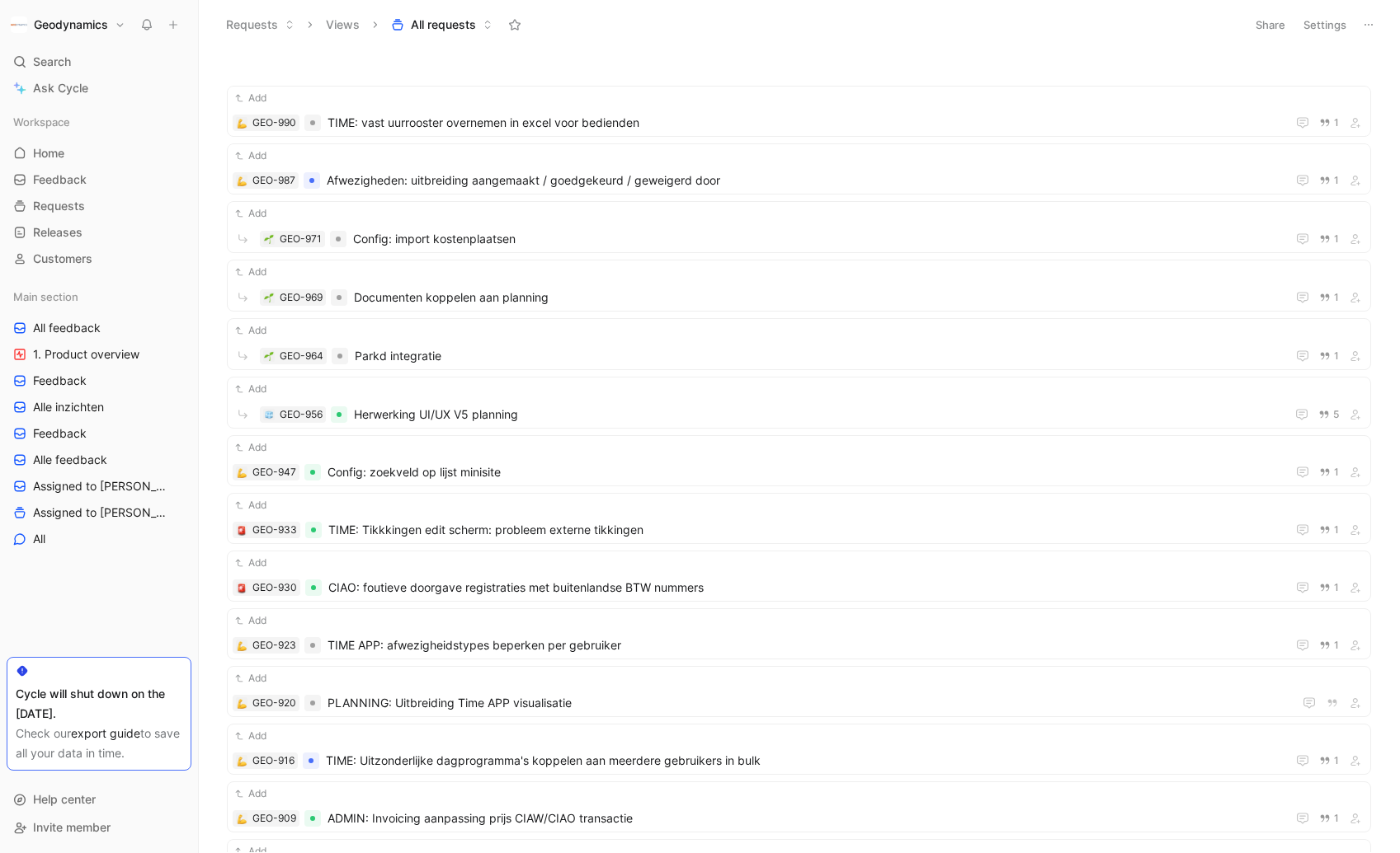
click at [514, 27] on icon at bounding box center [514, 24] width 13 height 13
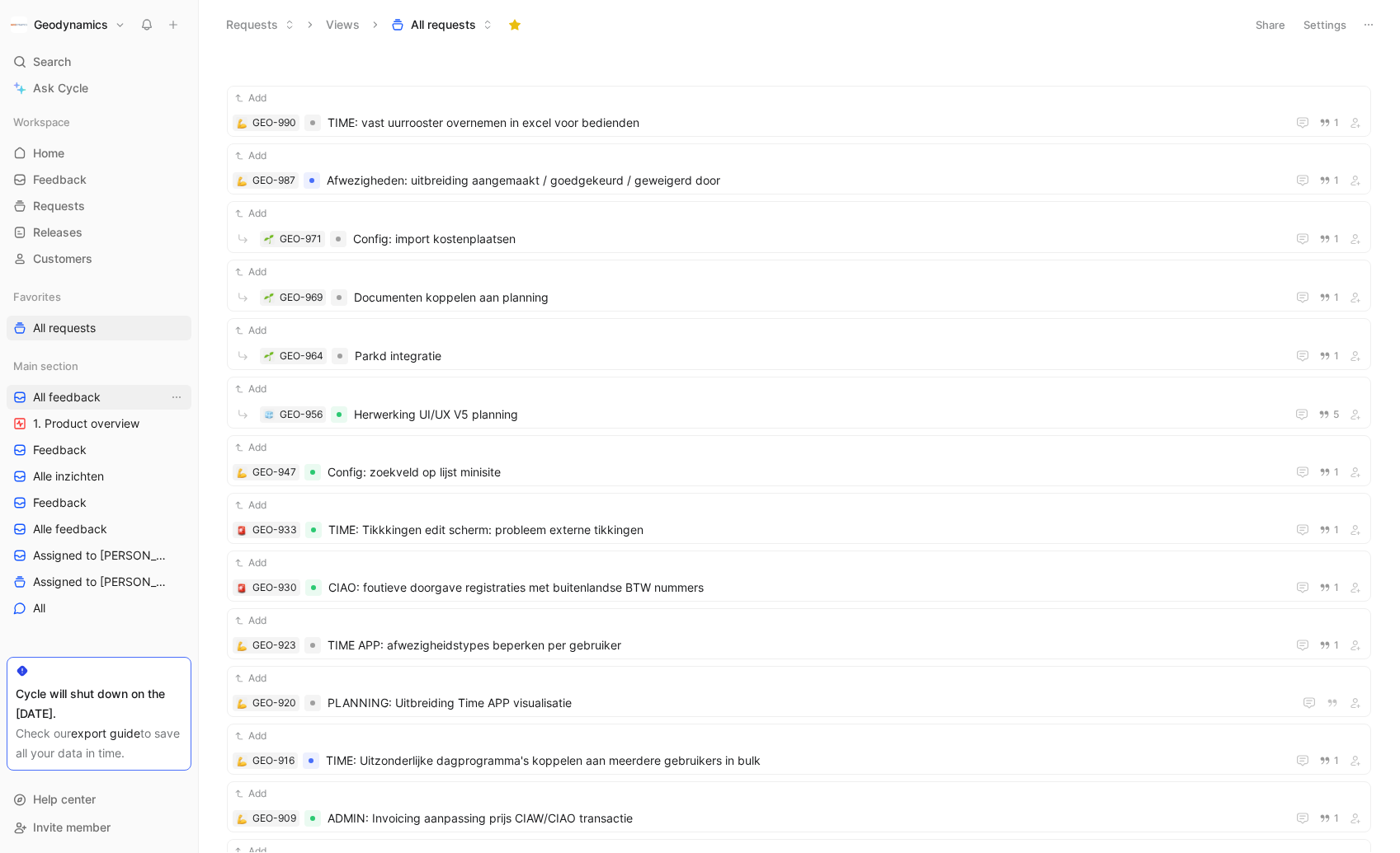
click at [127, 395] on link "All feedback" at bounding box center [99, 397] width 185 height 25
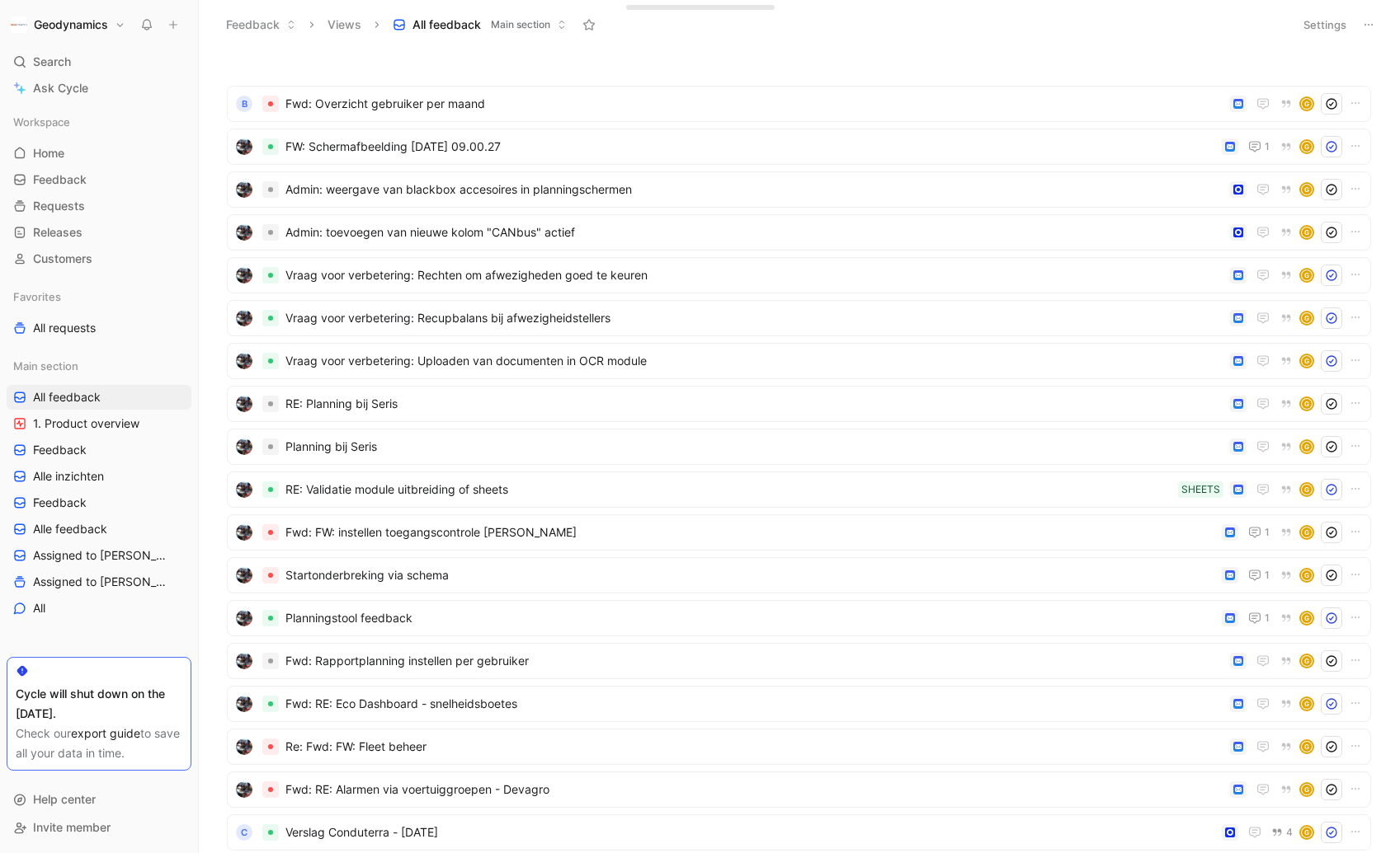
click at [587, 26] on use at bounding box center [589, 24] width 12 height 11
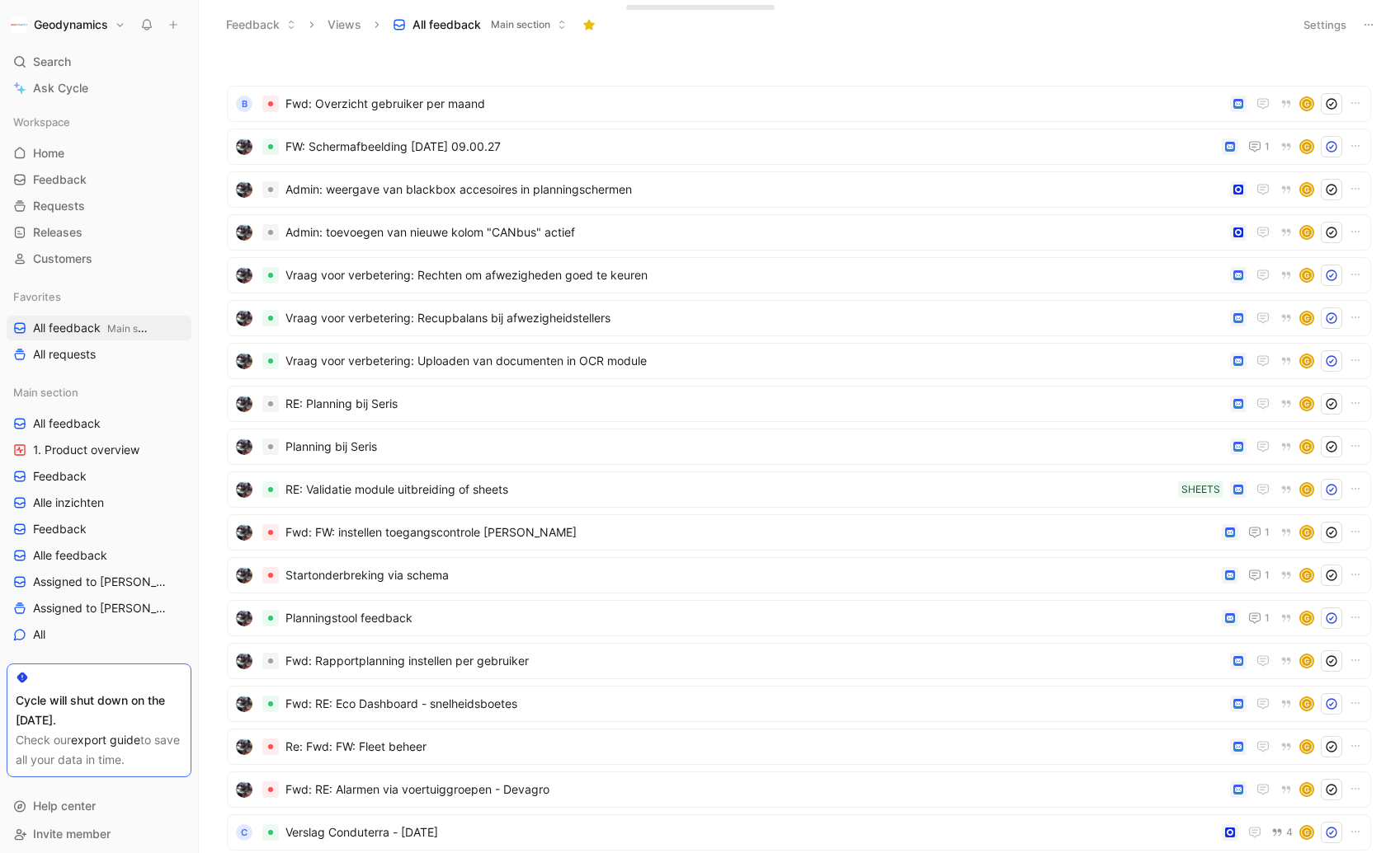
click at [528, 19] on span "Main section" at bounding box center [521, 24] width 59 height 16
click at [69, 355] on span "All requests" at bounding box center [65, 354] width 63 height 16
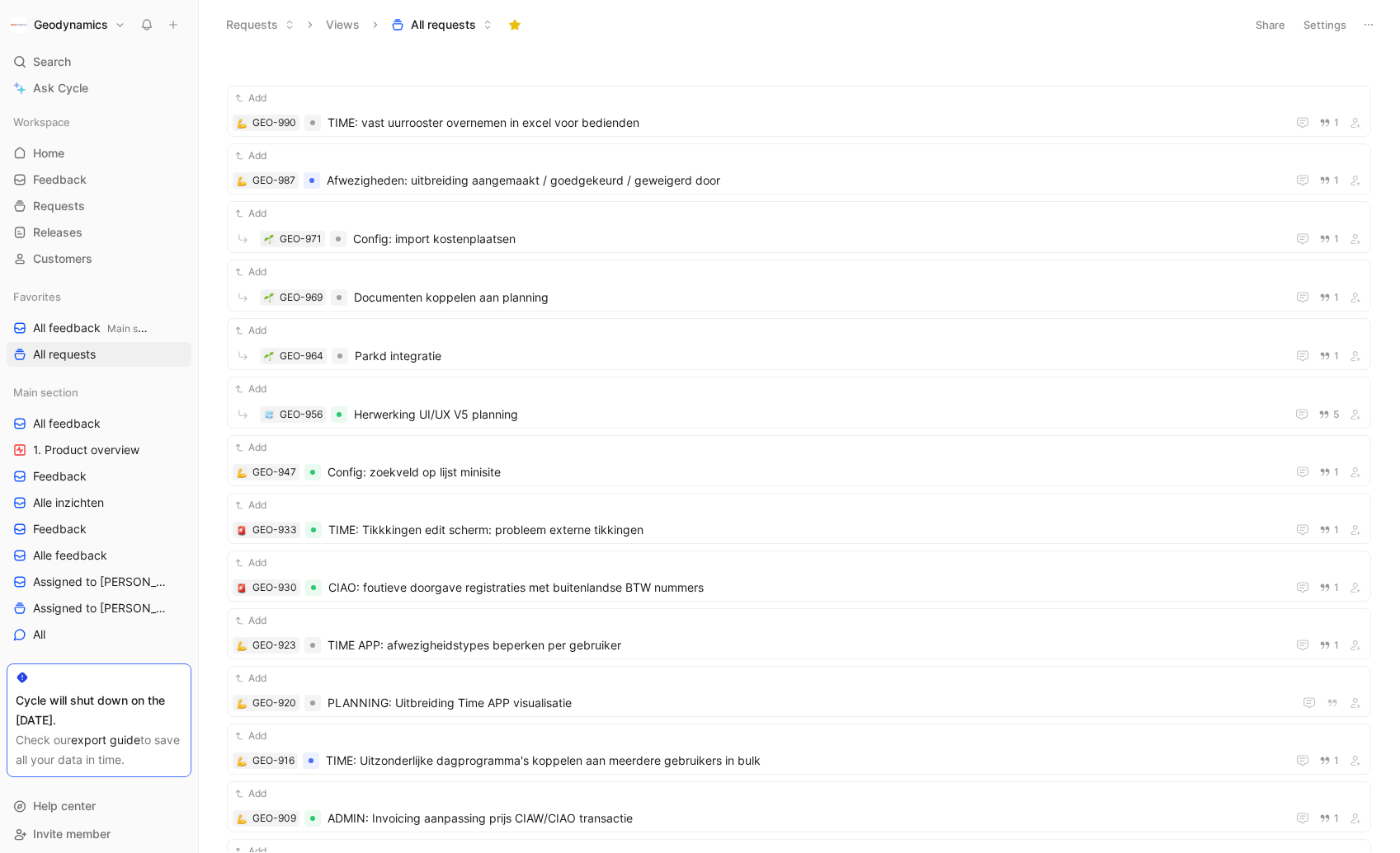
click at [467, 30] on span "All requests" at bounding box center [443, 24] width 66 height 16
click at [1367, 25] on icon at bounding box center [1369, 24] width 13 height 13
click at [1308, 75] on div "Export in CSV" at bounding box center [1311, 84] width 124 height 20
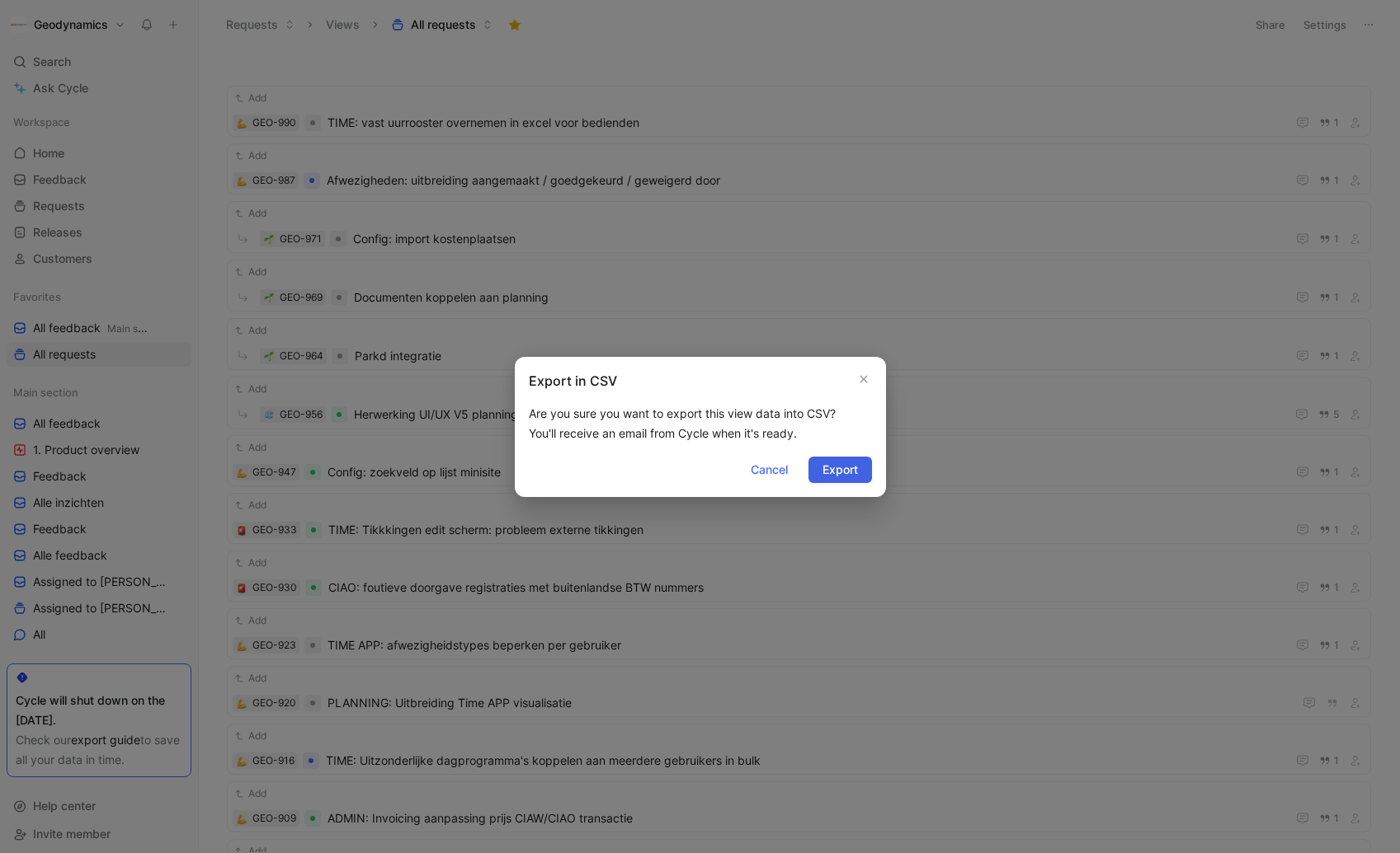
click at [841, 464] on span "Export" at bounding box center [841, 470] width 36 height 20
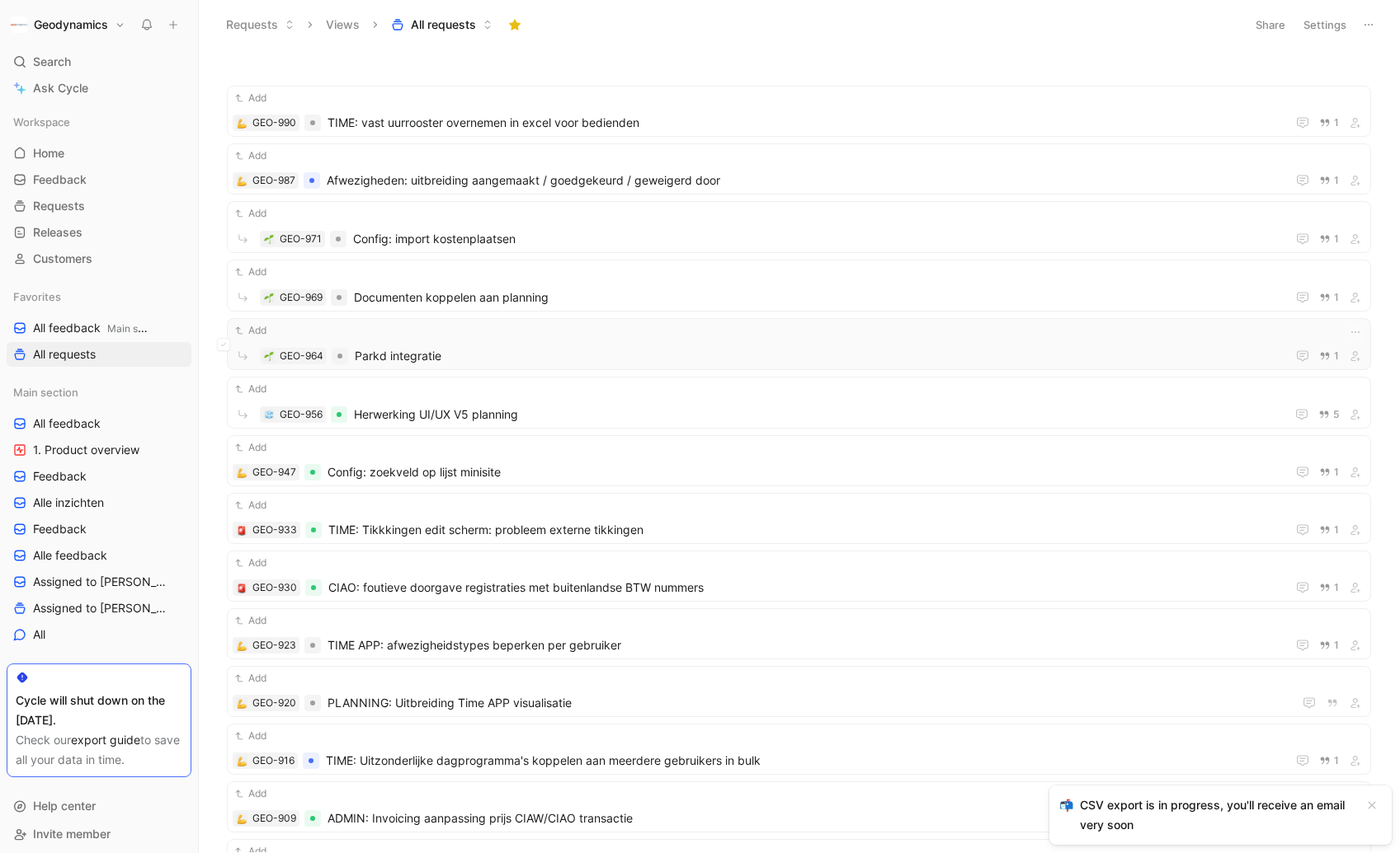
click at [465, 353] on span "Parkd integratie" at bounding box center [817, 356] width 925 height 20
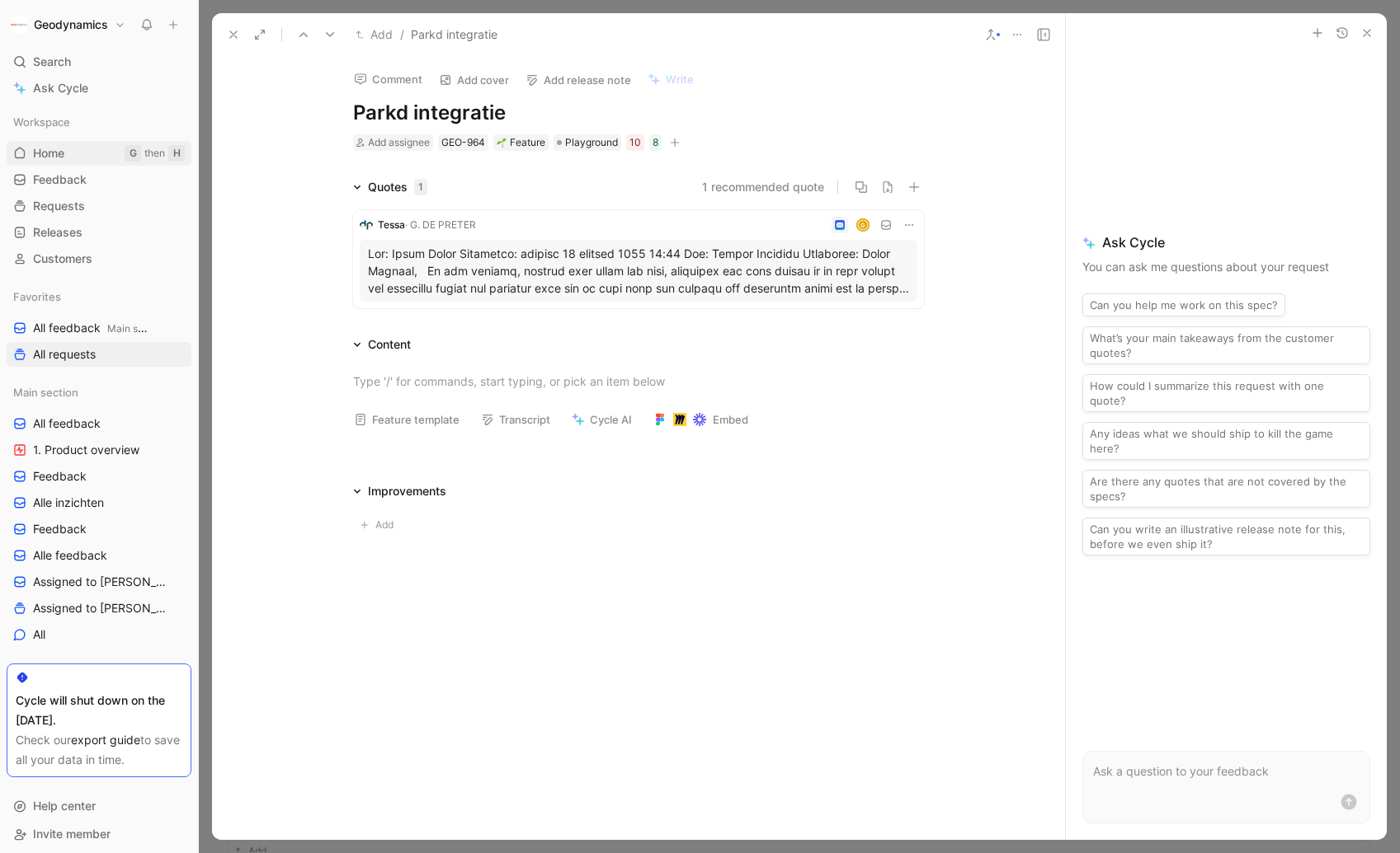
click at [76, 151] on link "Home G then H" at bounding box center [99, 153] width 185 height 25
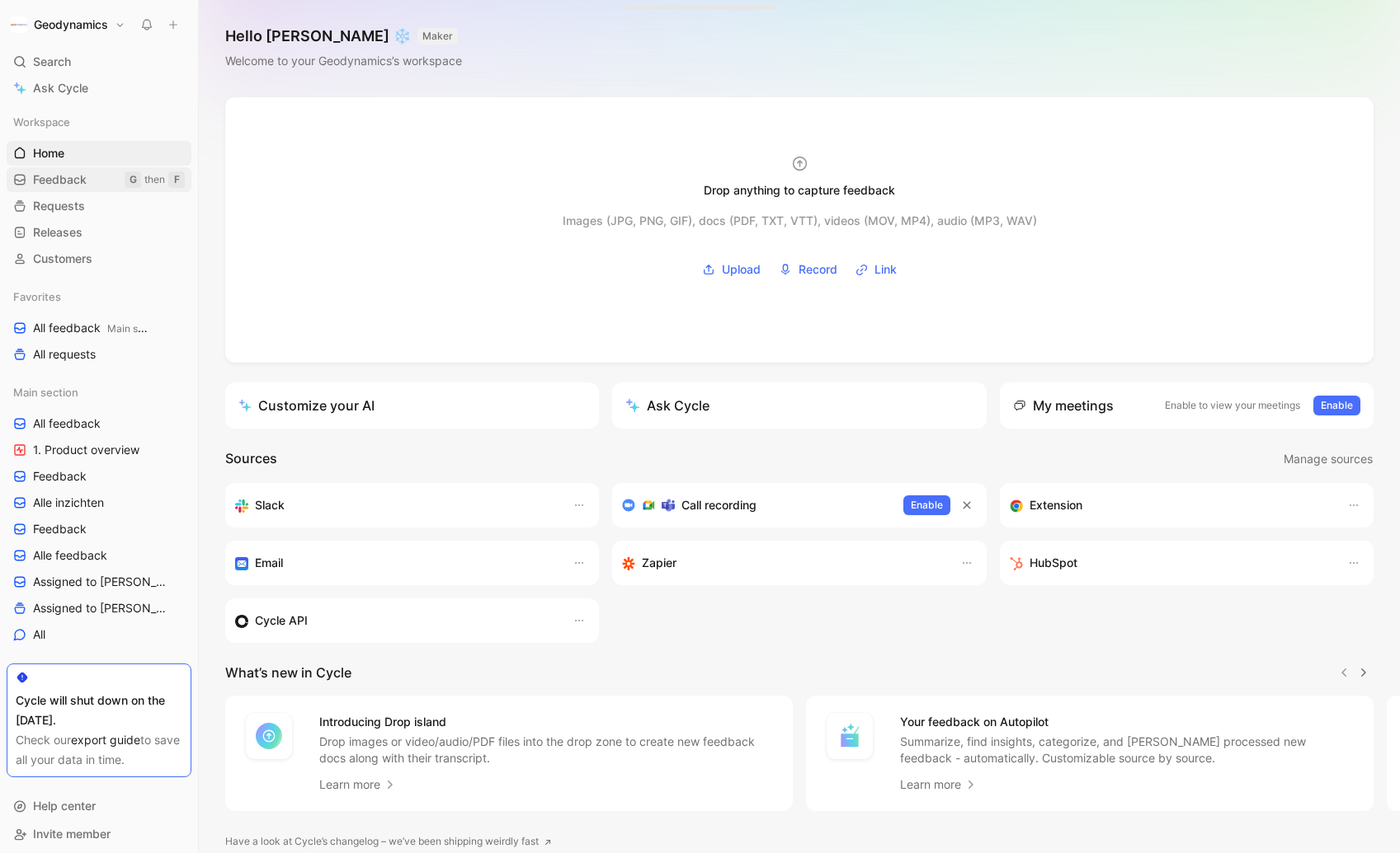
click at [73, 171] on span "Feedback" at bounding box center [60, 179] width 54 height 16
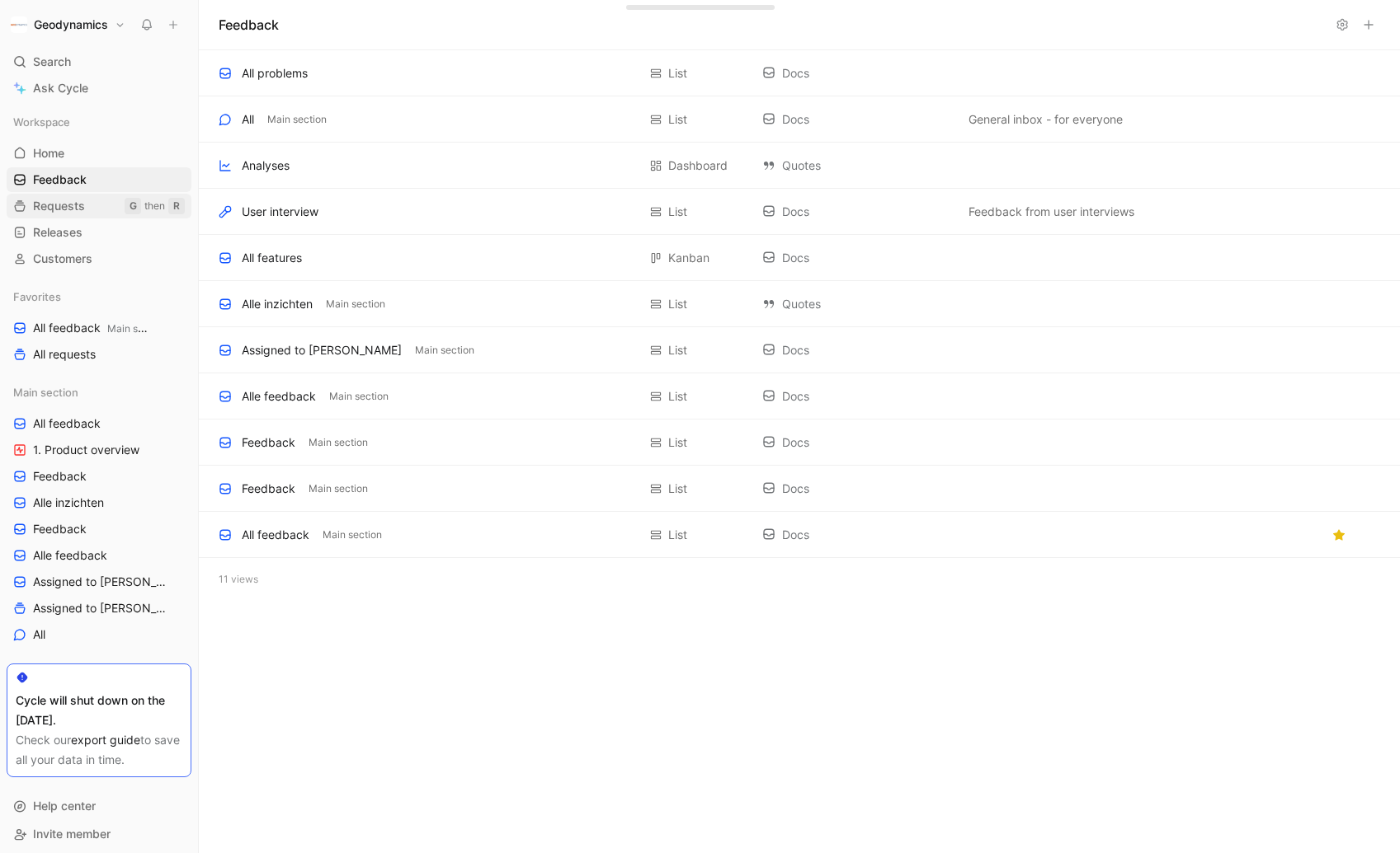
click at [64, 202] on span "Requests" at bounding box center [59, 206] width 52 height 16
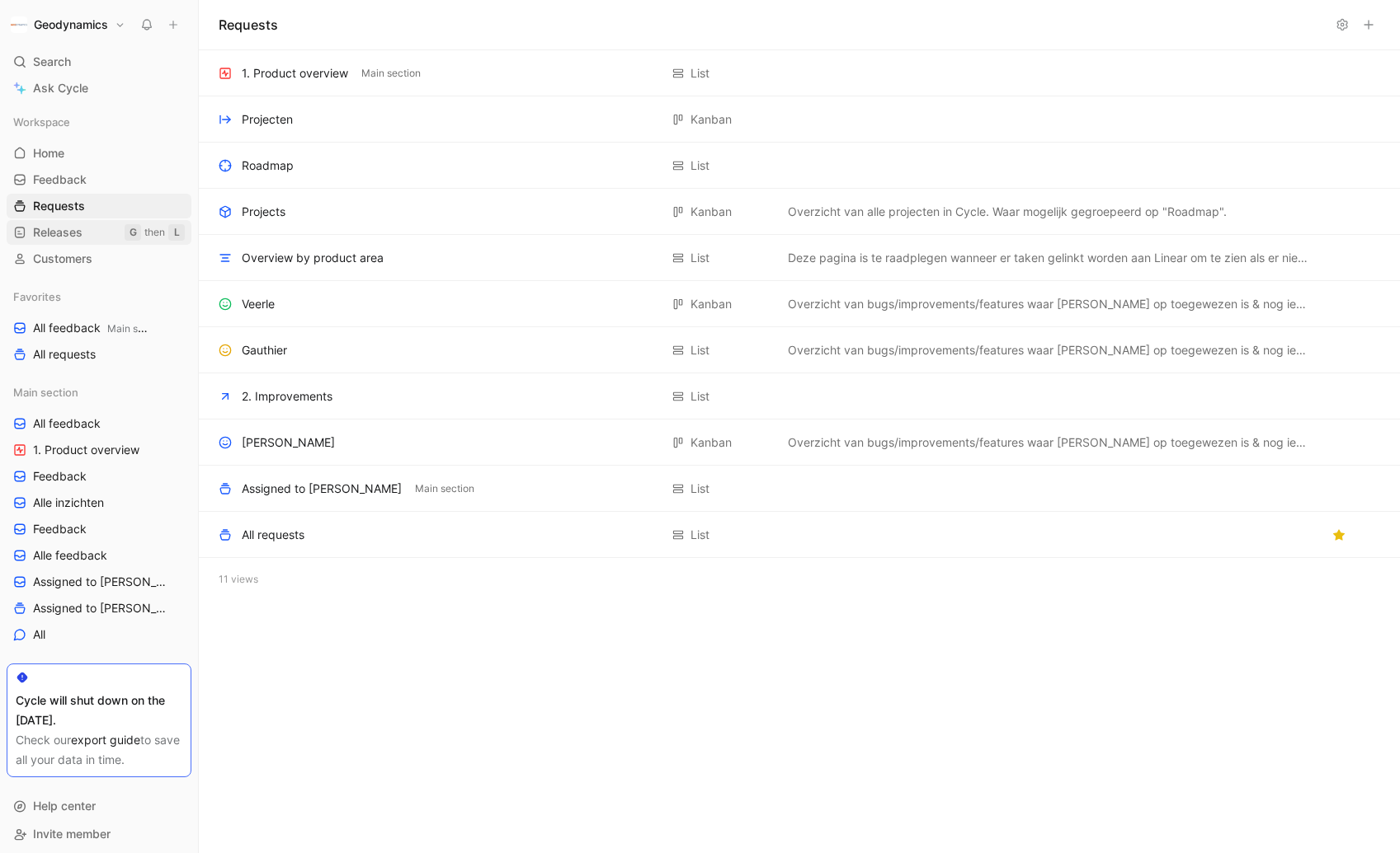
click at [67, 235] on span "Releases" at bounding box center [57, 232] width 49 height 16
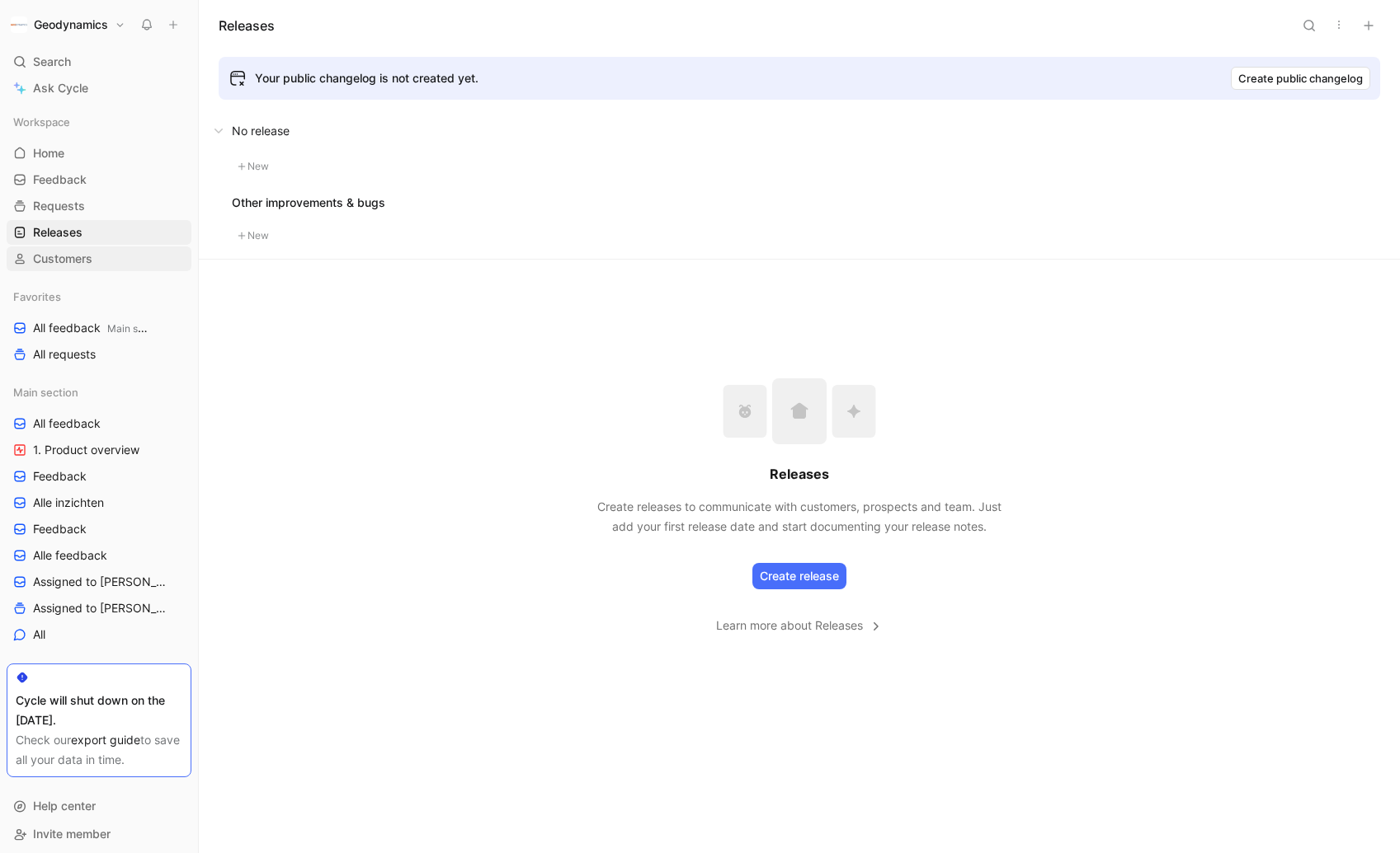
click at [66, 260] on span "Customers" at bounding box center [63, 258] width 59 height 16
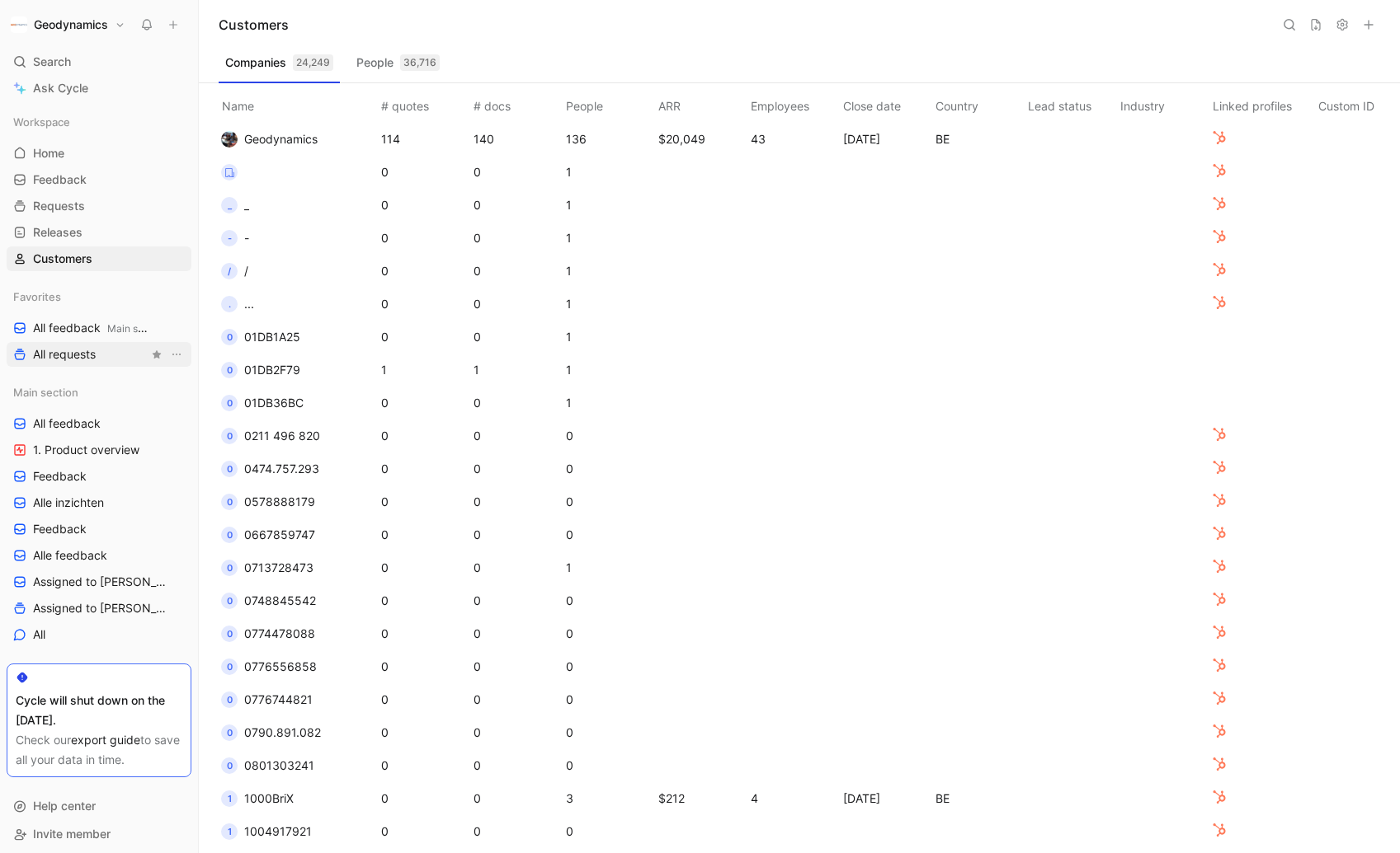
click at [58, 359] on span "All requests" at bounding box center [65, 354] width 63 height 16
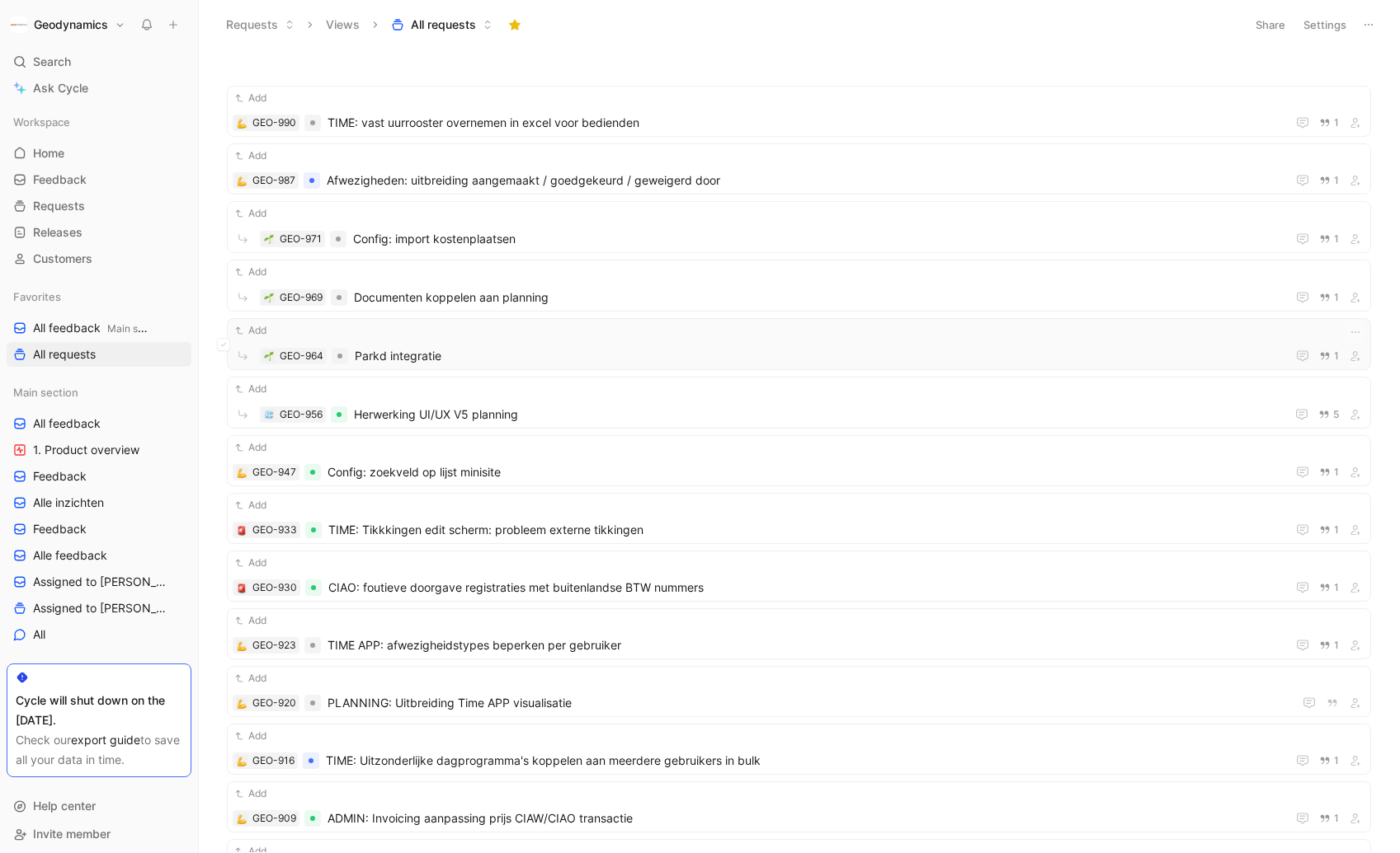
click at [527, 357] on span "Parkd integratie" at bounding box center [817, 356] width 925 height 20
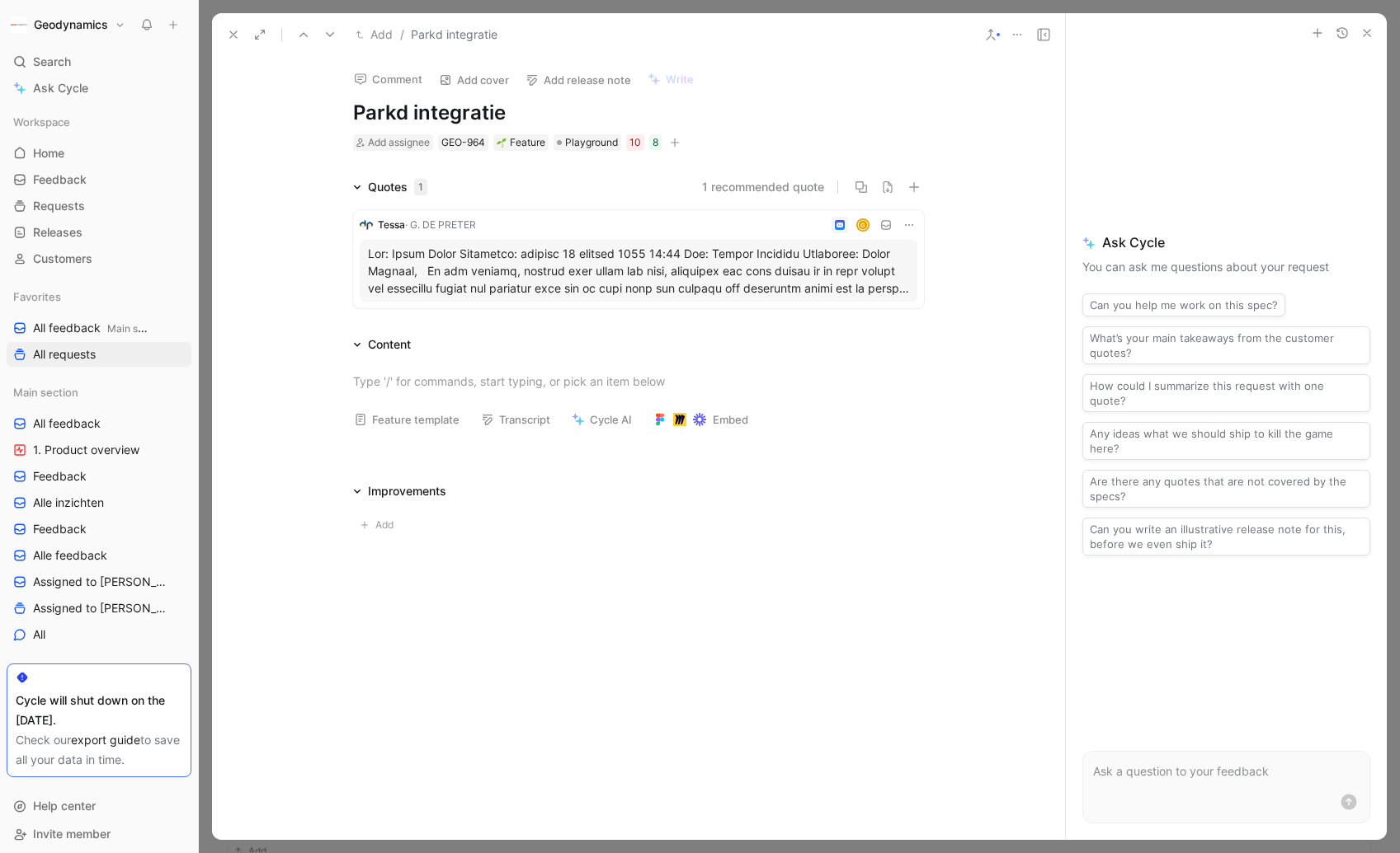
click at [618, 285] on p at bounding box center [638, 271] width 541 height 52
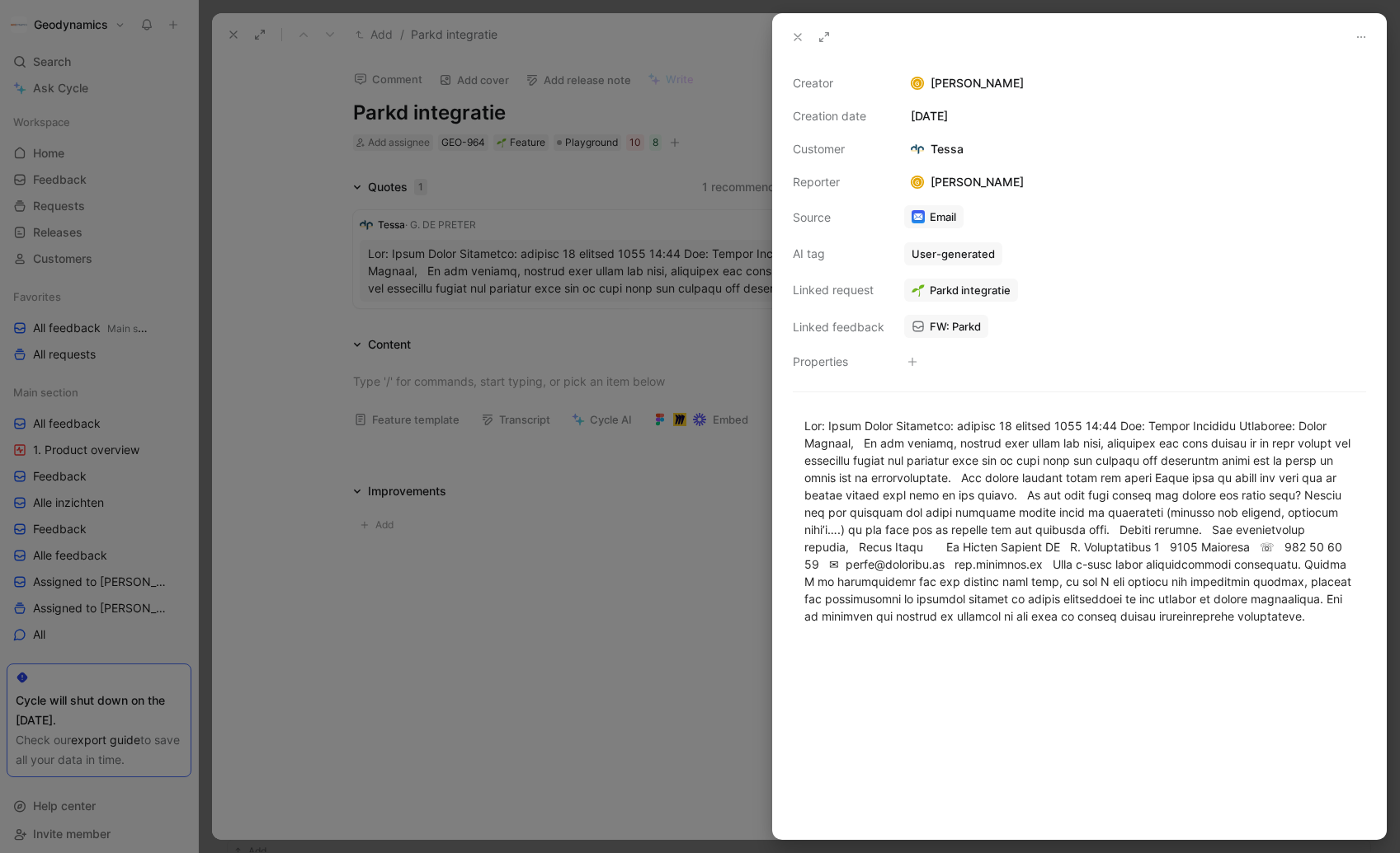
click at [934, 326] on span "FW: Parkd" at bounding box center [955, 326] width 51 height 15
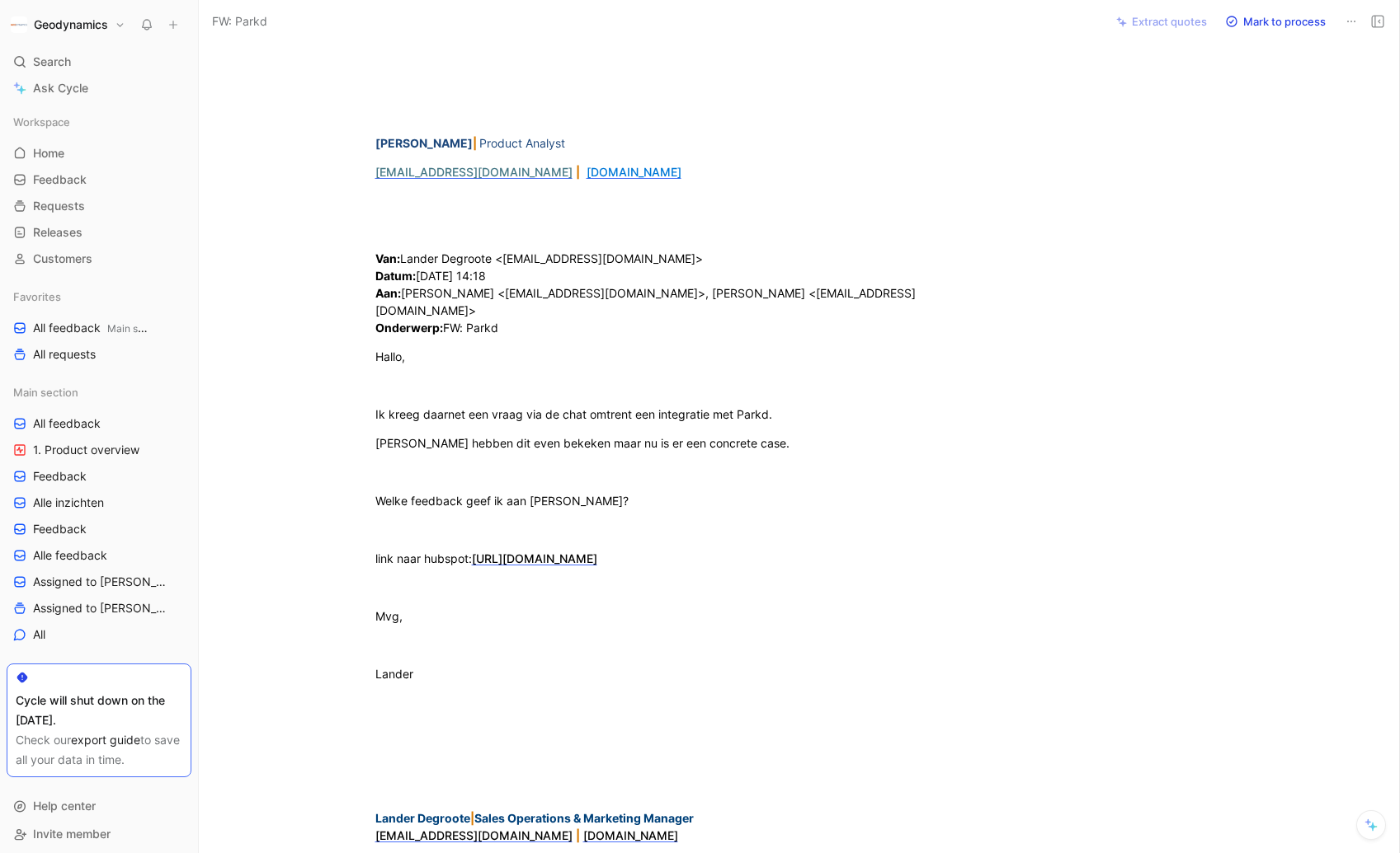
scroll to position [650, 0]
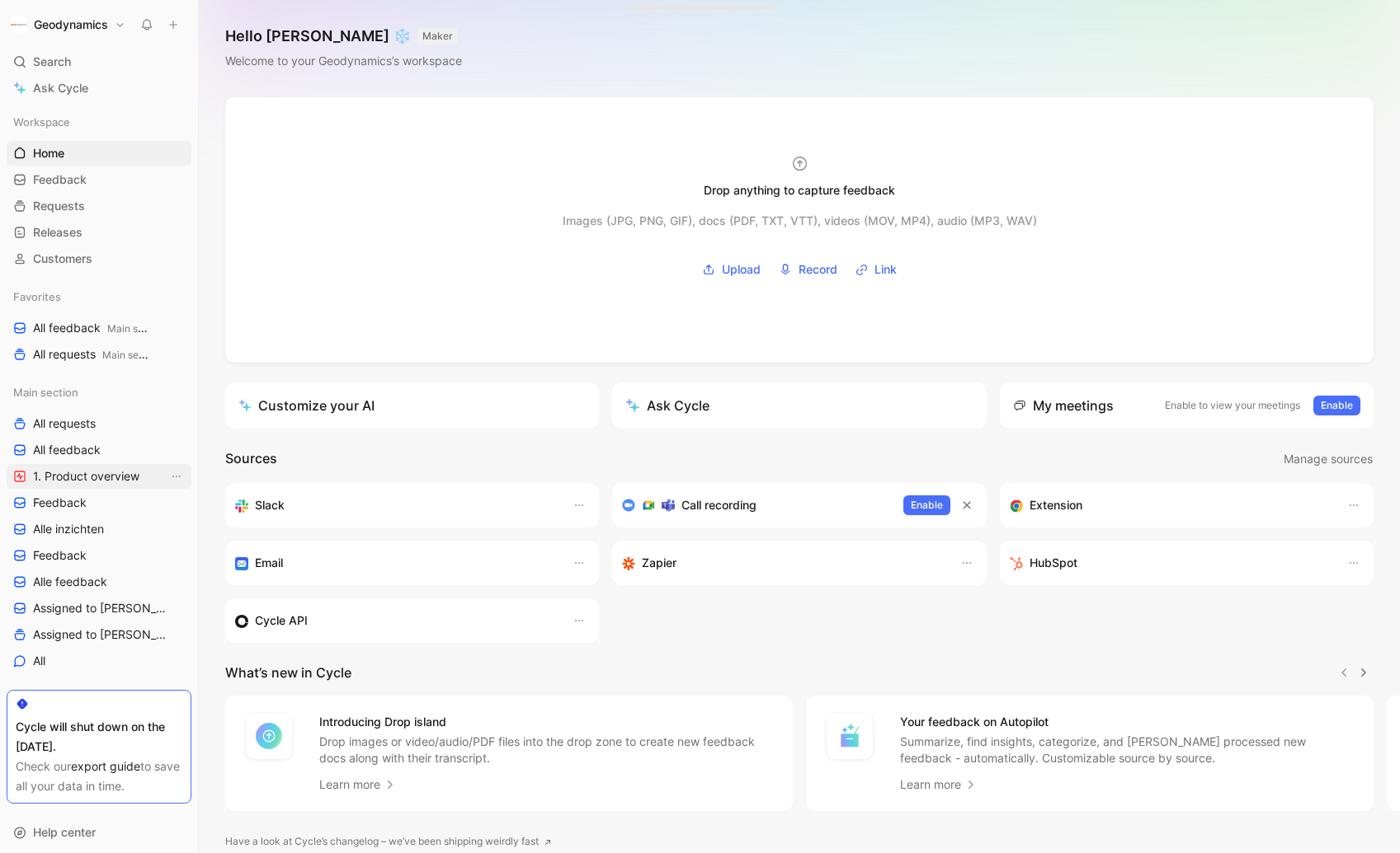
click at [59, 465] on link "1. Product overview" at bounding box center [99, 477] width 185 height 25
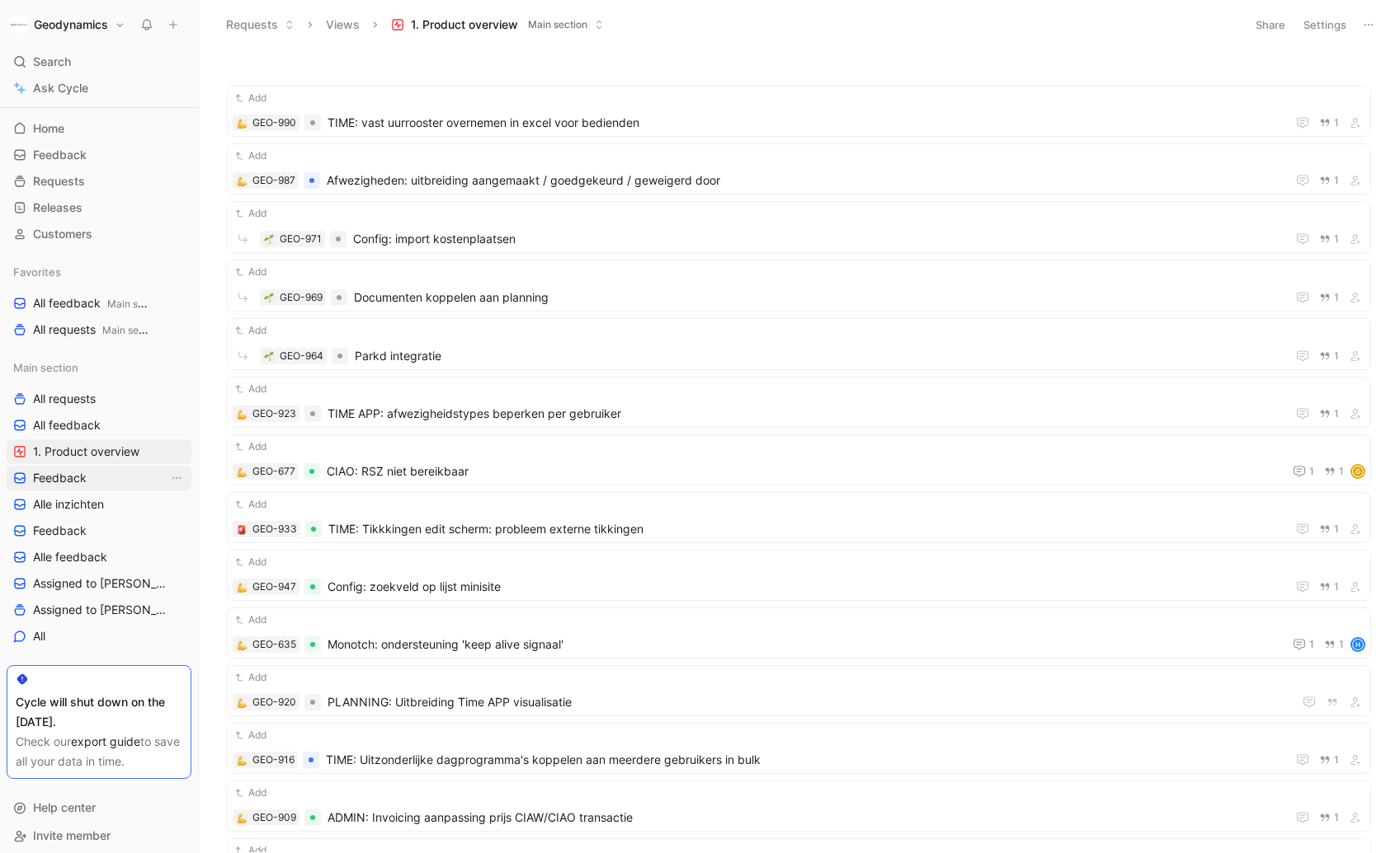
scroll to position [33, 0]
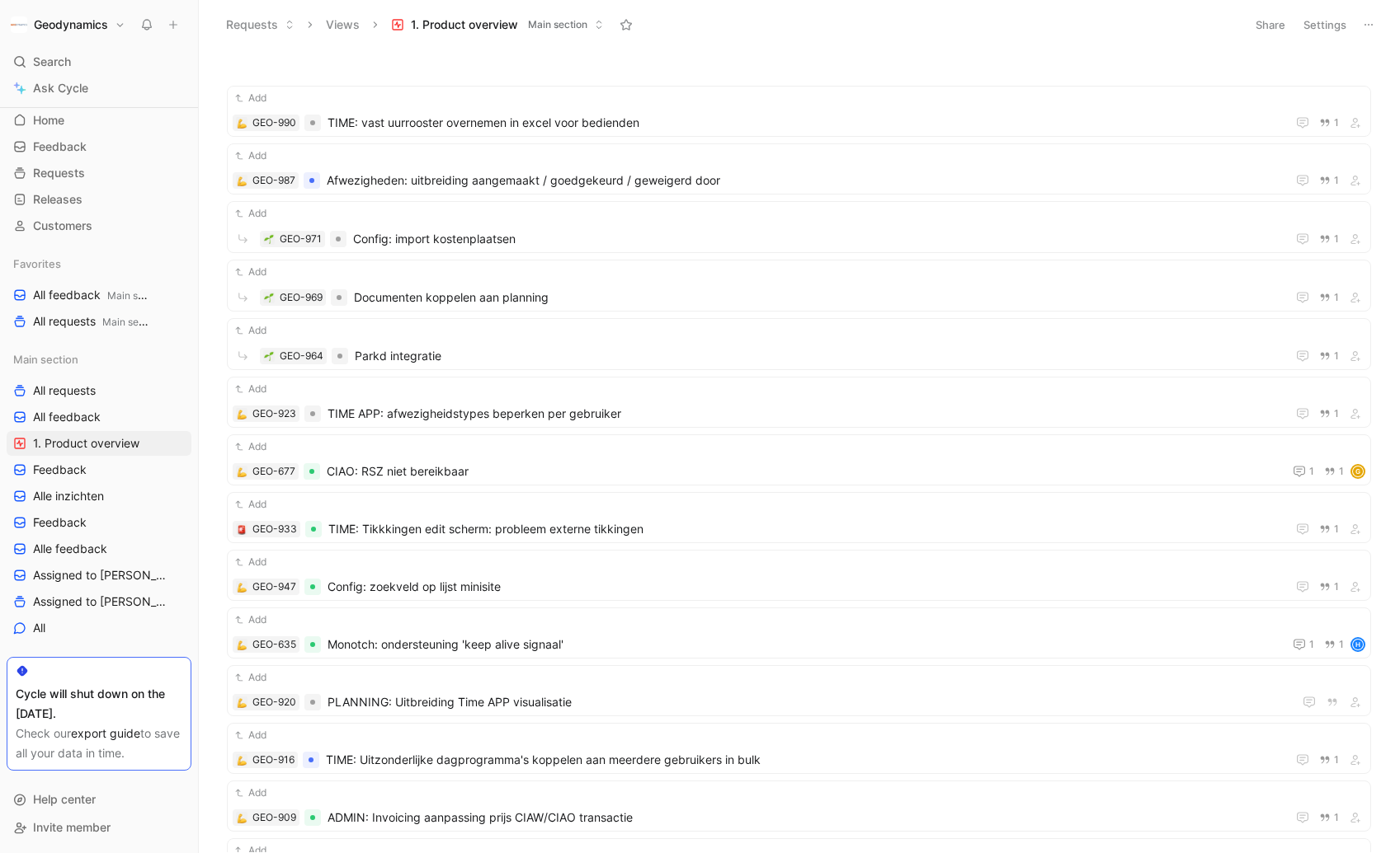
click at [269, 22] on button "Requests" at bounding box center [260, 25] width 83 height 25
drag, startPoint x: 294, startPoint y: 57, endPoint x: 293, endPoint y: 75, distance: 18.0
click at [293, 75] on div "Feedback Requests" at bounding box center [319, 71] width 201 height 49
click at [300, 82] on div "Requests" at bounding box center [329, 84] width 167 height 20
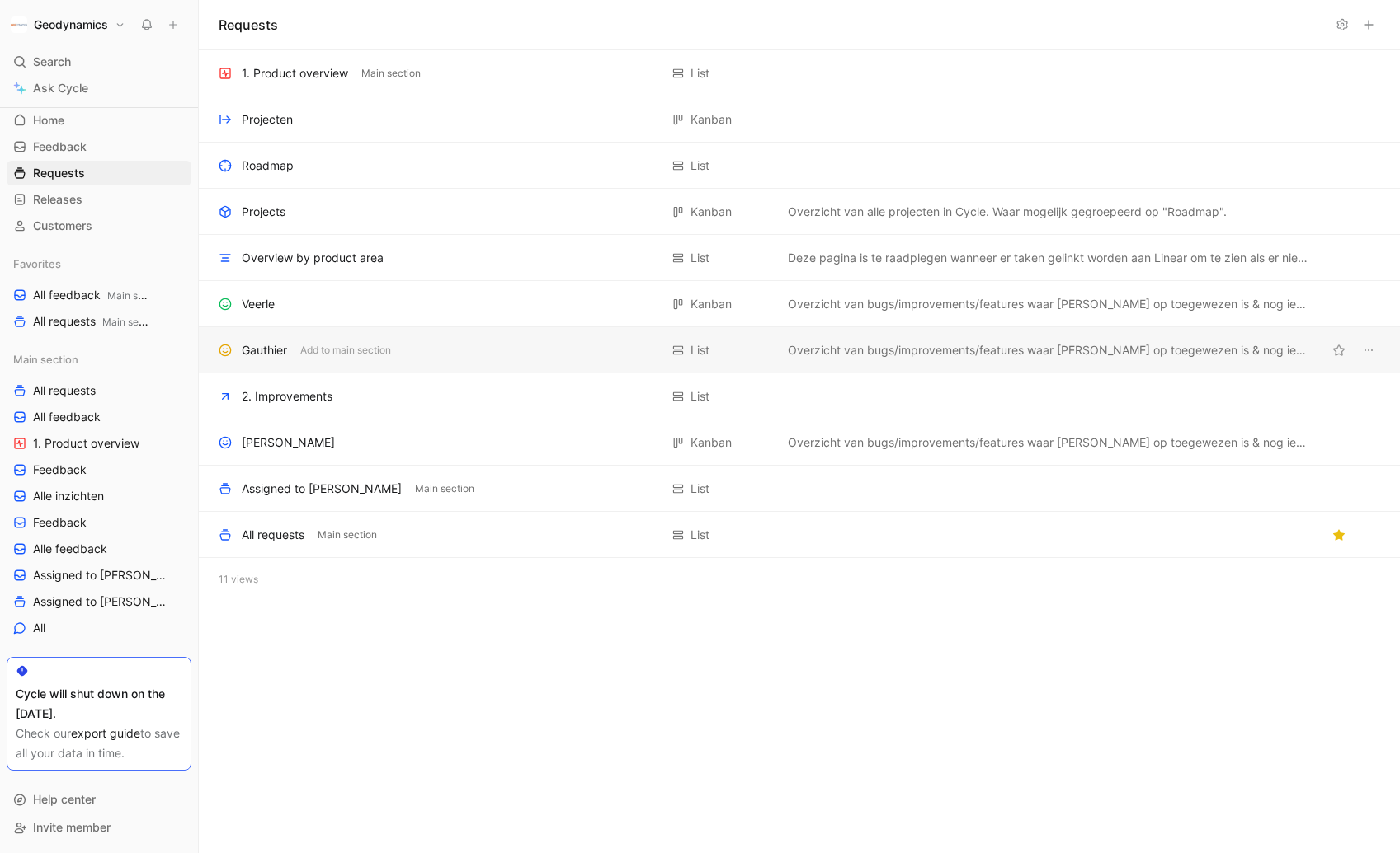
click at [286, 362] on div "Gauthier Add to main section List Overzicht van bugs/improvements/features waar…" at bounding box center [800, 350] width 1202 height 46
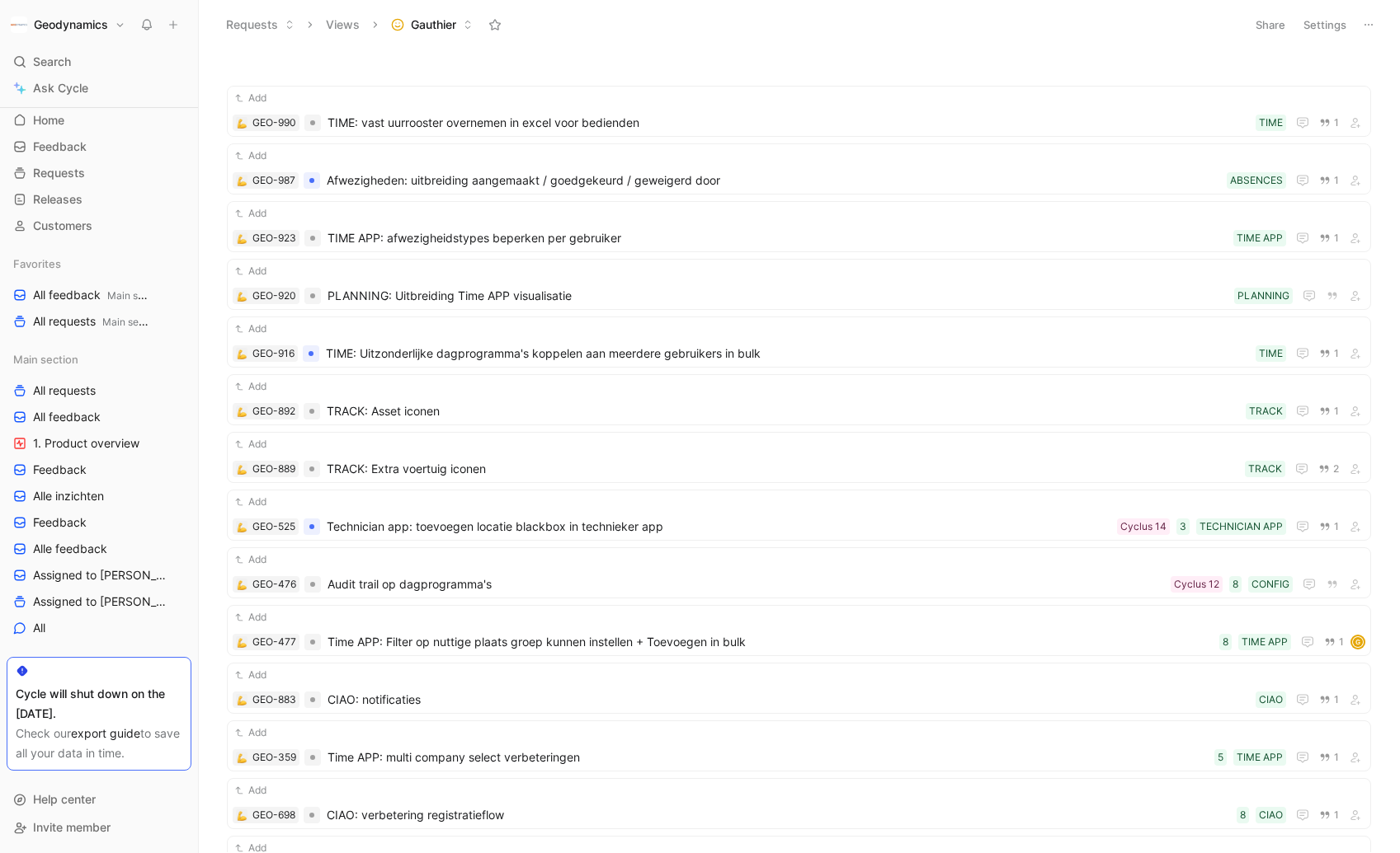
click at [348, 14] on button "Views" at bounding box center [343, 25] width 48 height 25
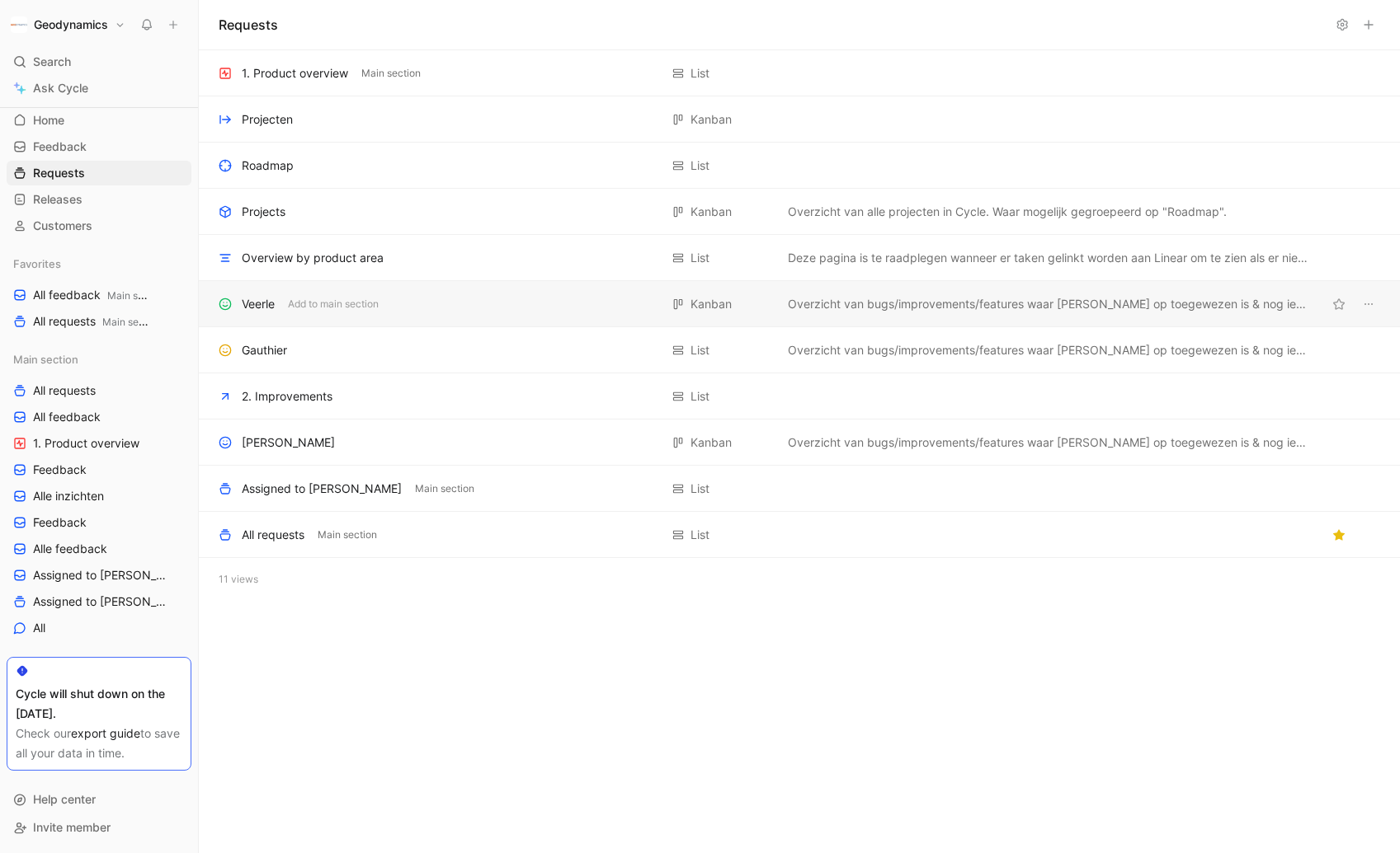
click at [455, 304] on div "Veerle Add to main section" at bounding box center [439, 304] width 441 height 20
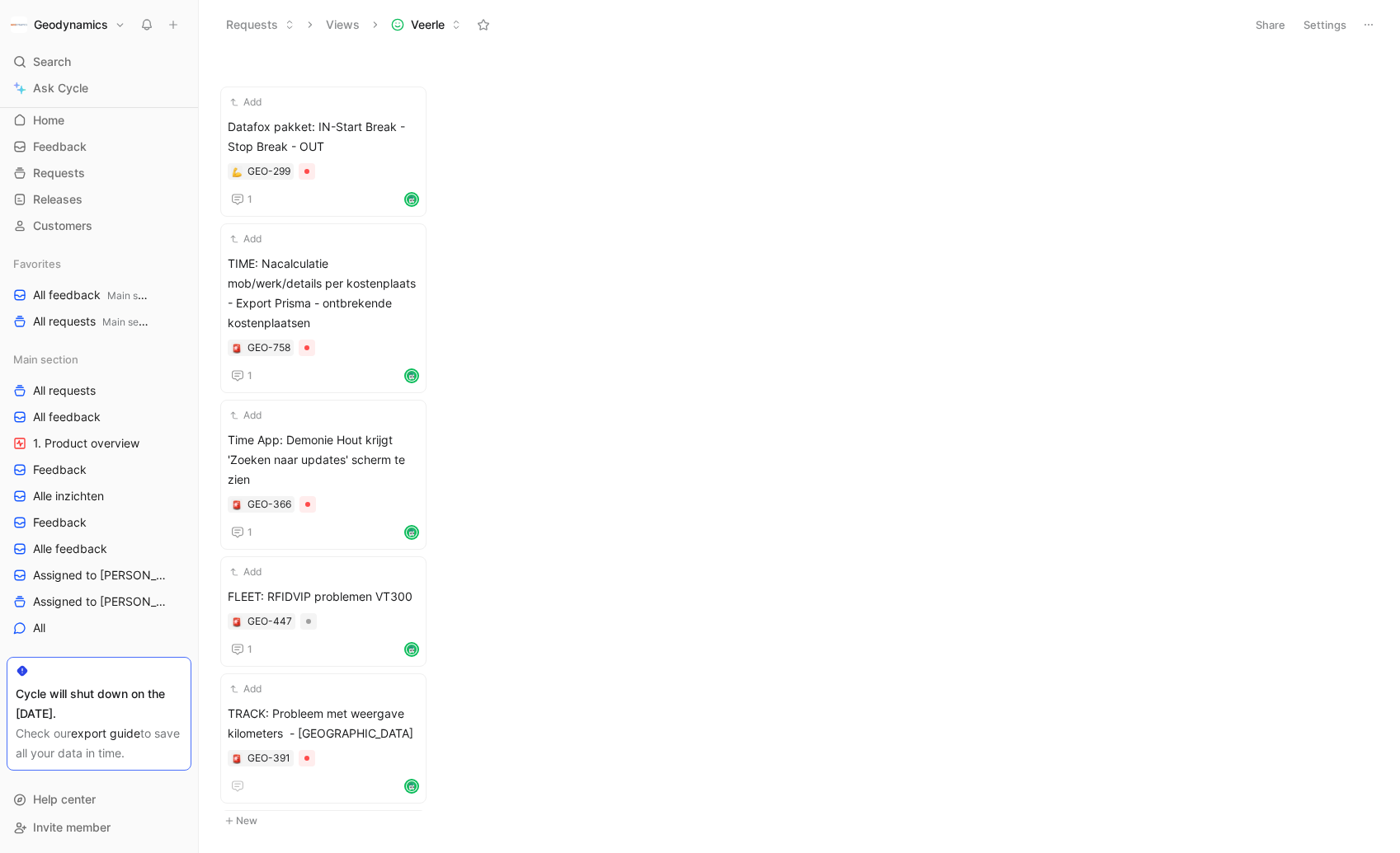
click at [432, 25] on span "Veerle" at bounding box center [428, 24] width 34 height 16
click at [358, 23] on button "Views" at bounding box center [343, 25] width 48 height 25
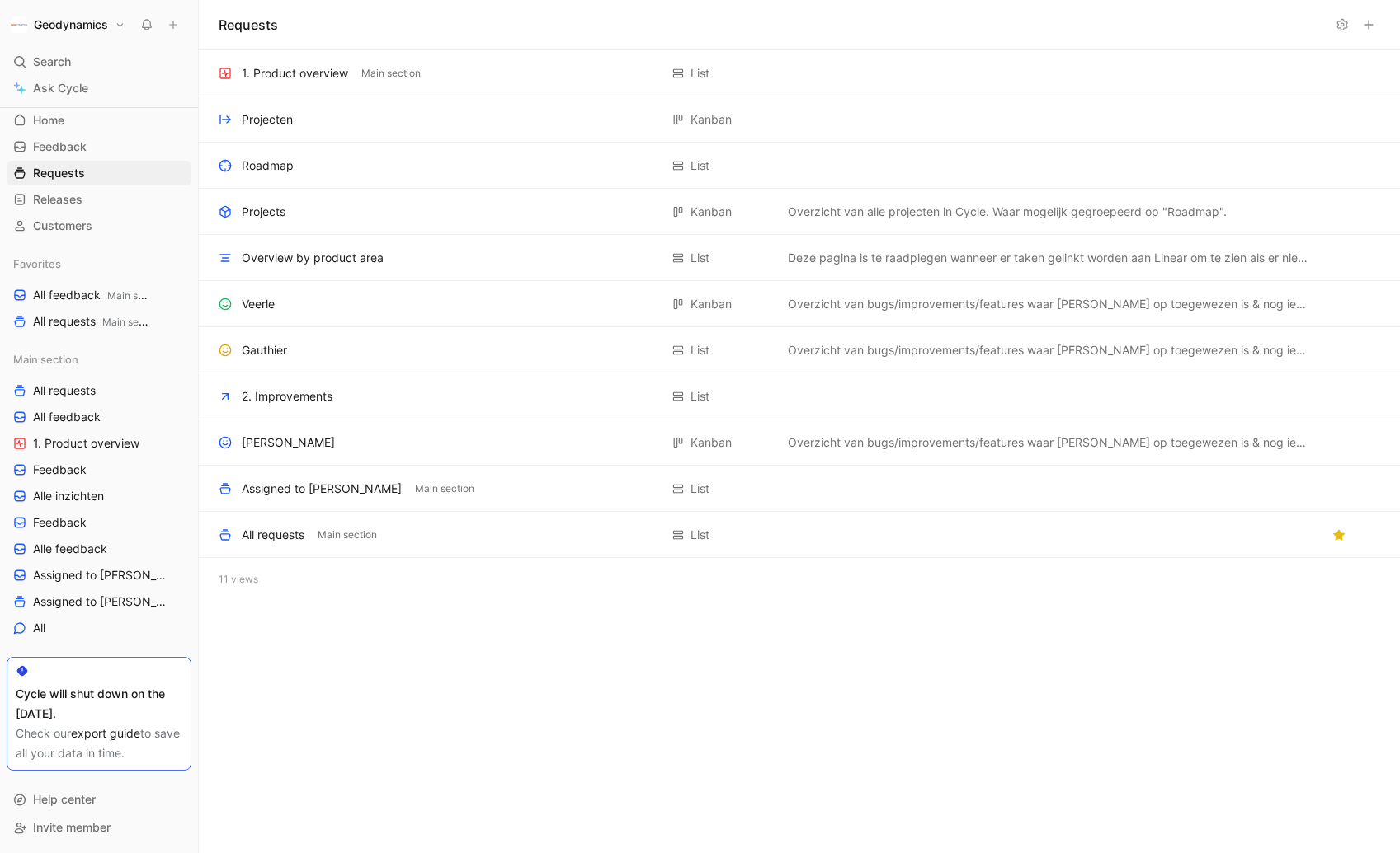
click at [241, 25] on h1 "Requests" at bounding box center [249, 25] width 59 height 20
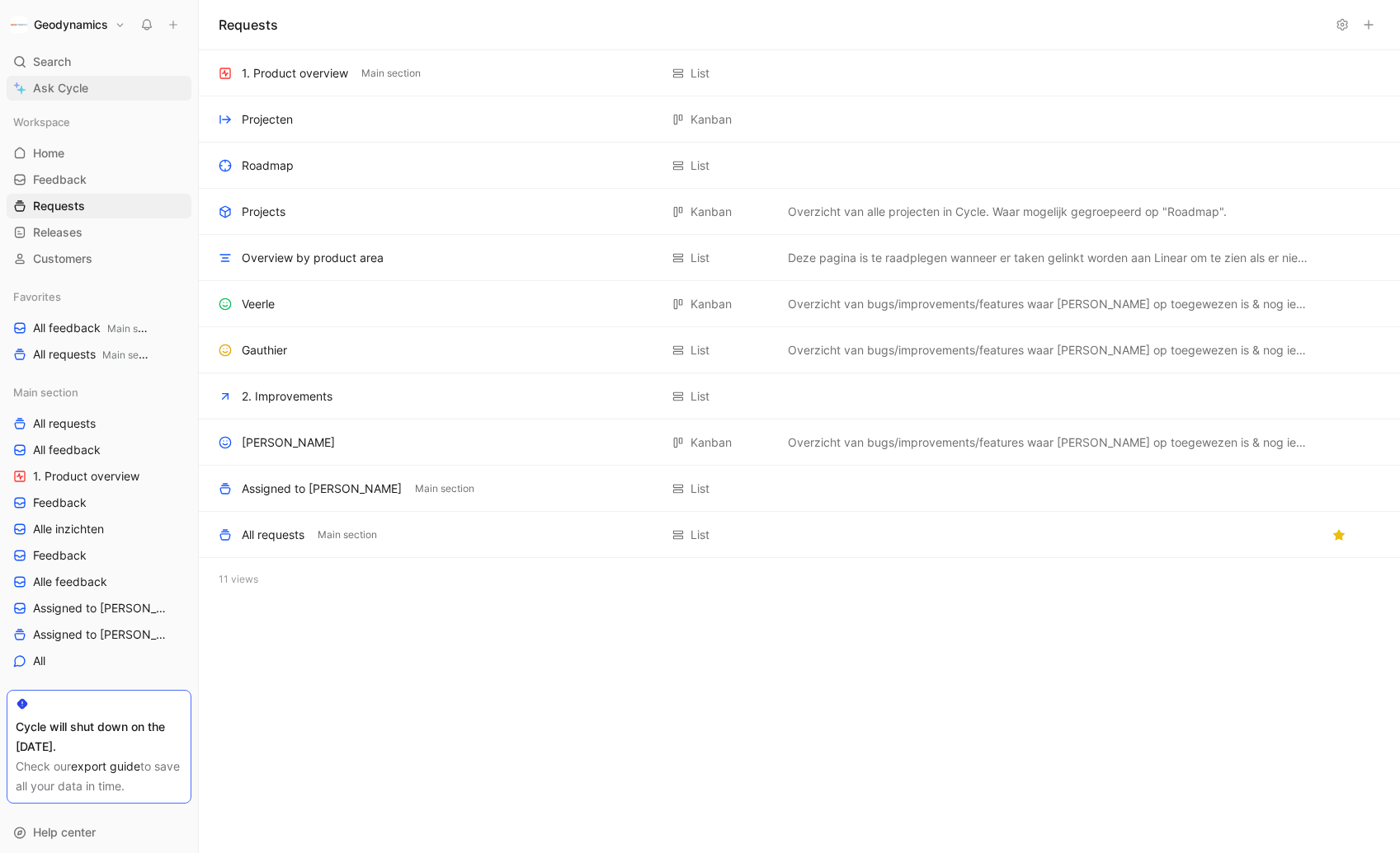
click at [62, 87] on span "Ask Cycle" at bounding box center [61, 88] width 56 height 20
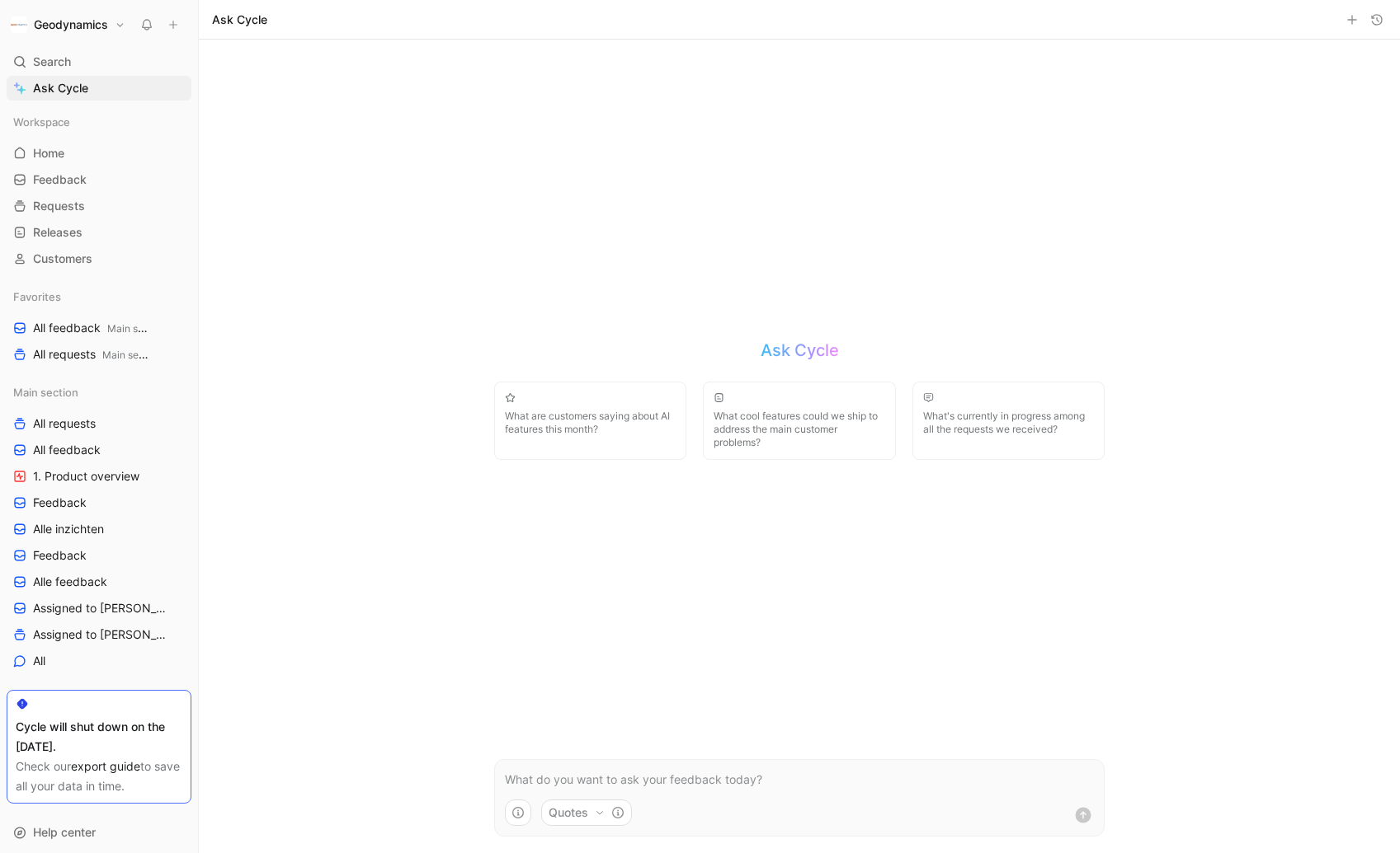
click at [145, 18] on icon at bounding box center [146, 24] width 13 height 13
click at [95, 19] on h1 "Geodynamics" at bounding box center [71, 24] width 74 height 15
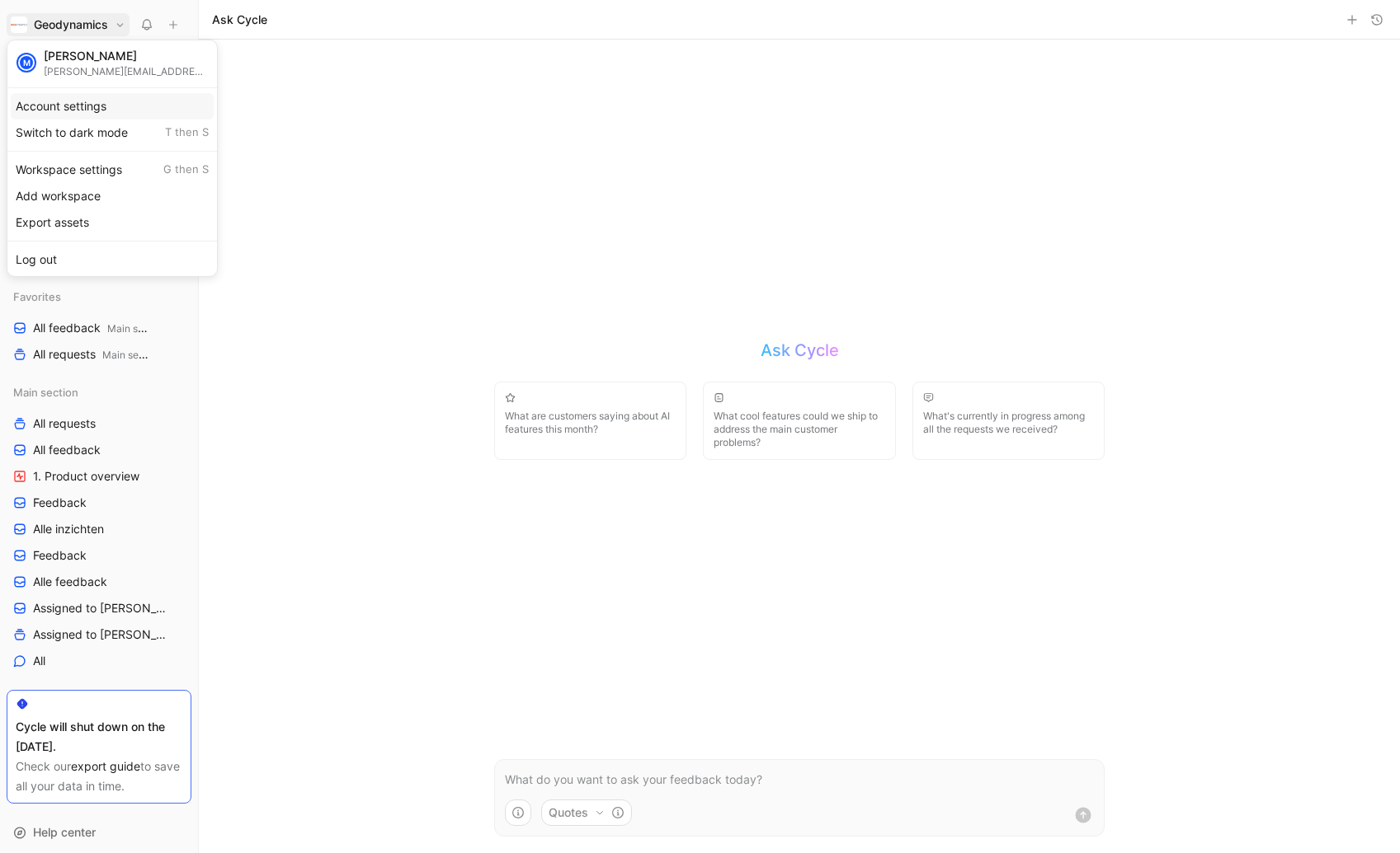
click at [90, 103] on div "Account settings" at bounding box center [112, 106] width 203 height 26
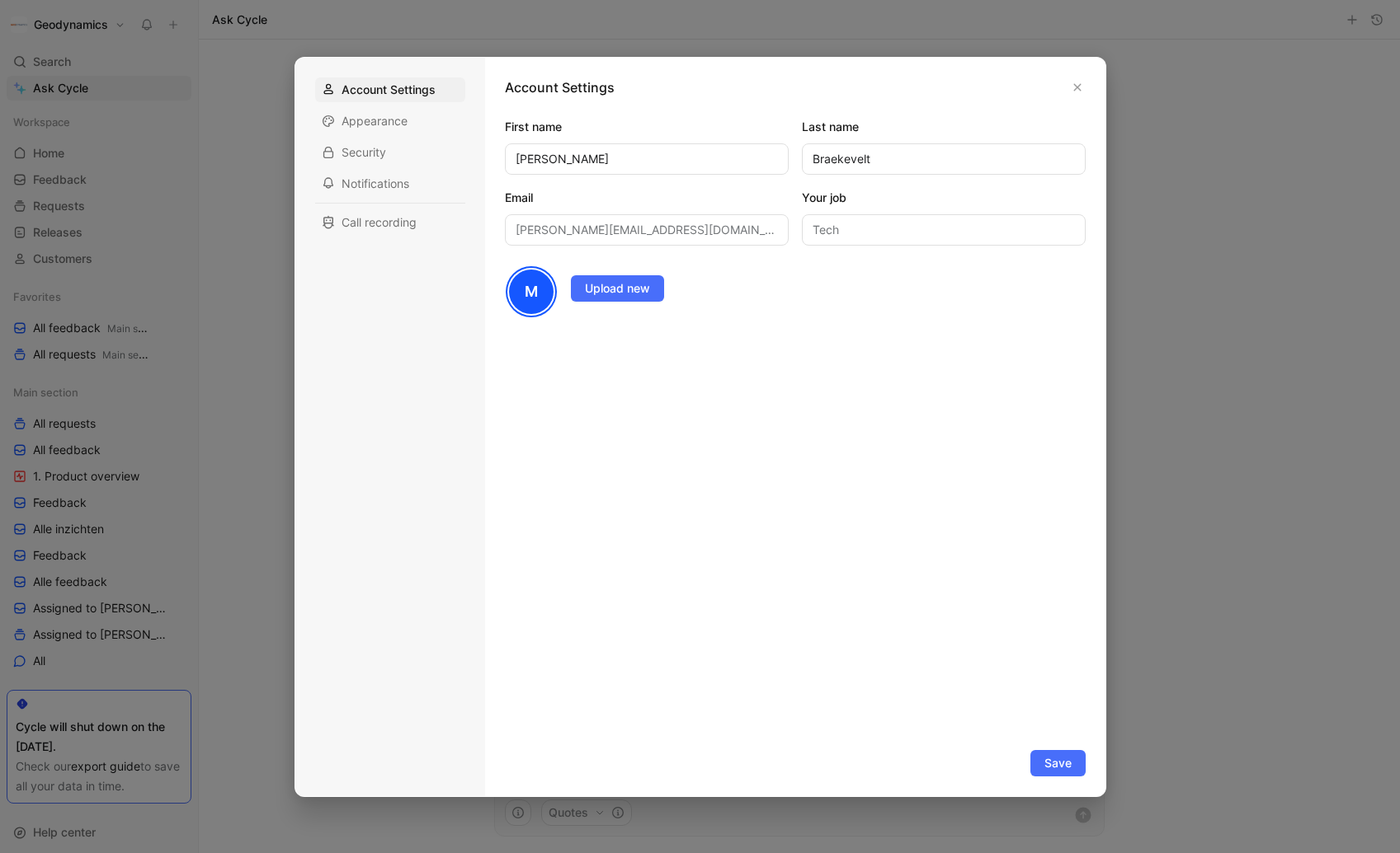
click at [140, 57] on div at bounding box center [700, 426] width 1400 height 853
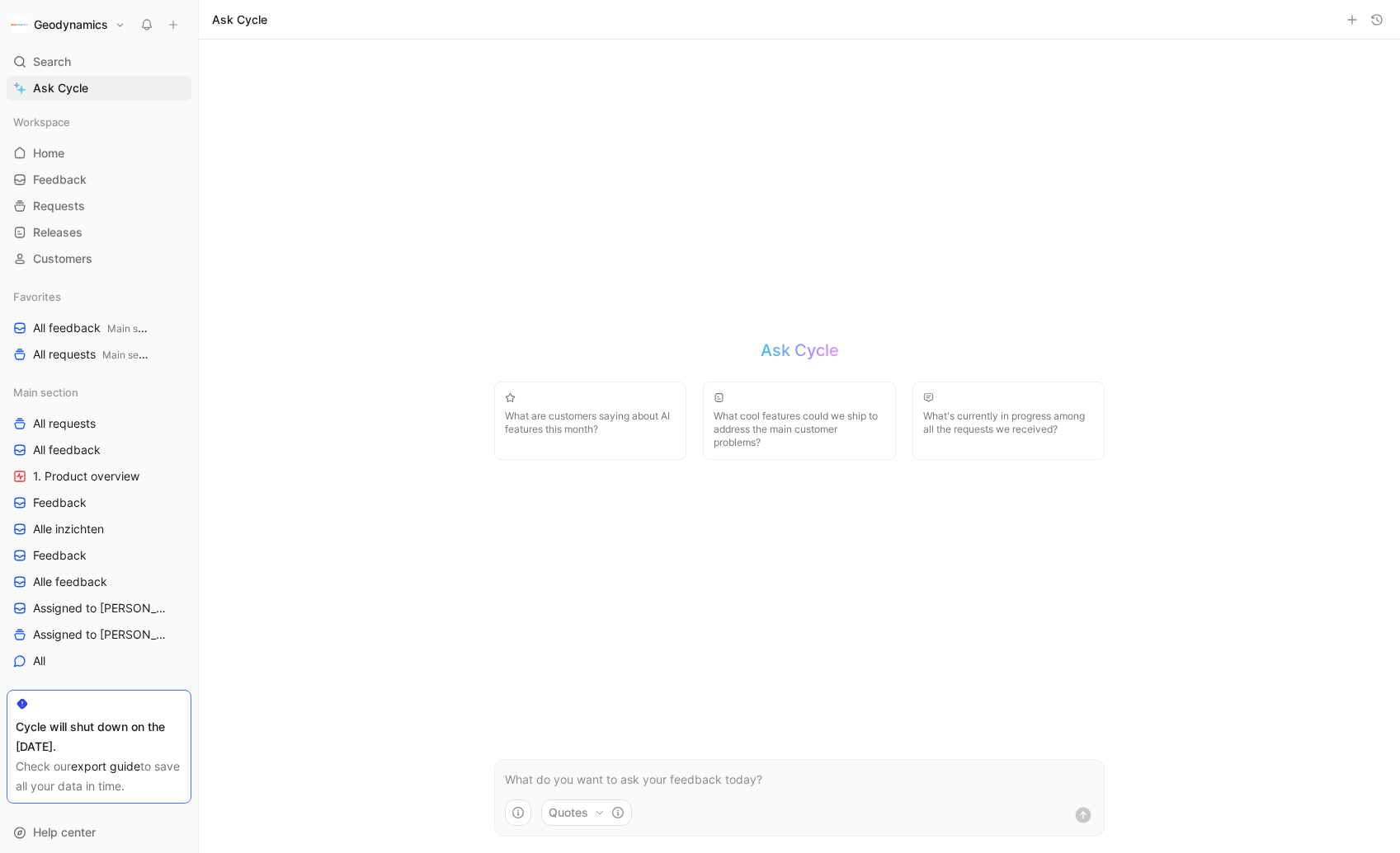
click at [95, 24] on h1 "Geodynamics" at bounding box center [71, 24] width 74 height 15
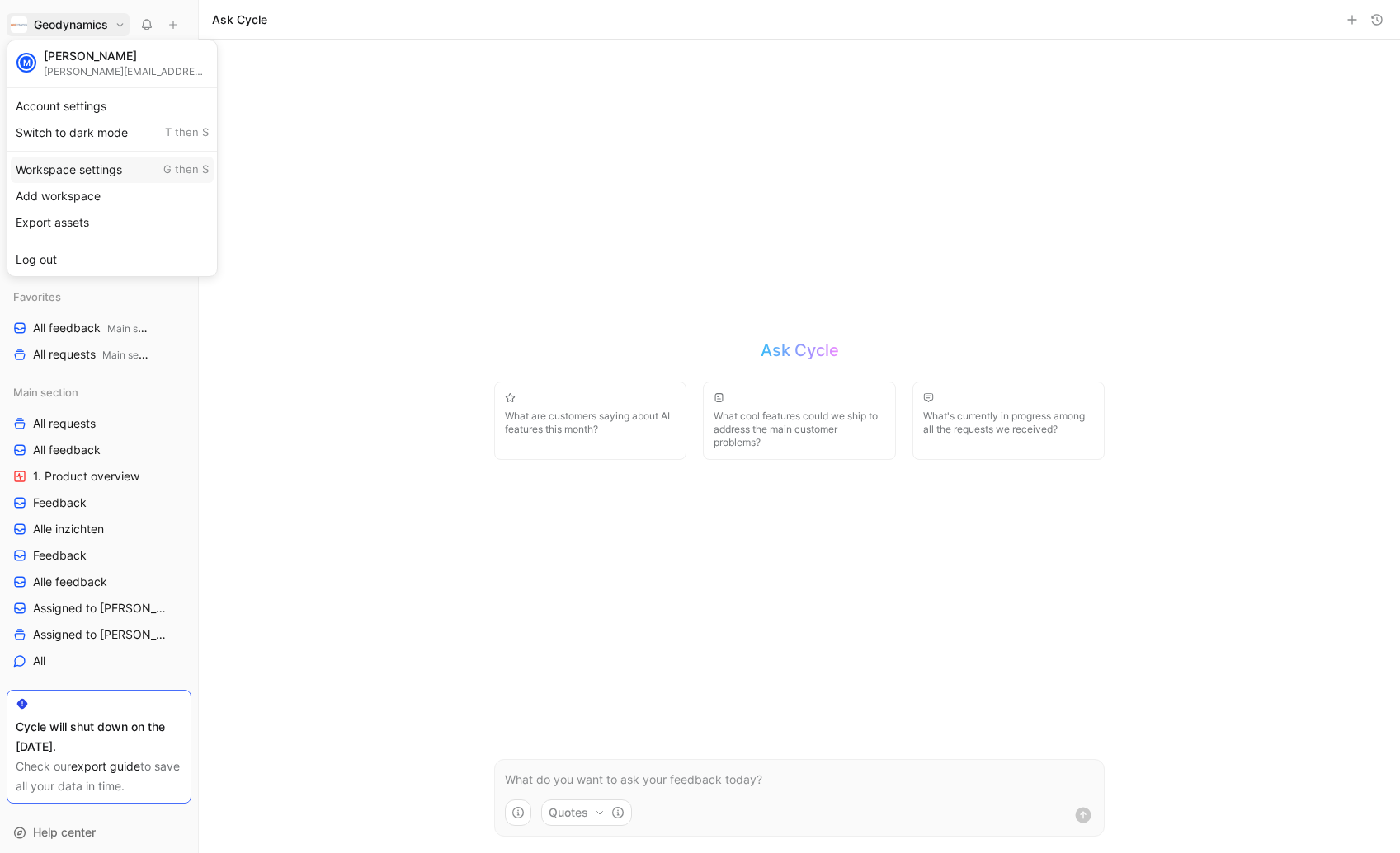
click at [74, 170] on div "Workspace settings G then S" at bounding box center [112, 170] width 203 height 26
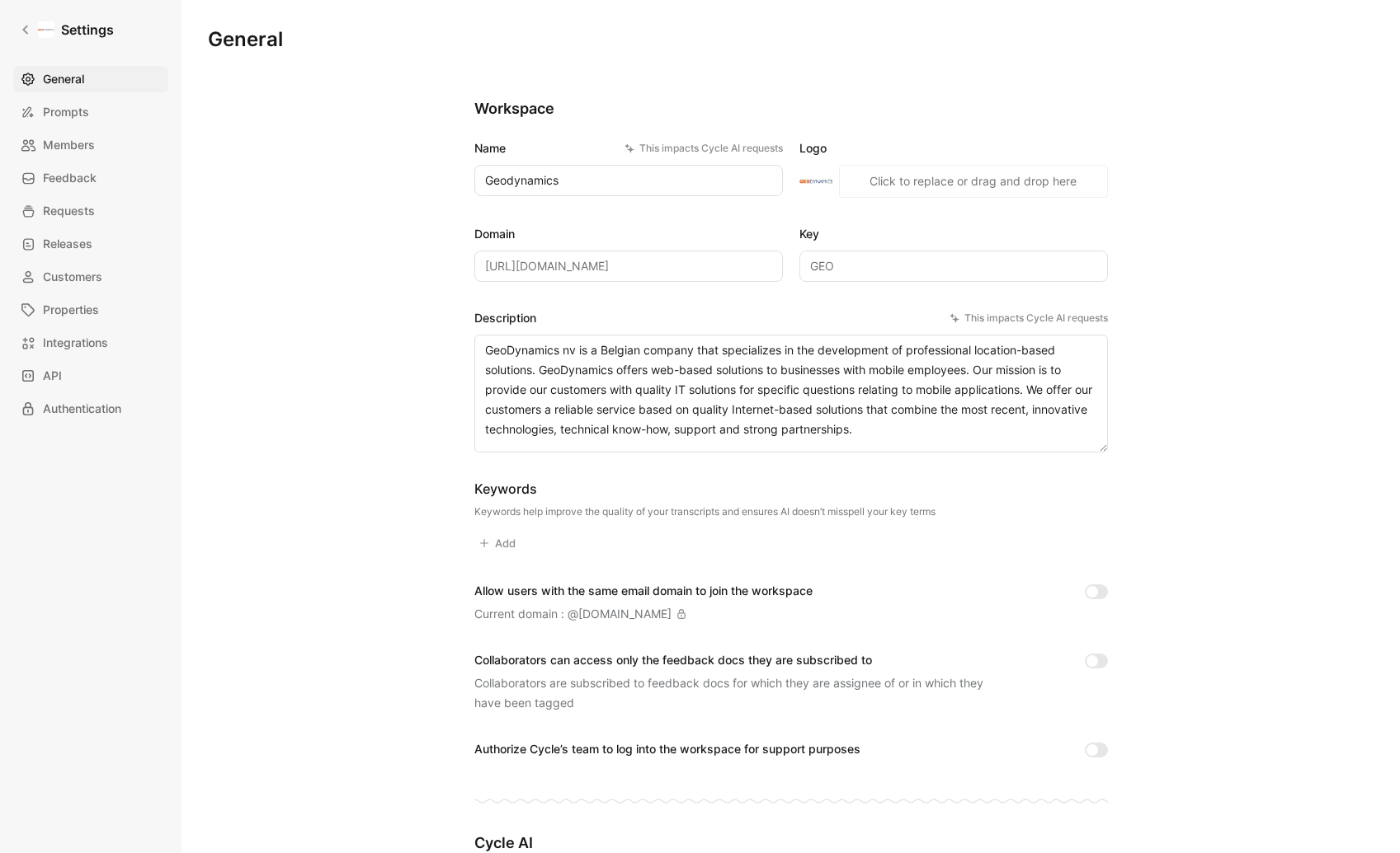
click at [88, 161] on div "General Prompts Members Feedback Requests Releases Customers Properties Integra…" at bounding box center [97, 244] width 167 height 356
click at [91, 149] on span "Members" at bounding box center [69, 145] width 52 height 20
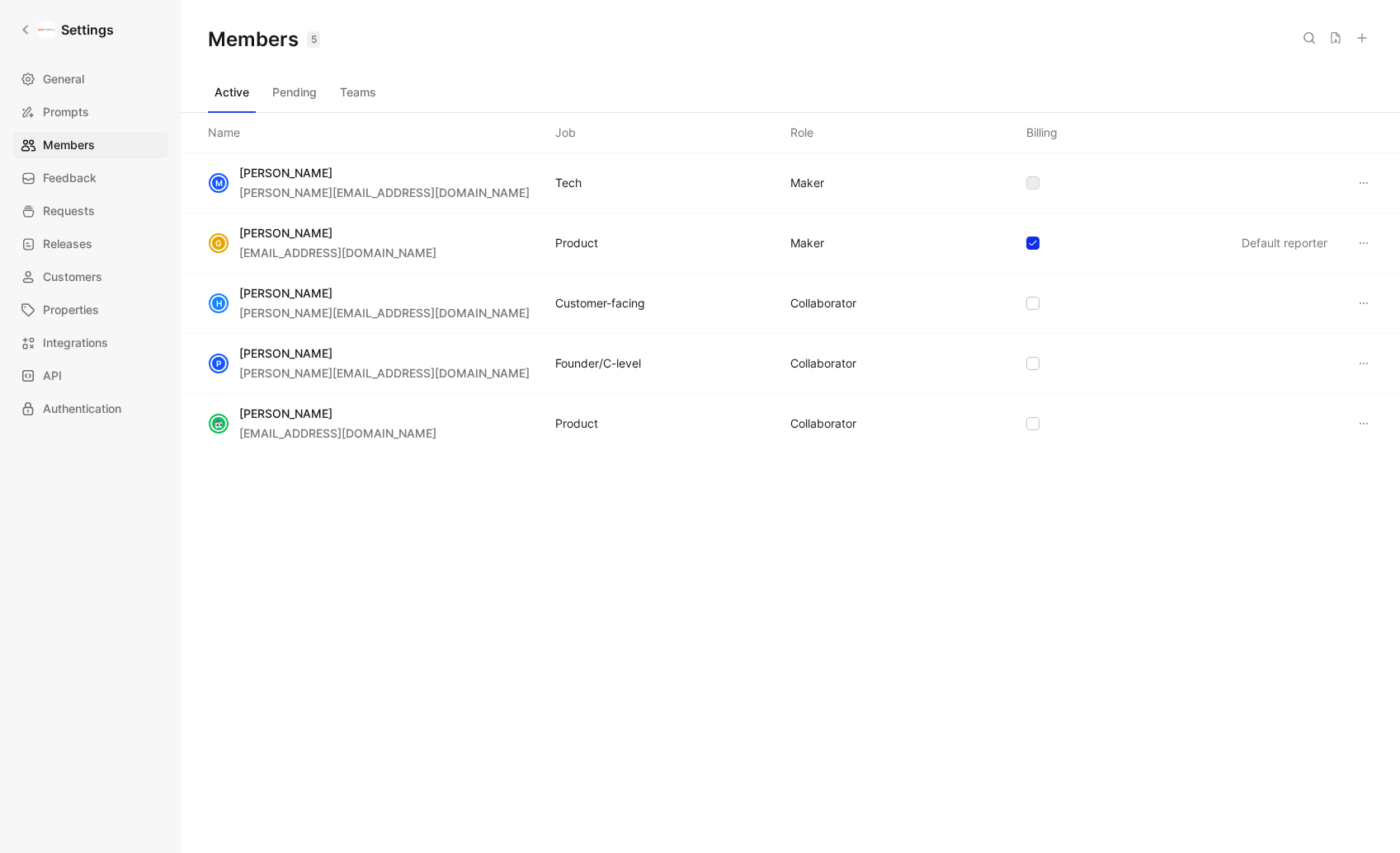
click at [1360, 178] on icon at bounding box center [1363, 183] width 13 height 13
click at [1334, 220] on div "Edit role" at bounding box center [1307, 215] width 118 height 20
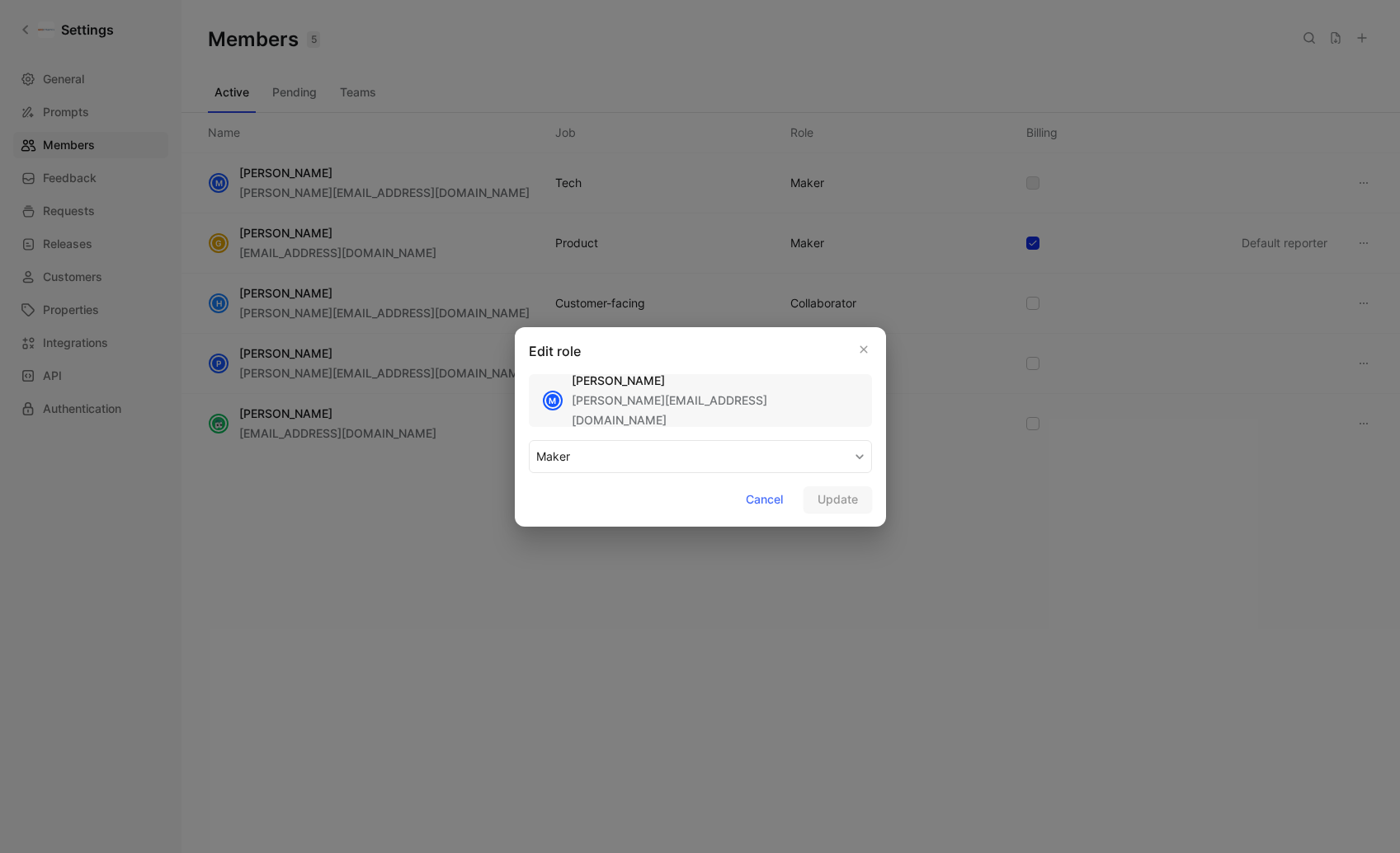
click at [621, 460] on button "MAKER" at bounding box center [700, 457] width 343 height 33
click at [598, 500] on div "COLLABORATOR" at bounding box center [585, 495] width 97 height 20
click at [844, 508] on span "Update" at bounding box center [837, 500] width 40 height 20
